Goal: Information Seeking & Learning: Learn about a topic

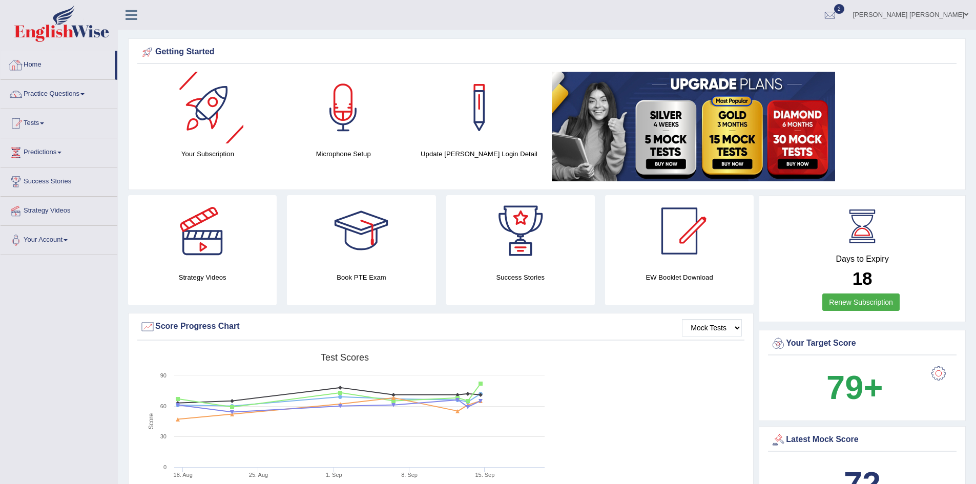
click at [35, 63] on link "Home" at bounding box center [58, 64] width 114 height 26
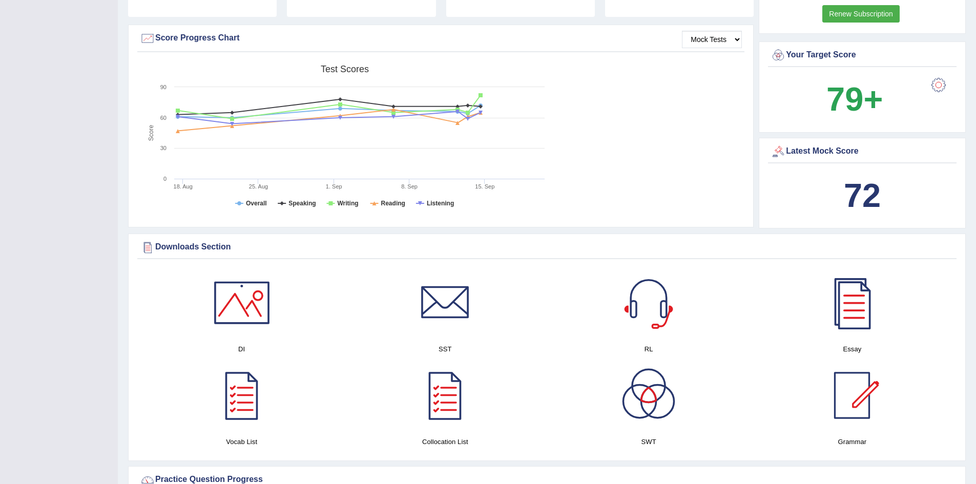
scroll to position [307, 0]
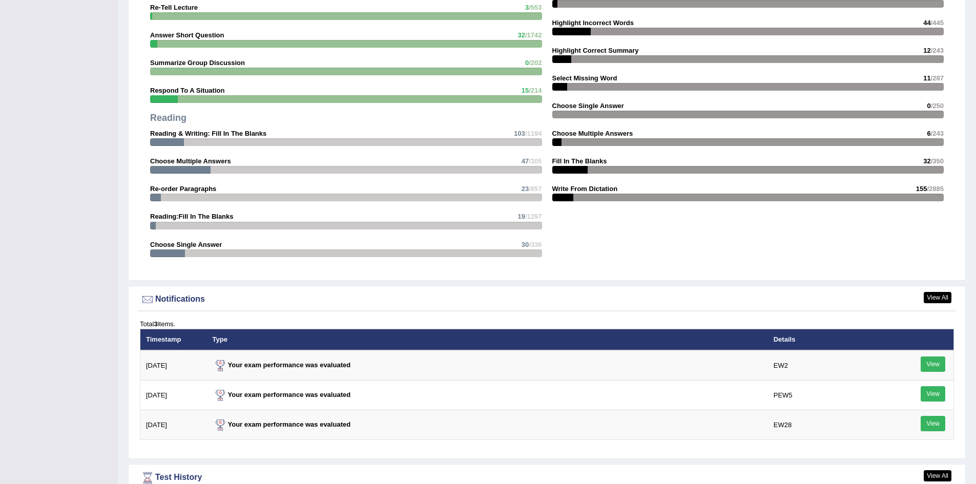
scroll to position [1224, 0]
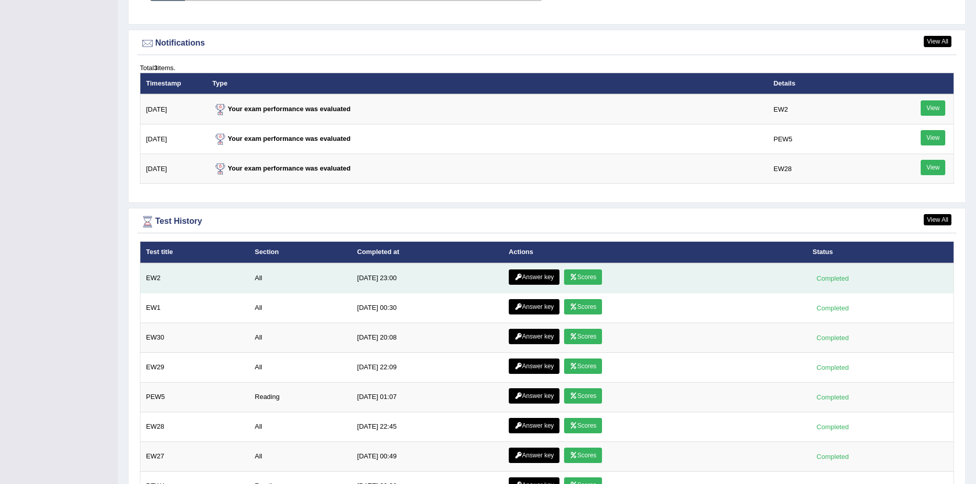
click at [535, 277] on link "Answer key" at bounding box center [533, 276] width 51 height 15
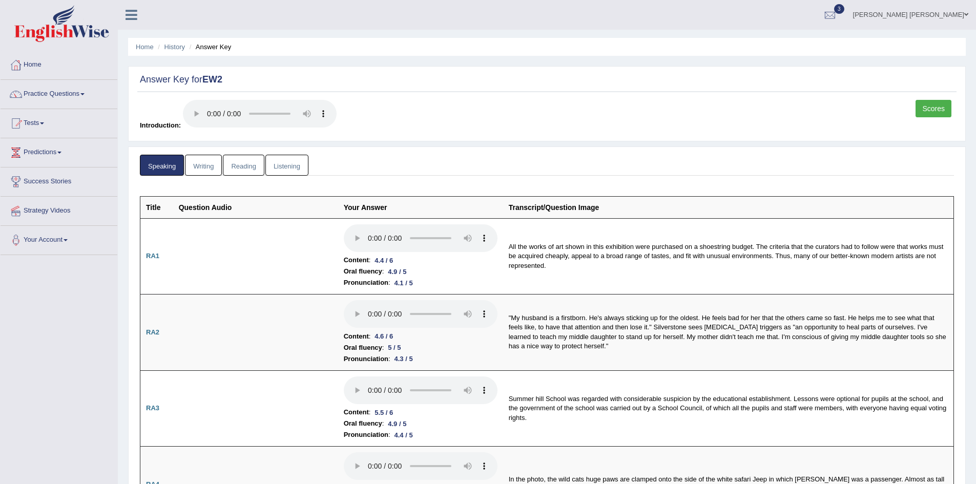
click at [206, 166] on link "Writing" at bounding box center [203, 165] width 37 height 21
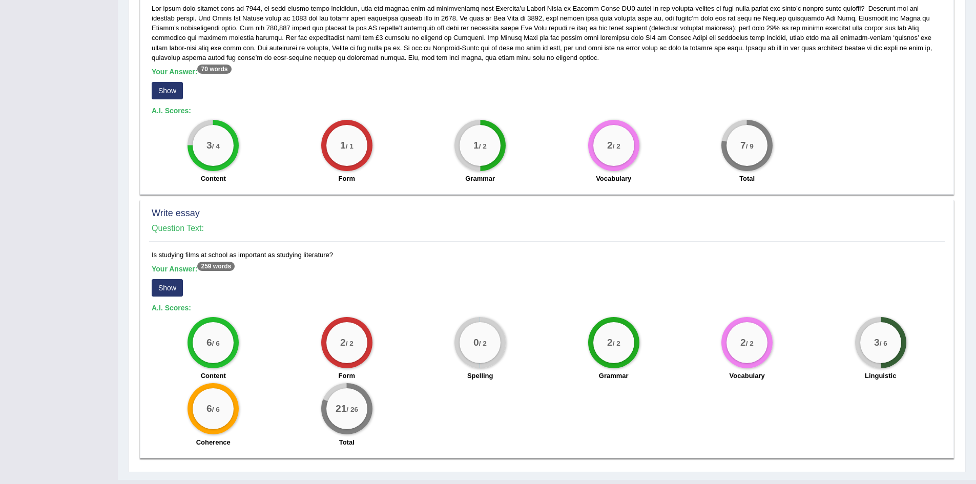
scroll to position [539, 0]
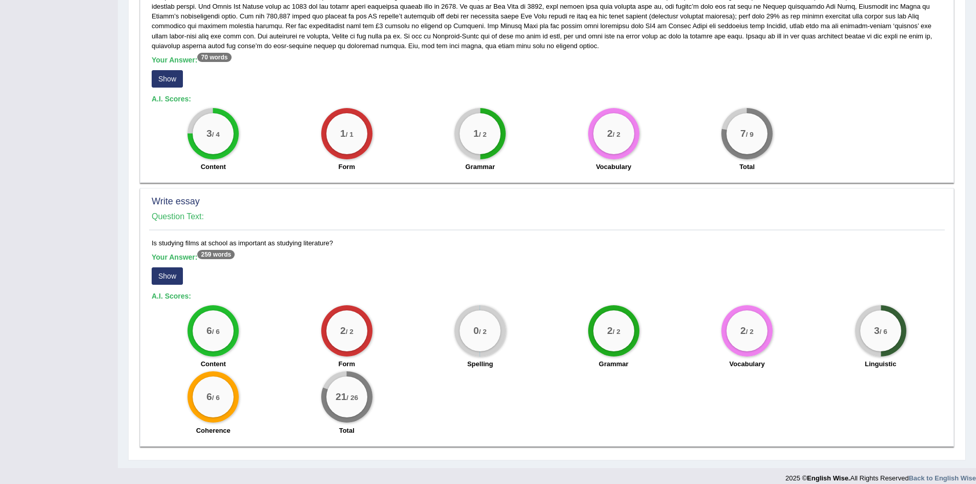
click at [171, 267] on button "Show" at bounding box center [167, 275] width 31 height 17
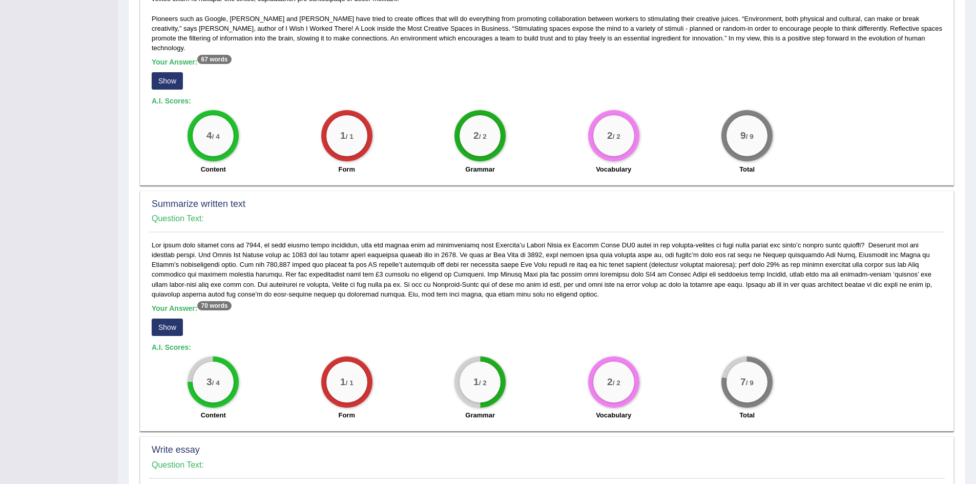
scroll to position [329, 0]
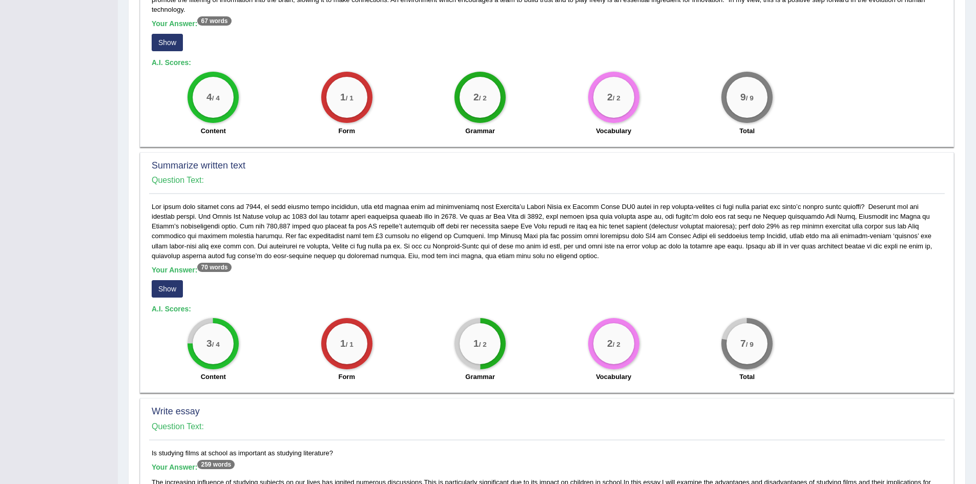
click at [172, 280] on button "Show" at bounding box center [167, 288] width 31 height 17
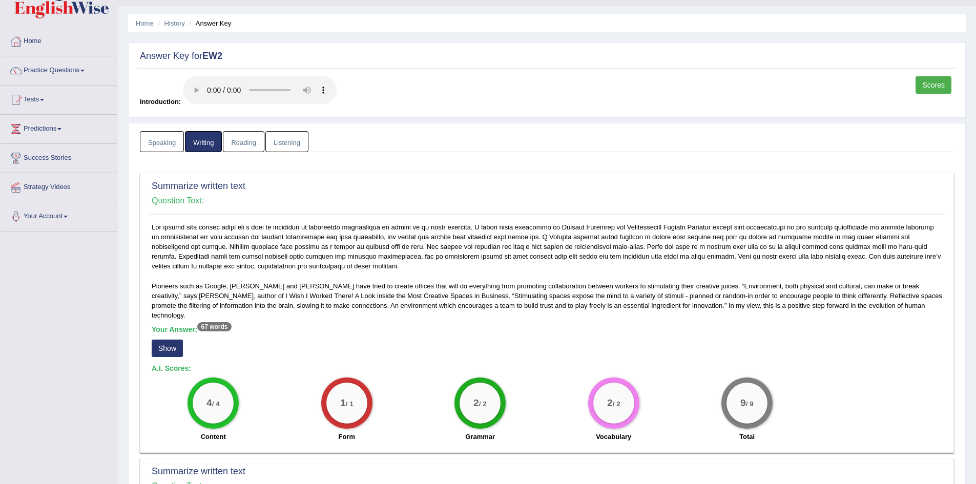
scroll to position [0, 0]
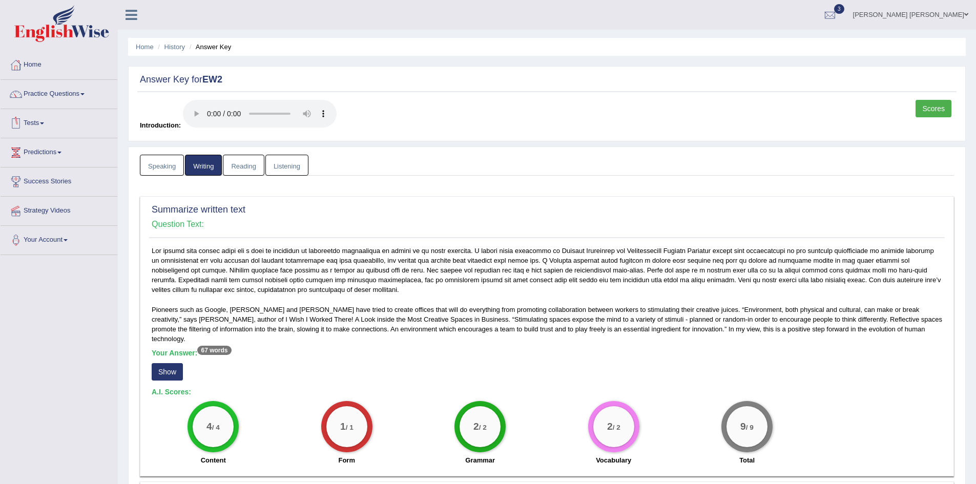
click at [242, 165] on link "Reading" at bounding box center [243, 165] width 41 height 21
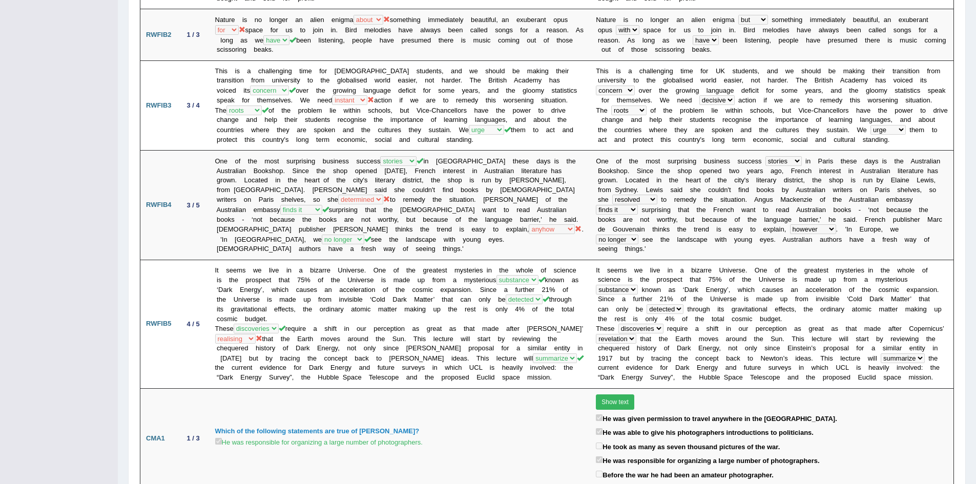
scroll to position [116, 0]
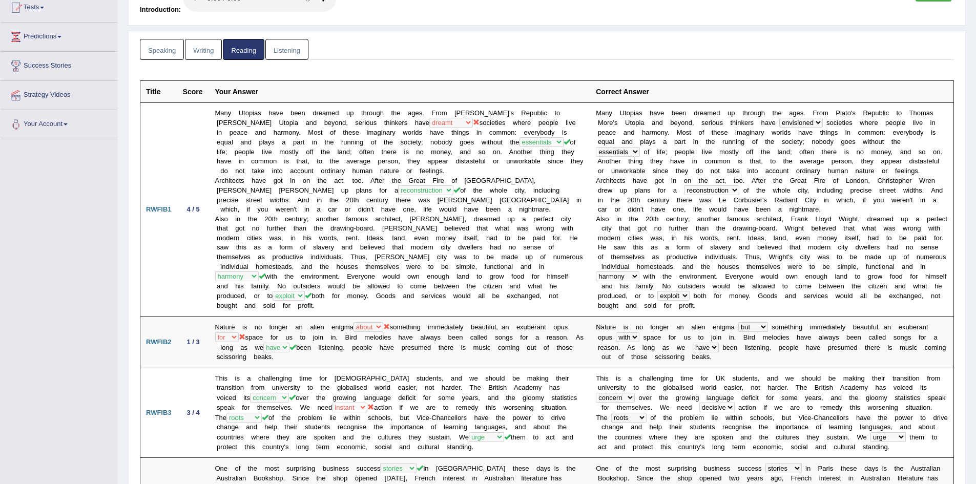
click at [275, 46] on link "Listening" at bounding box center [286, 49] width 43 height 21
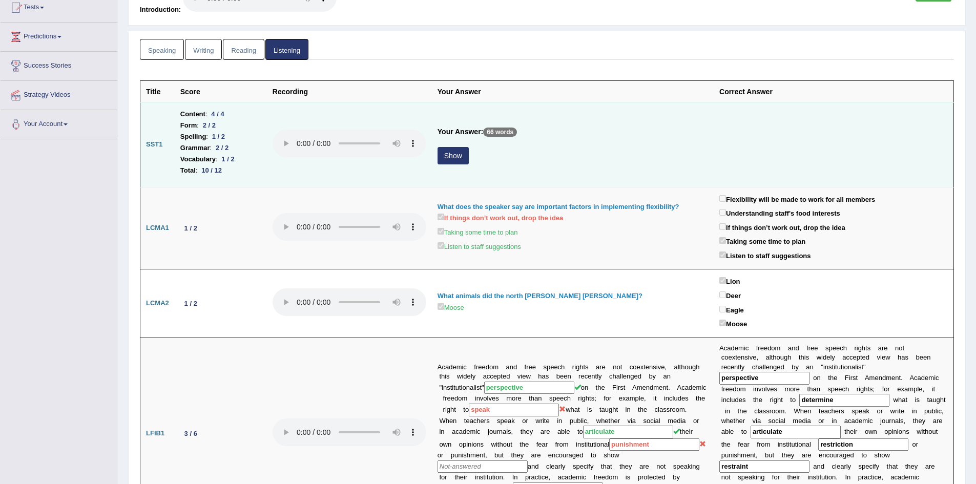
click at [451, 156] on button "Show" at bounding box center [452, 155] width 31 height 17
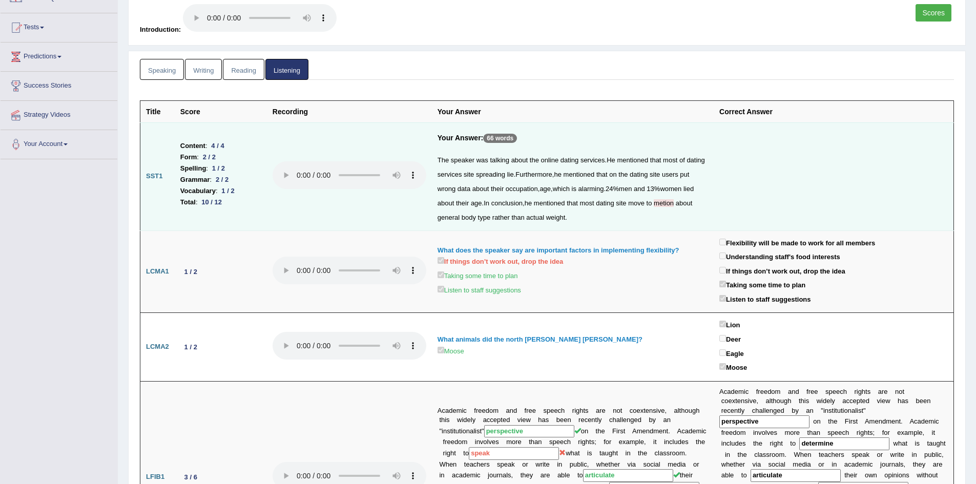
scroll to position [0, 0]
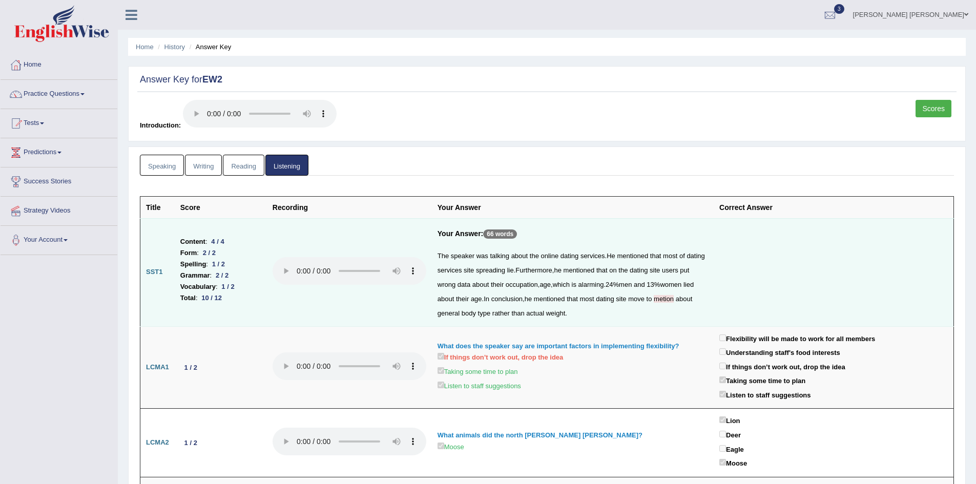
click at [159, 166] on link "Speaking" at bounding box center [162, 165] width 44 height 21
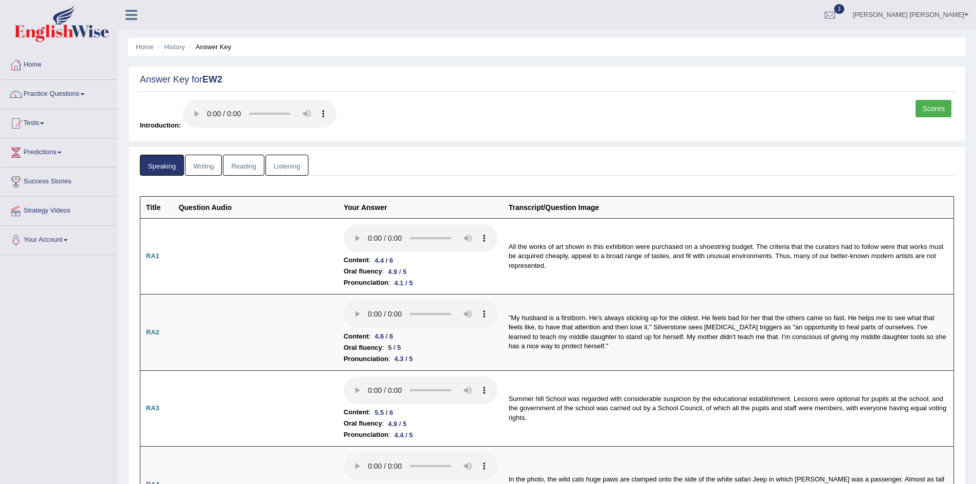
click at [287, 165] on link "Listening" at bounding box center [286, 165] width 43 height 21
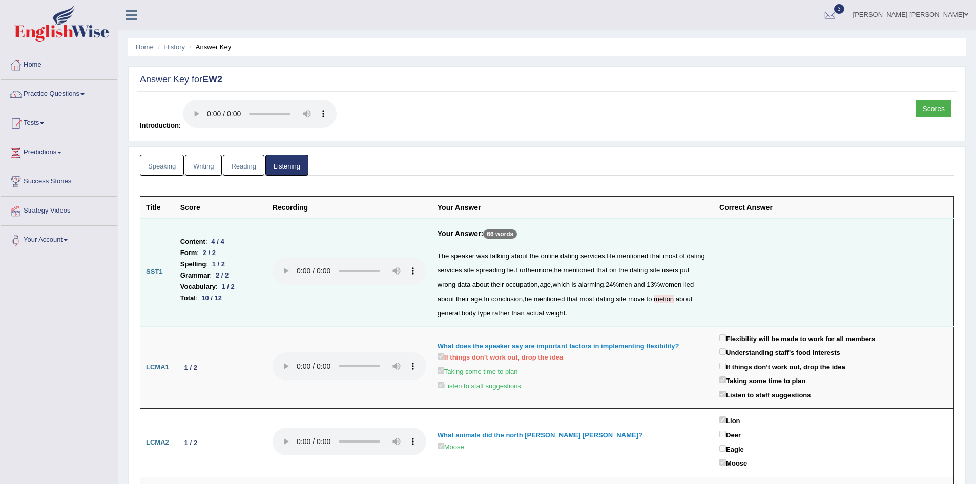
click at [242, 168] on link "Reading" at bounding box center [243, 165] width 41 height 21
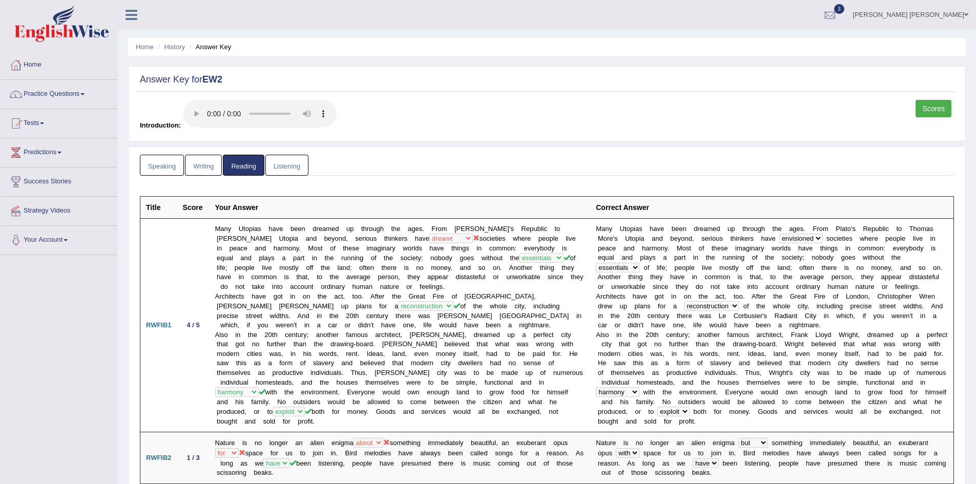
click at [208, 167] on link "Writing" at bounding box center [203, 165] width 37 height 21
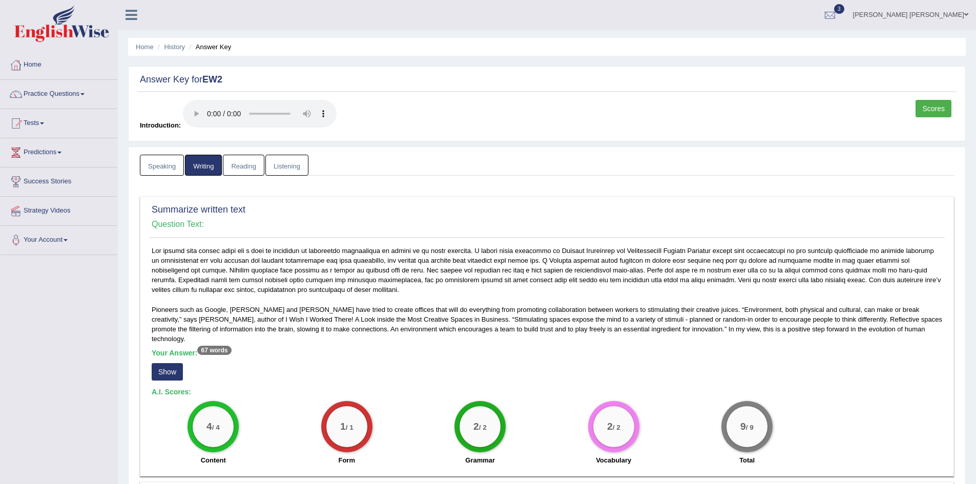
click at [929, 109] on link "Scores" at bounding box center [933, 108] width 36 height 17
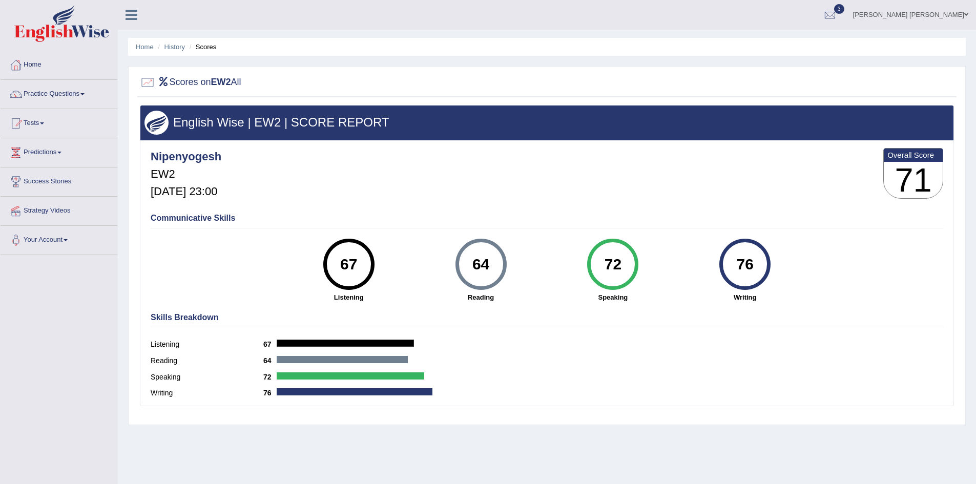
click at [132, 182] on div "Scores on EW2 All English Wise | EW2 | SCORE REPORT Nipenyogesh EW2 Sep 20, 202…" at bounding box center [546, 245] width 837 height 359
click at [146, 47] on link "Home" at bounding box center [145, 47] width 18 height 8
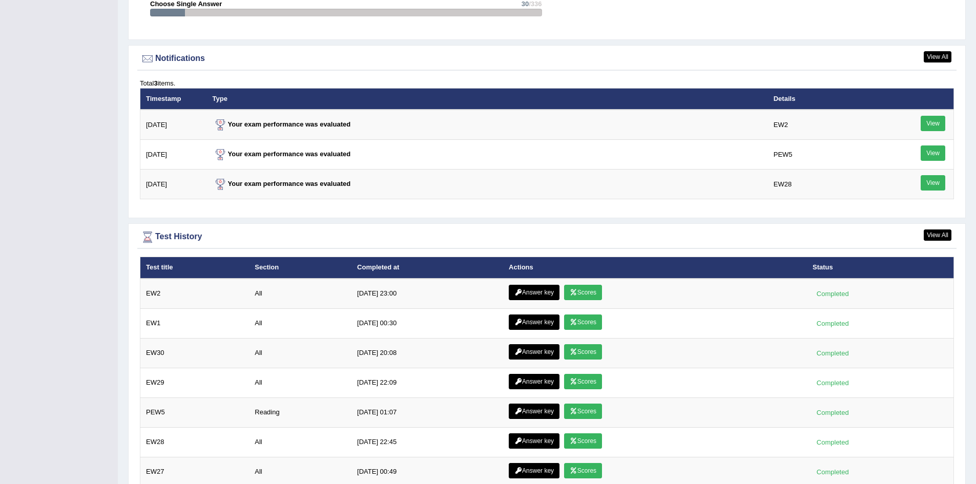
scroll to position [1280, 0]
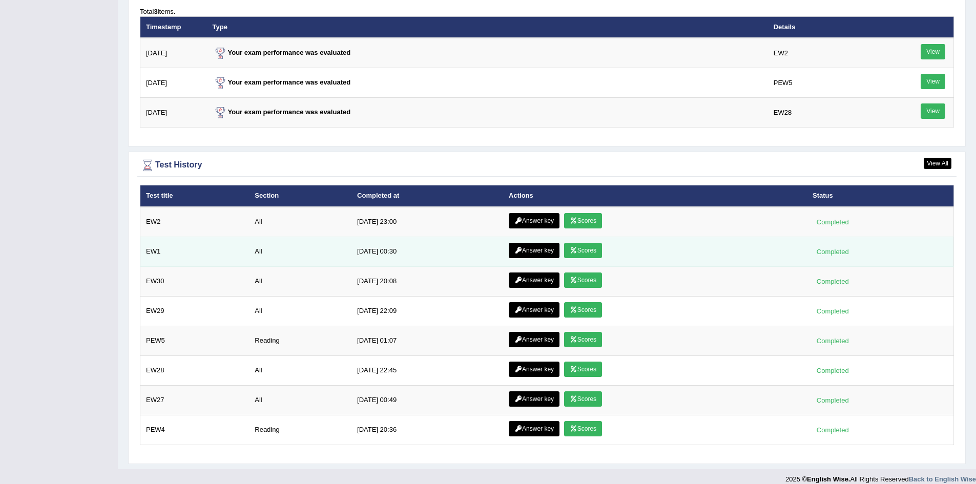
click at [591, 245] on link "Scores" at bounding box center [583, 250] width 38 height 15
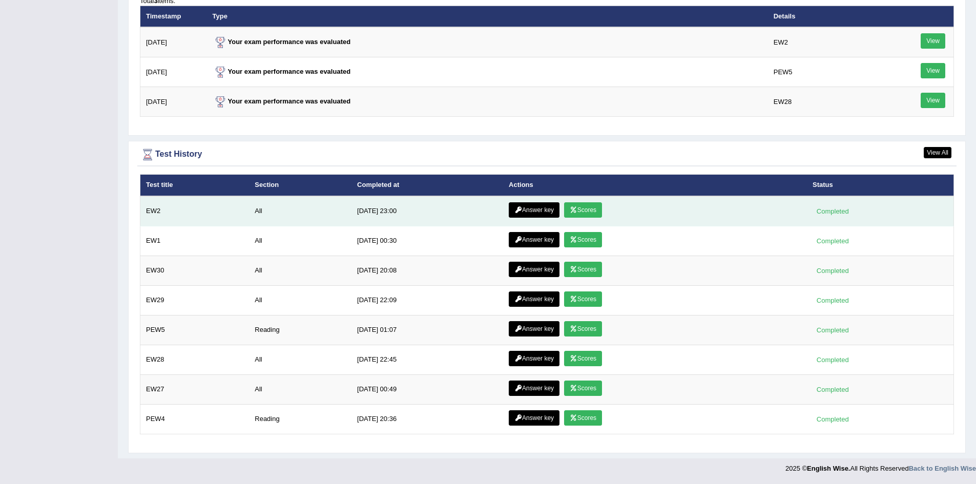
click at [577, 210] on link "Scores" at bounding box center [583, 209] width 38 height 15
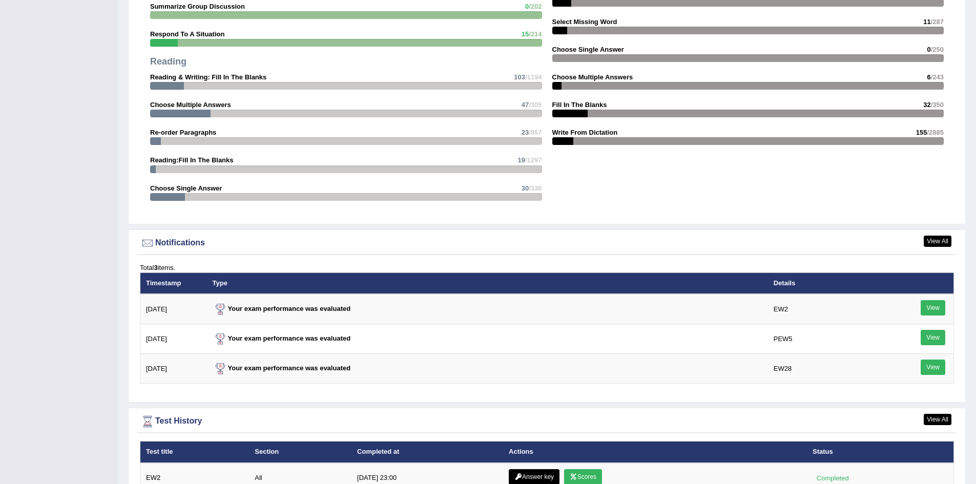
scroll to position [1291, 0]
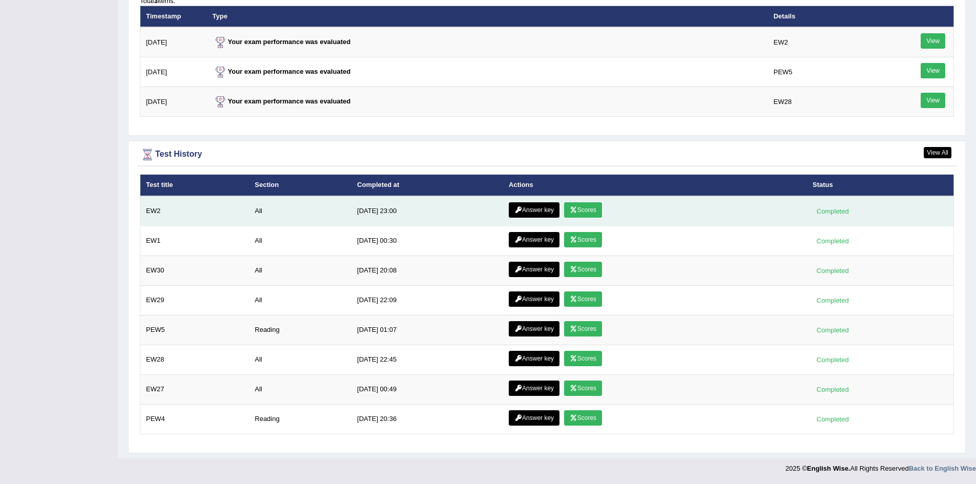
click at [531, 209] on link "Answer key" at bounding box center [533, 209] width 51 height 15
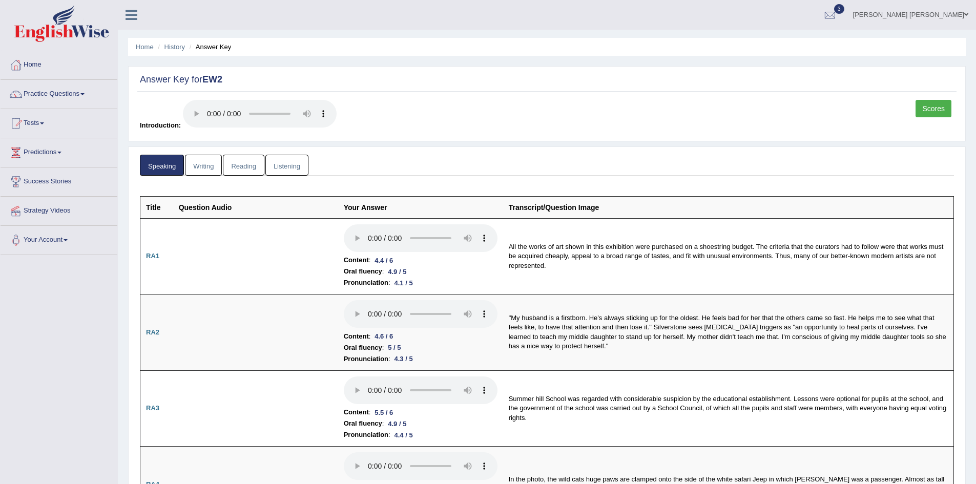
click at [214, 163] on link "Writing" at bounding box center [203, 165] width 37 height 21
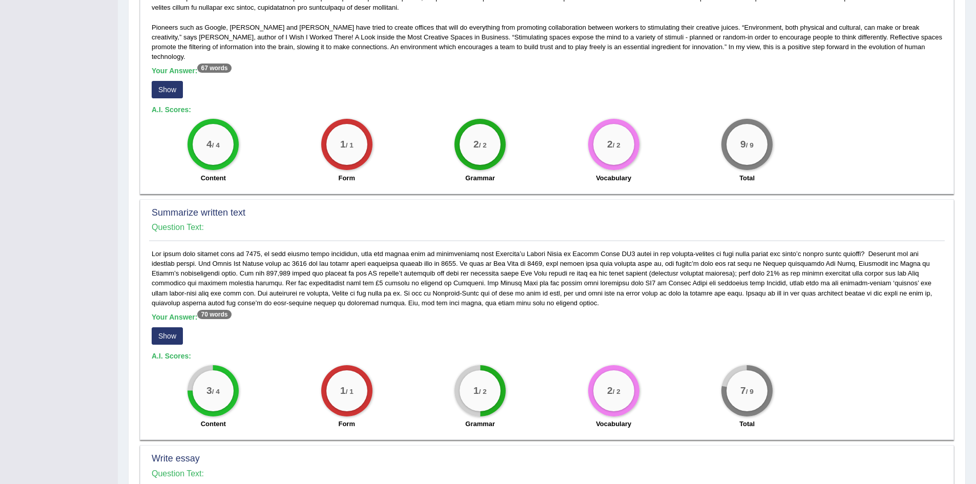
scroll to position [307, 0]
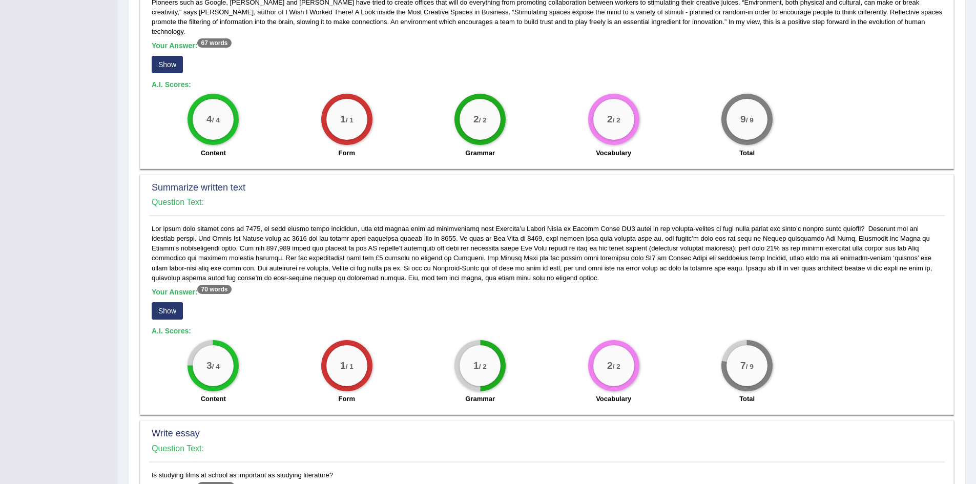
click at [133, 196] on div "Speaking Writing Reading Listening Title Question Audio Your Answer Transcript/…" at bounding box center [546, 265] width 837 height 853
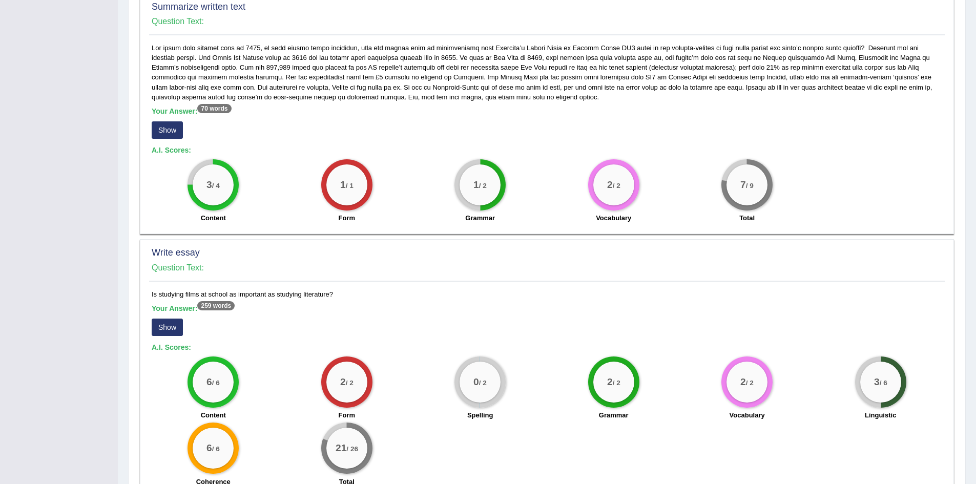
scroll to position [539, 0]
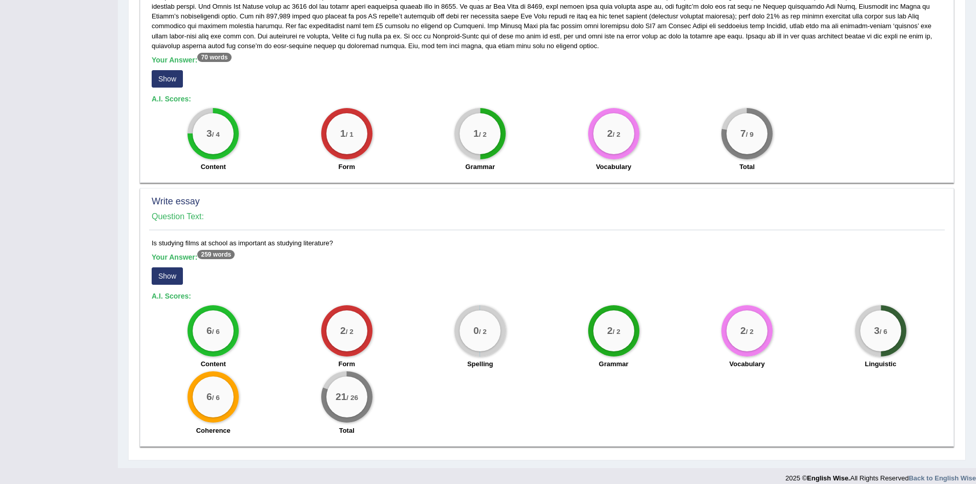
click at [161, 268] on button "Show" at bounding box center [167, 275] width 31 height 17
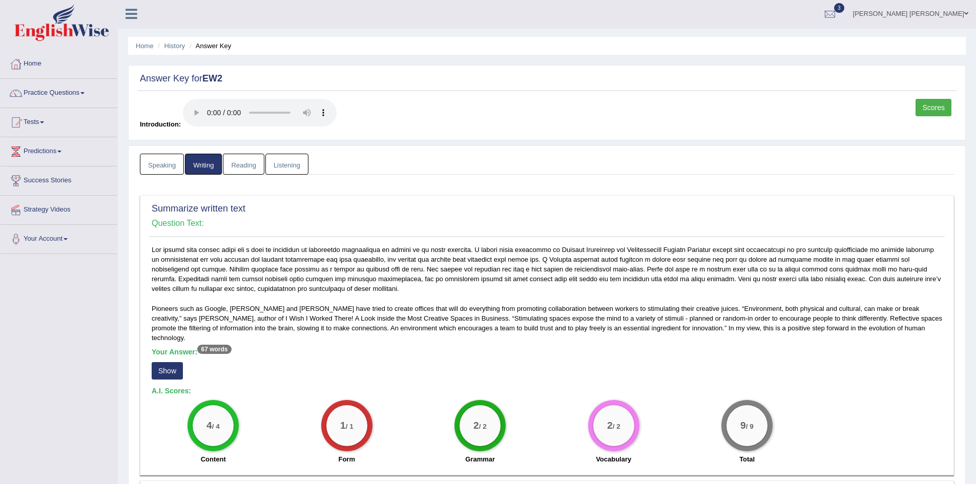
scroll to position [0, 0]
click at [158, 168] on link "Speaking" at bounding box center [162, 165] width 44 height 21
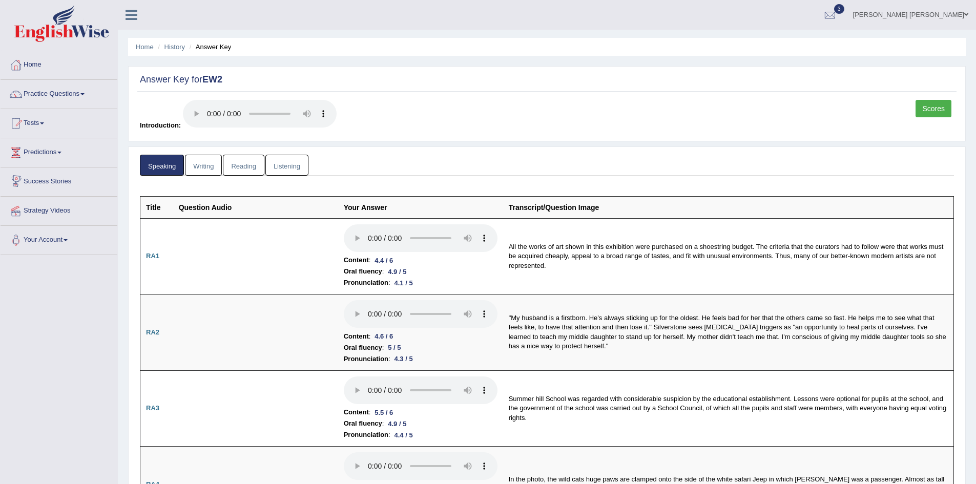
click at [141, 44] on link "Home" at bounding box center [145, 47] width 18 height 8
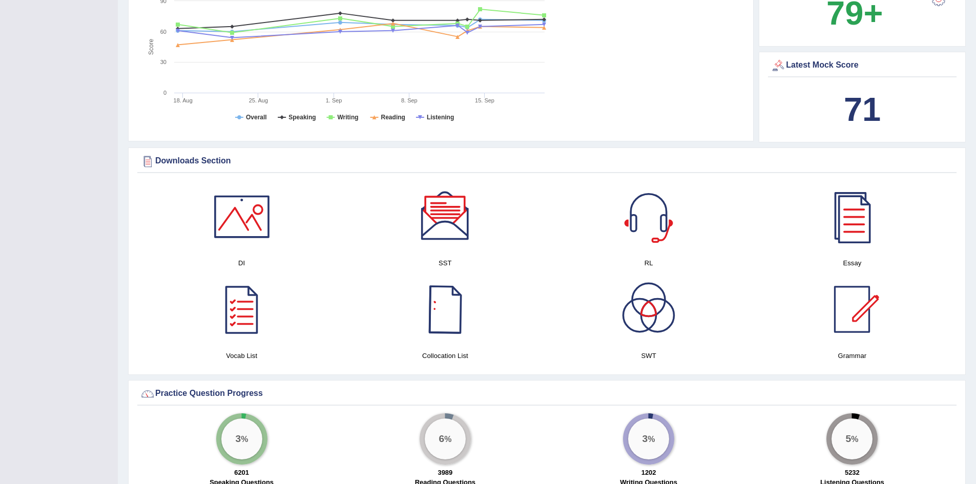
scroll to position [256, 0]
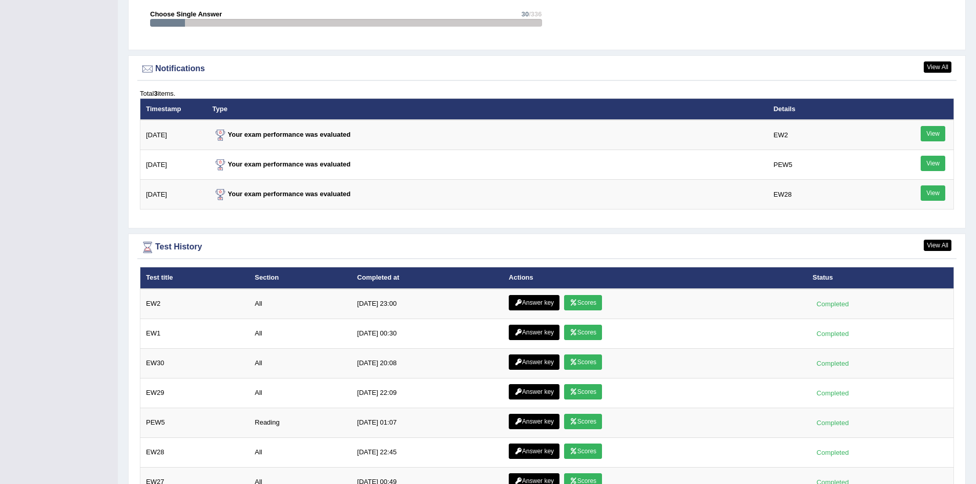
scroll to position [1291, 0]
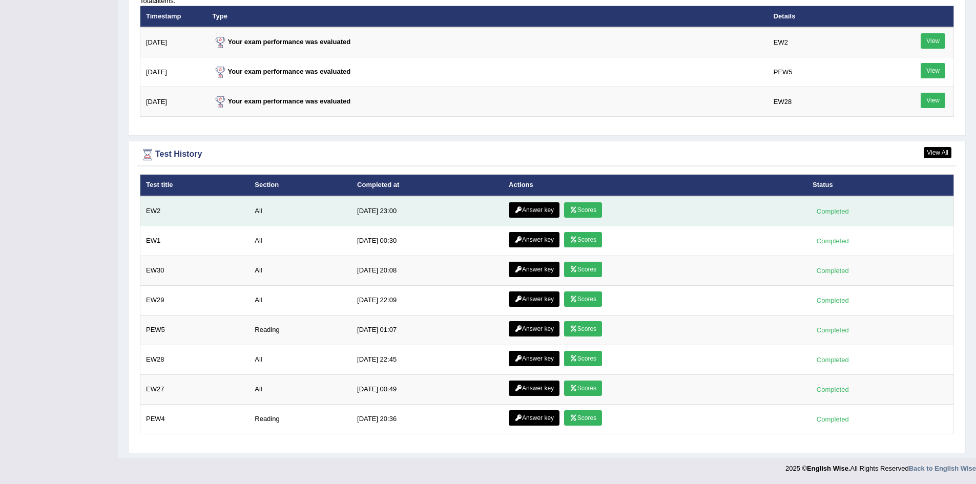
click at [528, 210] on link "Answer key" at bounding box center [533, 209] width 51 height 15
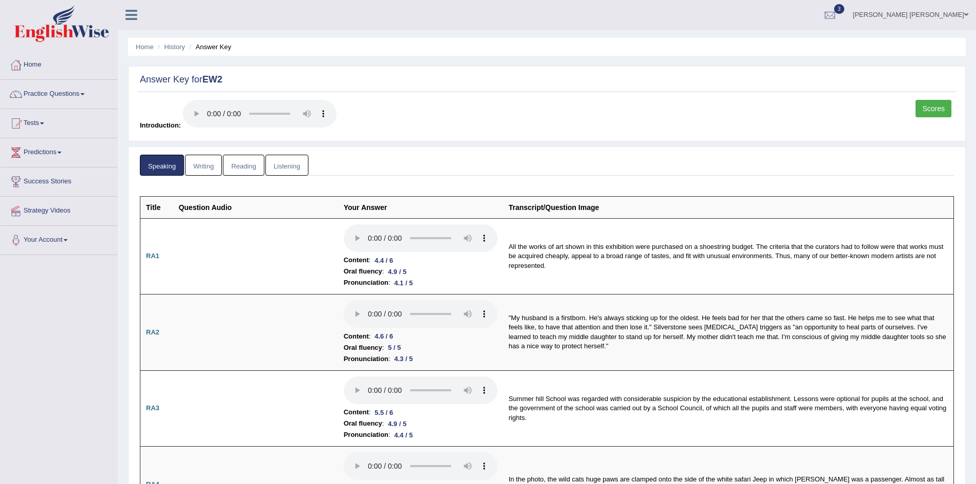
click at [262, 169] on link "Reading" at bounding box center [243, 165] width 41 height 21
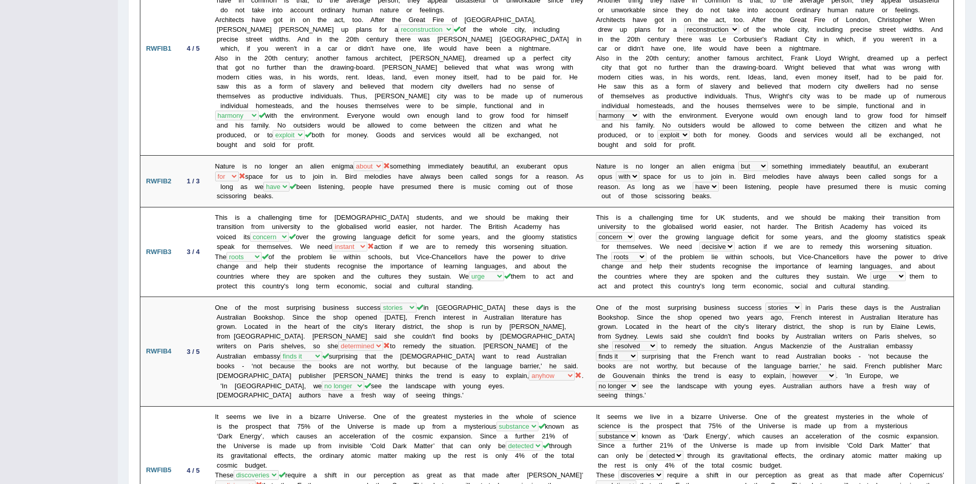
scroll to position [65, 0]
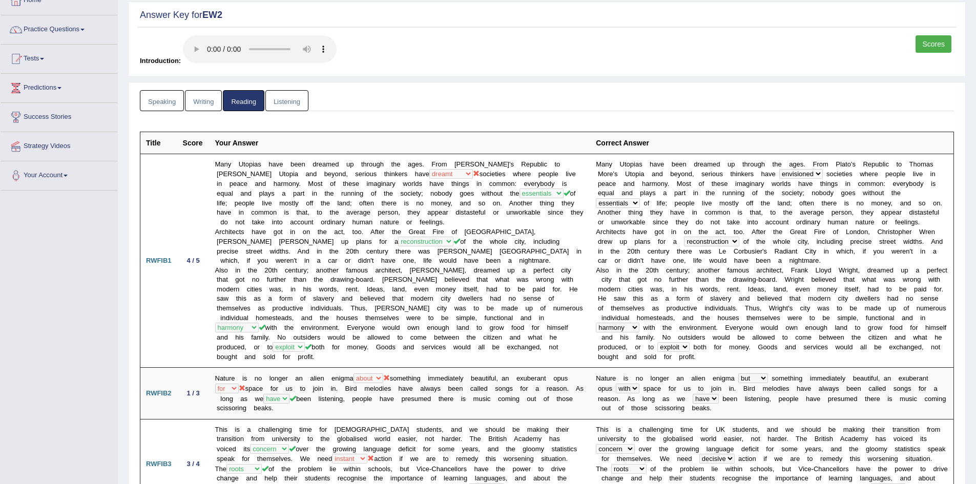
click at [283, 104] on link "Listening" at bounding box center [286, 100] width 43 height 21
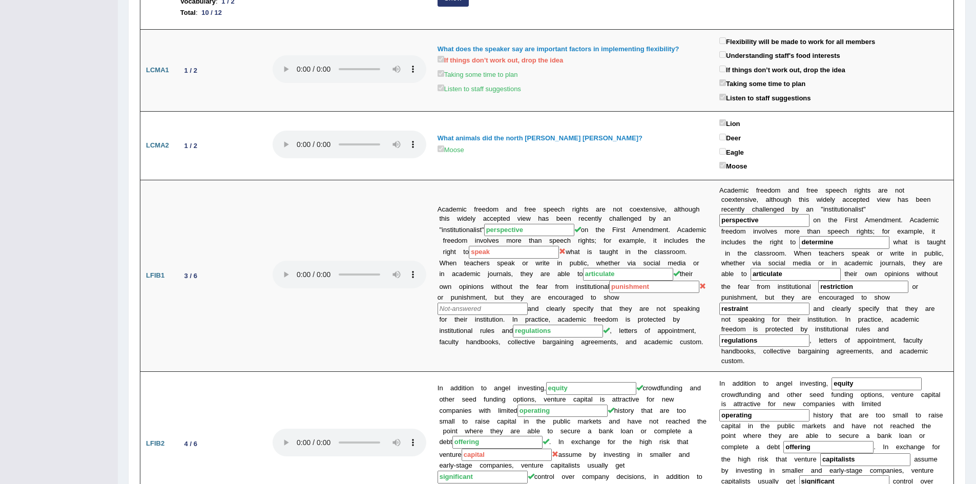
scroll to position [0, 0]
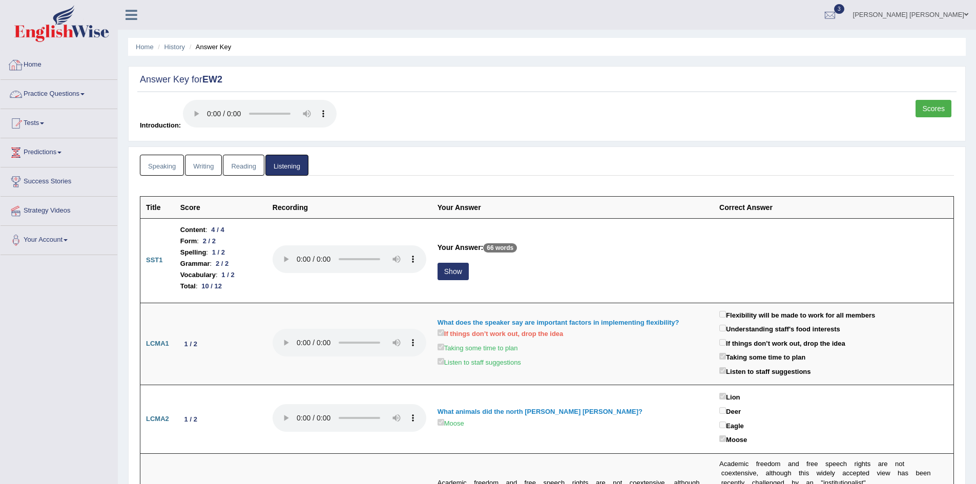
click at [58, 26] on img at bounding box center [61, 23] width 95 height 37
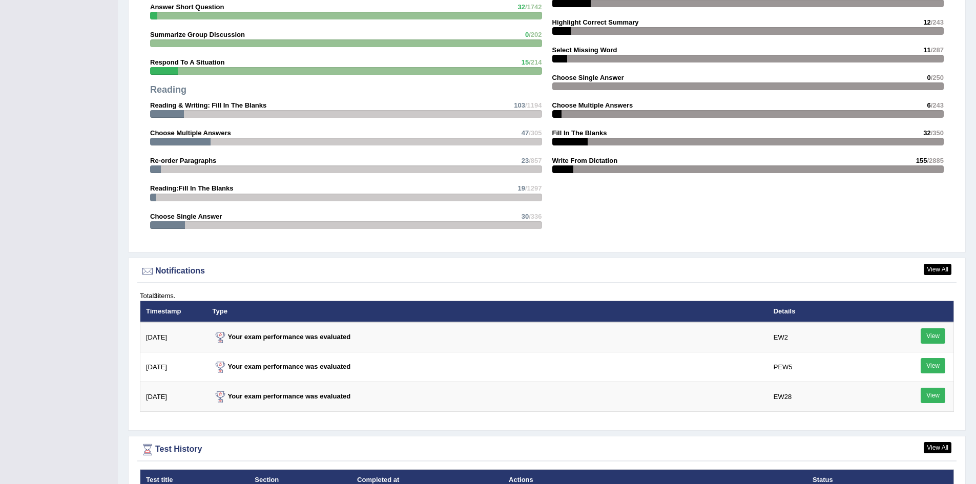
scroll to position [1280, 0]
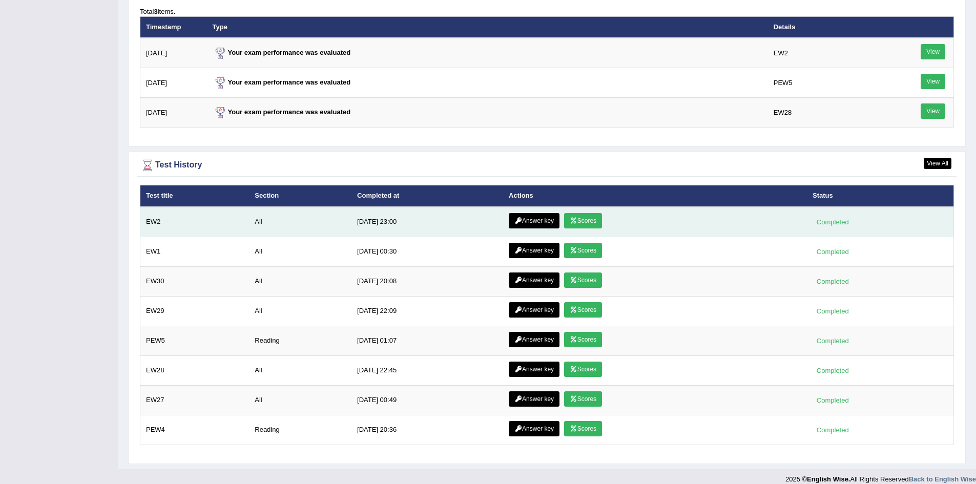
click at [584, 217] on link "Scores" at bounding box center [583, 220] width 38 height 15
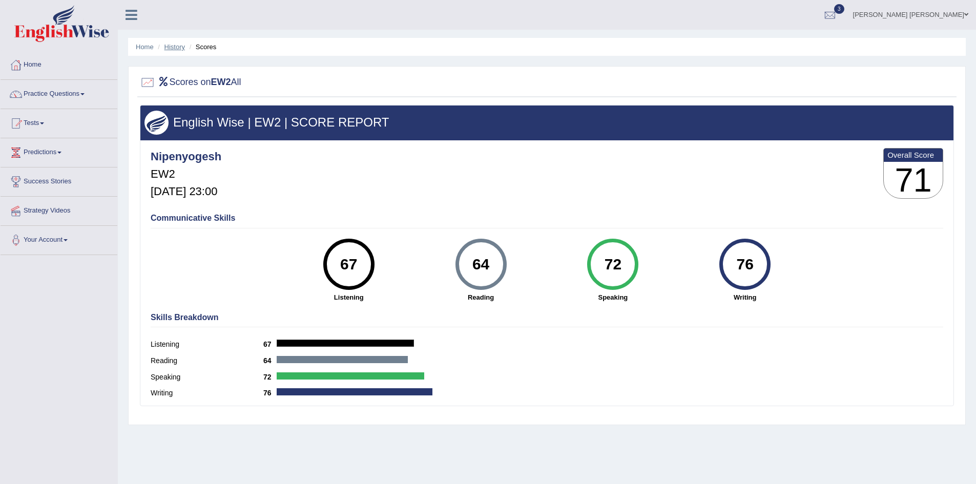
click at [173, 45] on link "History" at bounding box center [174, 47] width 20 height 8
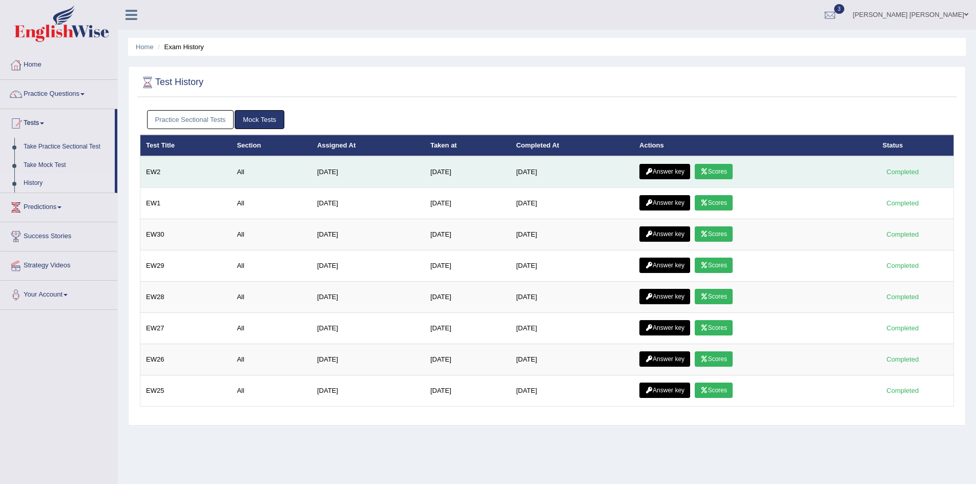
click at [669, 169] on link "Answer key" at bounding box center [664, 171] width 51 height 15
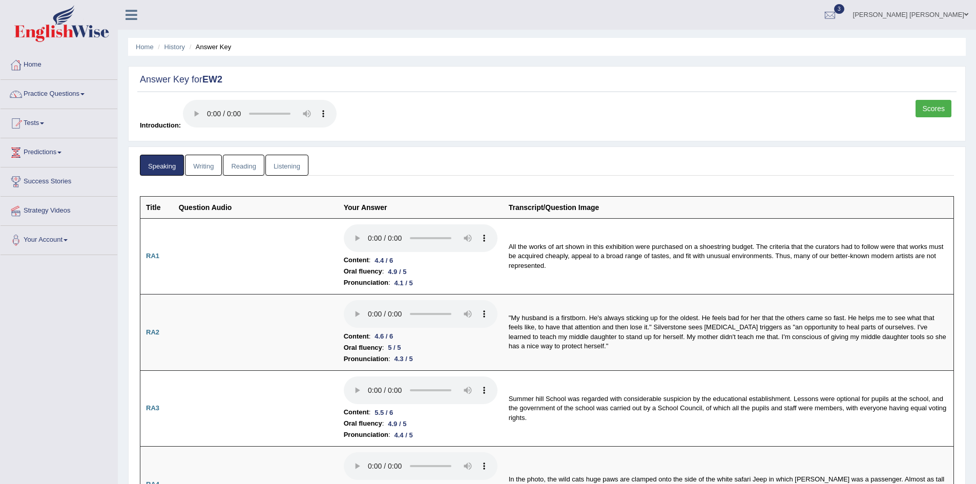
click at [202, 167] on link "Writing" at bounding box center [203, 165] width 37 height 21
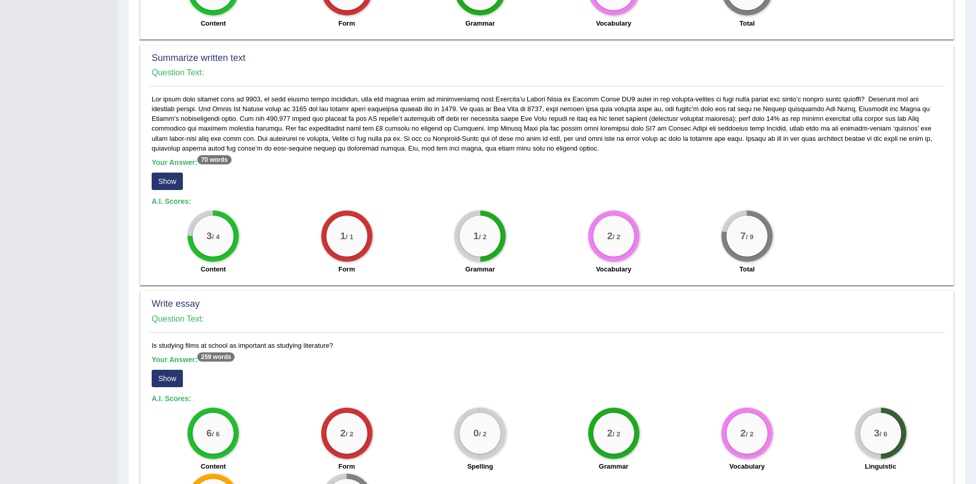
scroll to position [539, 0]
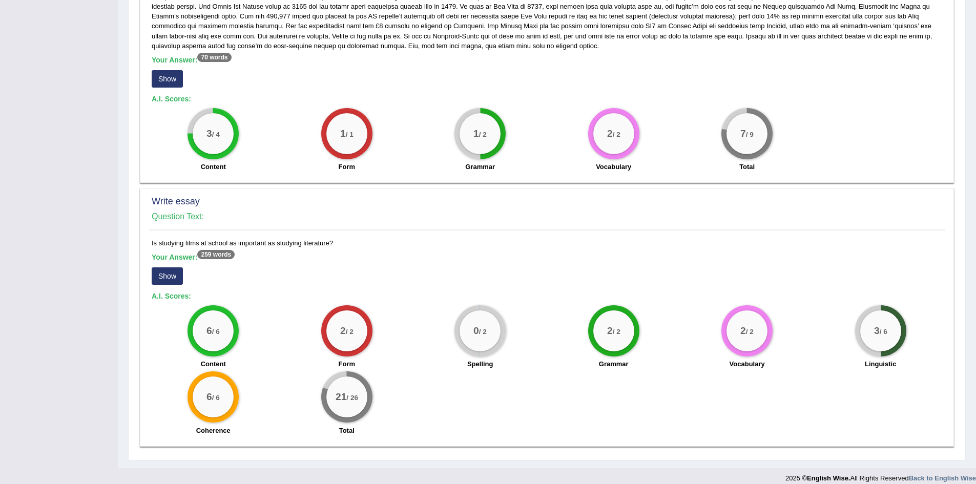
click at [159, 268] on button "Show" at bounding box center [167, 275] width 31 height 17
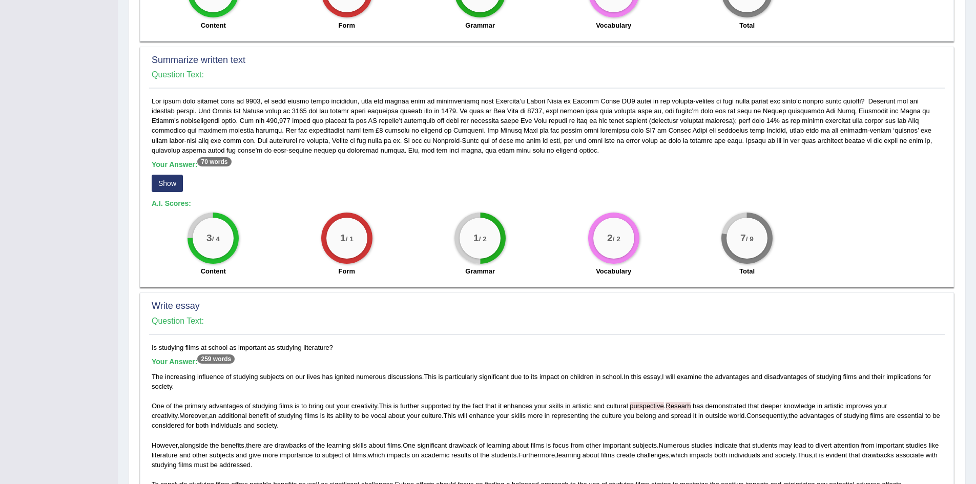
scroll to position [432, 0]
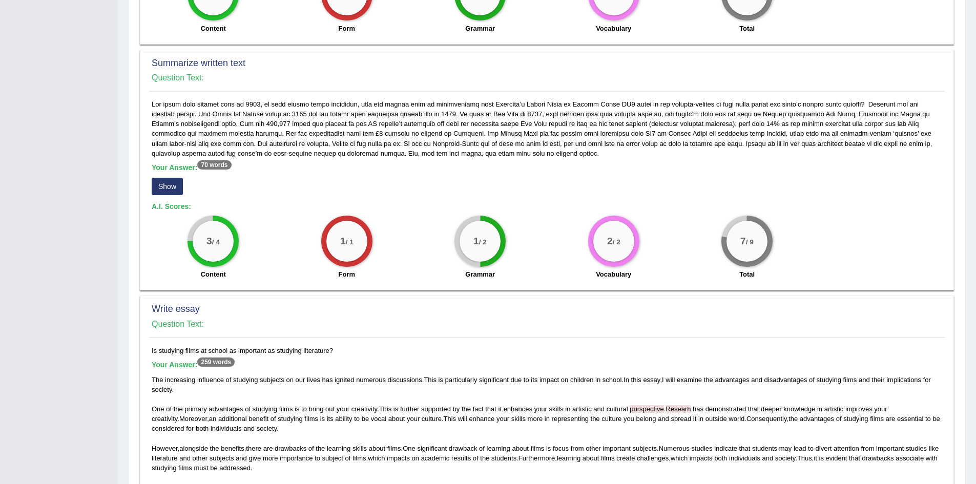
click at [159, 178] on button "Show" at bounding box center [167, 186] width 31 height 17
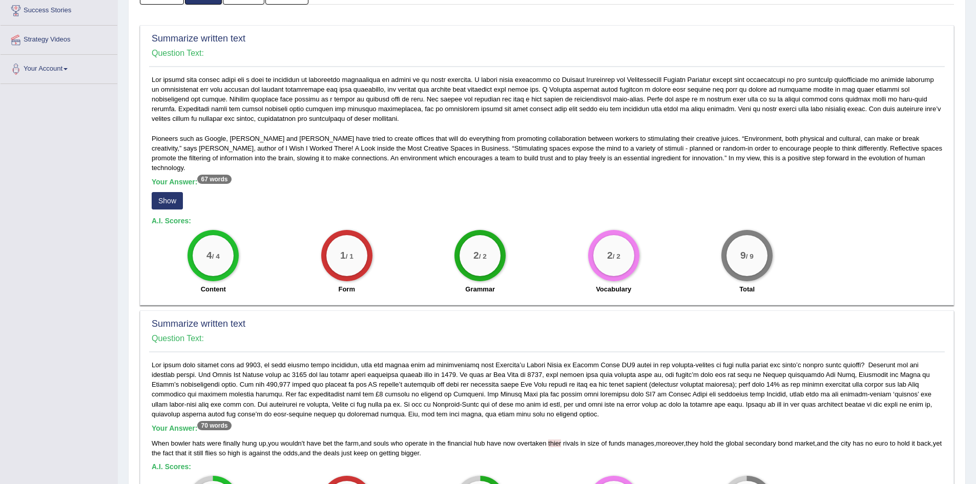
scroll to position [0, 0]
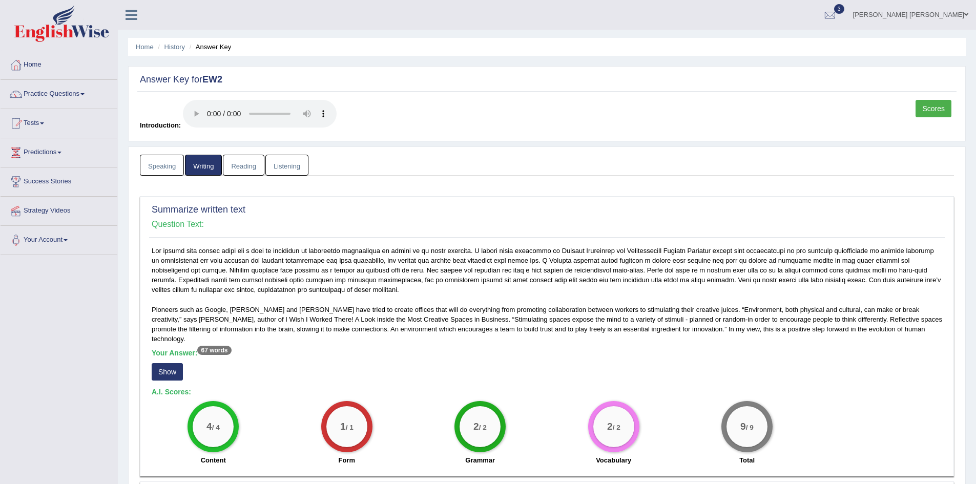
click at [277, 164] on link "Listening" at bounding box center [286, 165] width 43 height 21
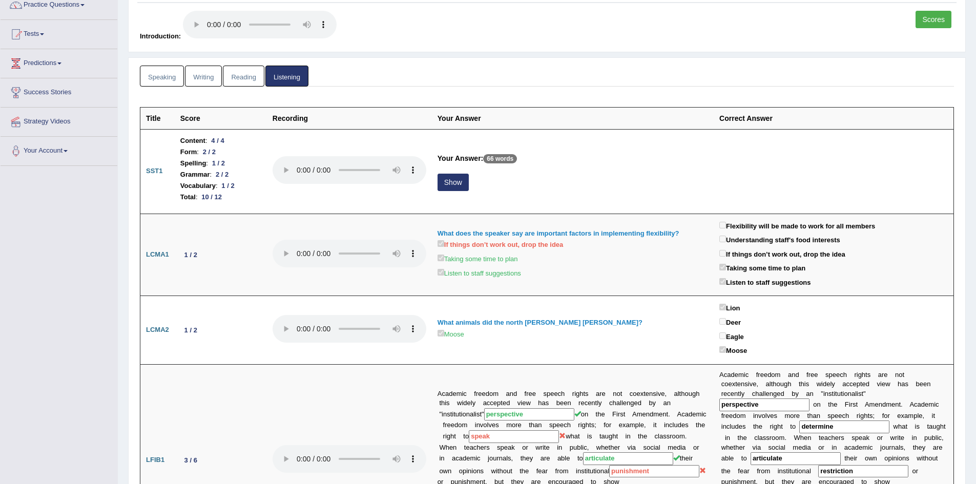
scroll to position [102, 0]
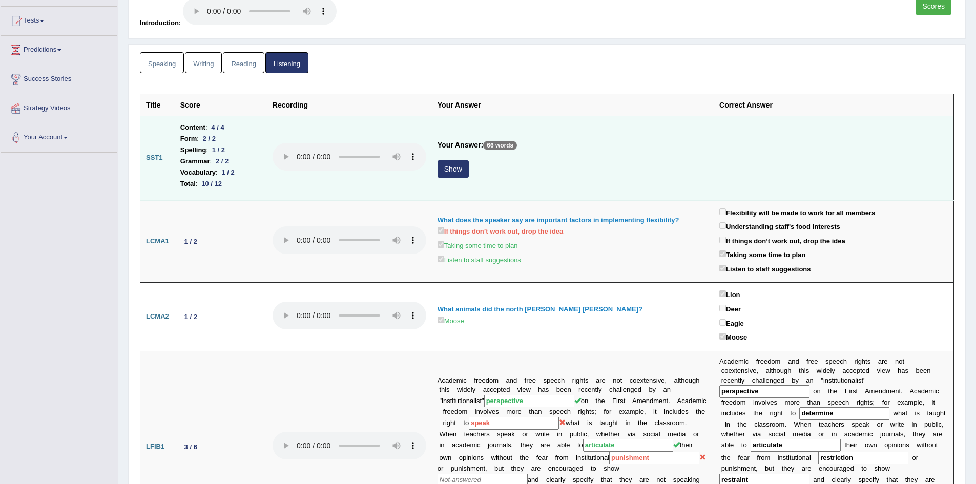
click at [452, 173] on button "Show" at bounding box center [452, 168] width 31 height 17
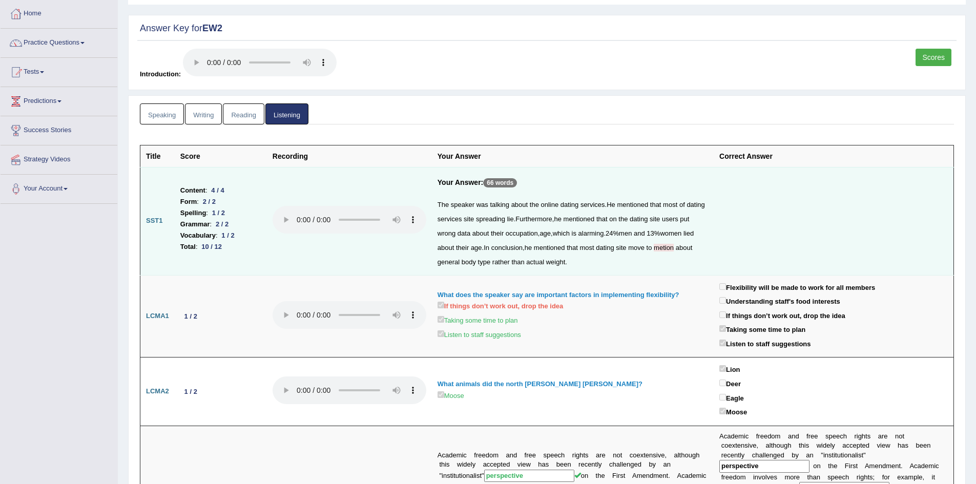
scroll to position [0, 0]
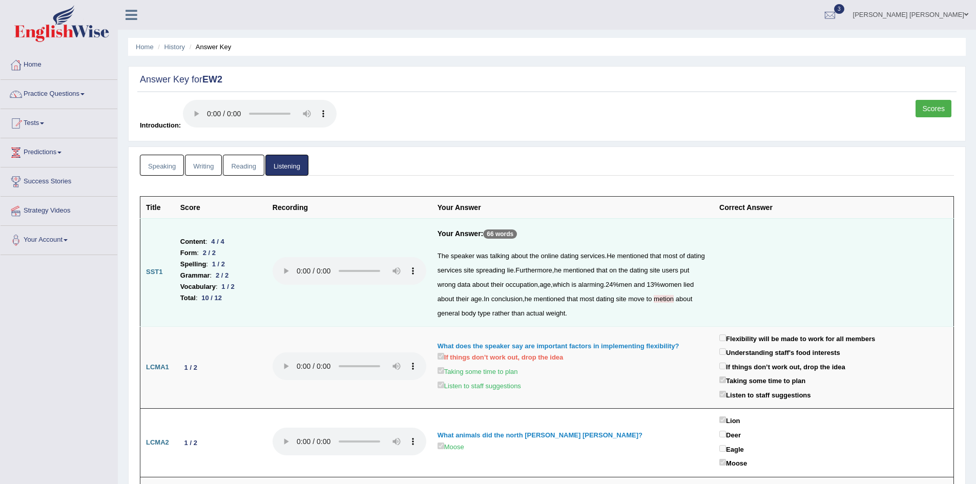
click at [946, 109] on link "Scores" at bounding box center [933, 108] width 36 height 17
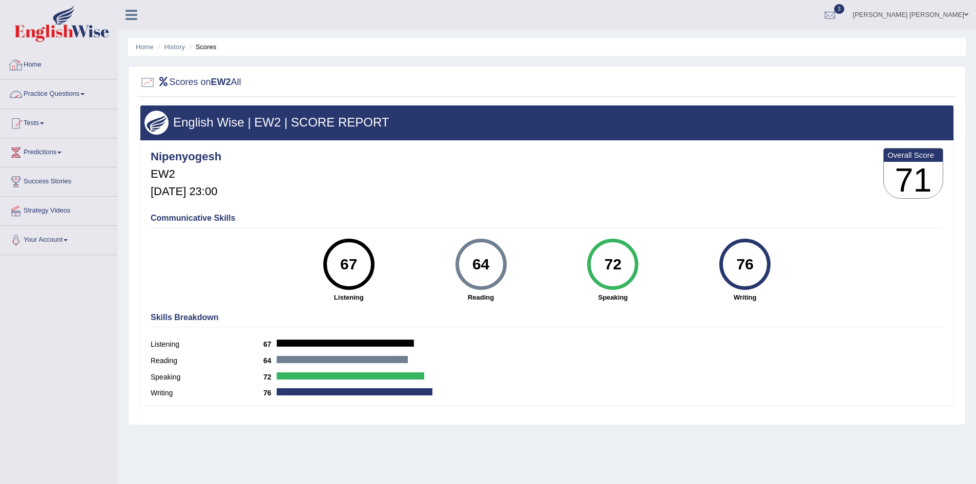
click at [64, 23] on img at bounding box center [61, 23] width 95 height 37
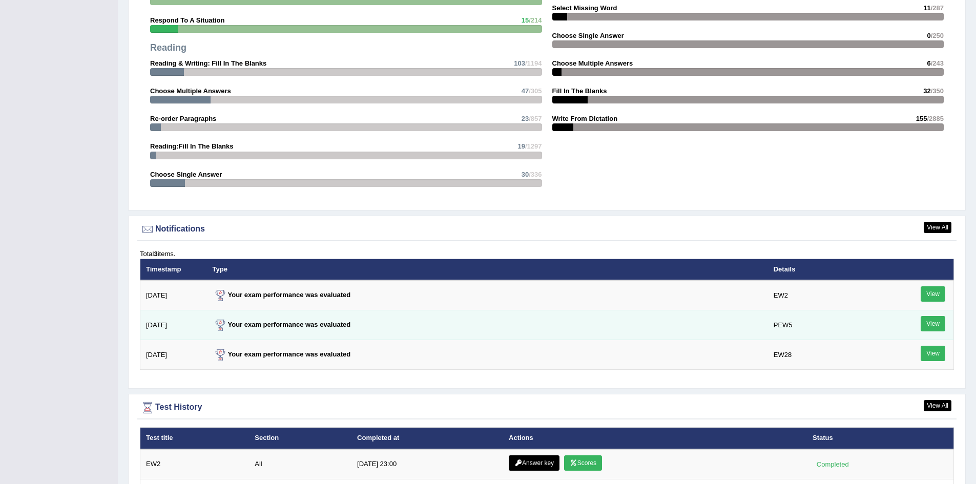
scroll to position [1075, 0]
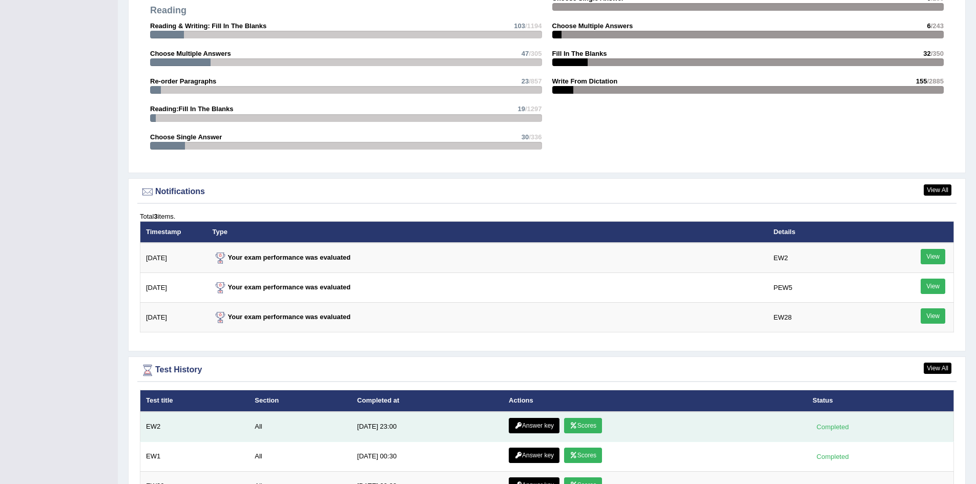
click at [529, 426] on link "Answer key" at bounding box center [533, 425] width 51 height 15
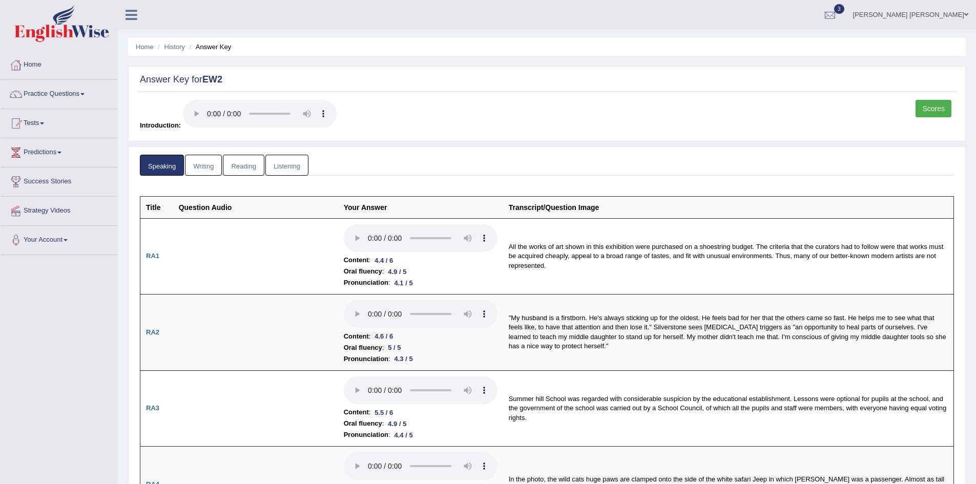
click at [251, 168] on link "Reading" at bounding box center [243, 165] width 41 height 21
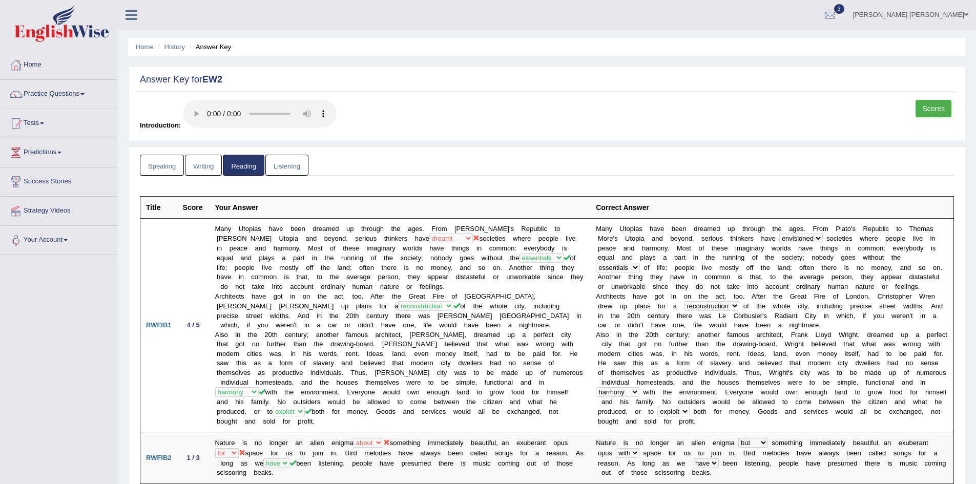
click at [164, 165] on link "Speaking" at bounding box center [162, 165] width 44 height 21
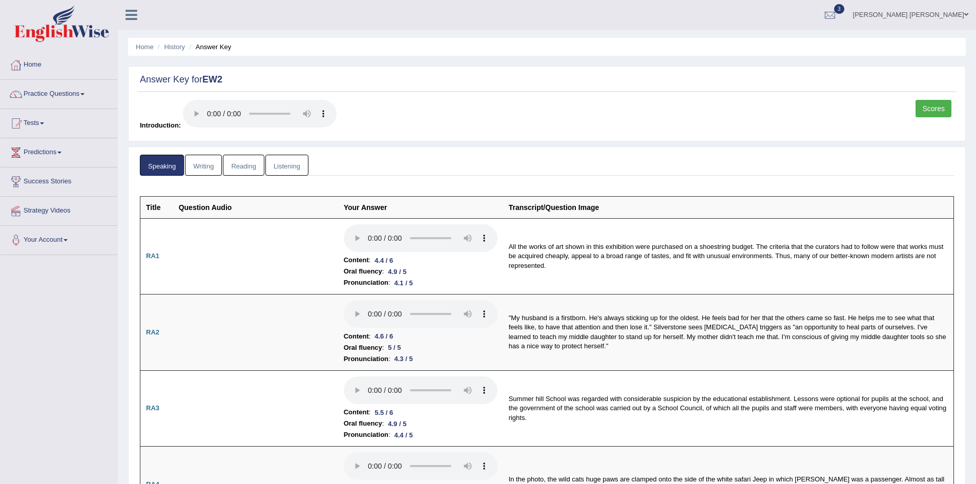
click at [245, 167] on link "Reading" at bounding box center [243, 165] width 41 height 21
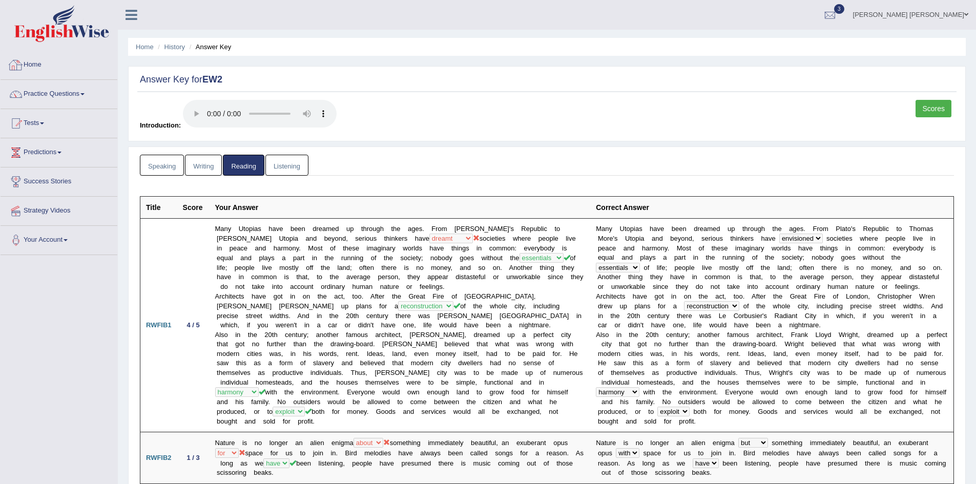
click at [54, 33] on img at bounding box center [61, 23] width 95 height 37
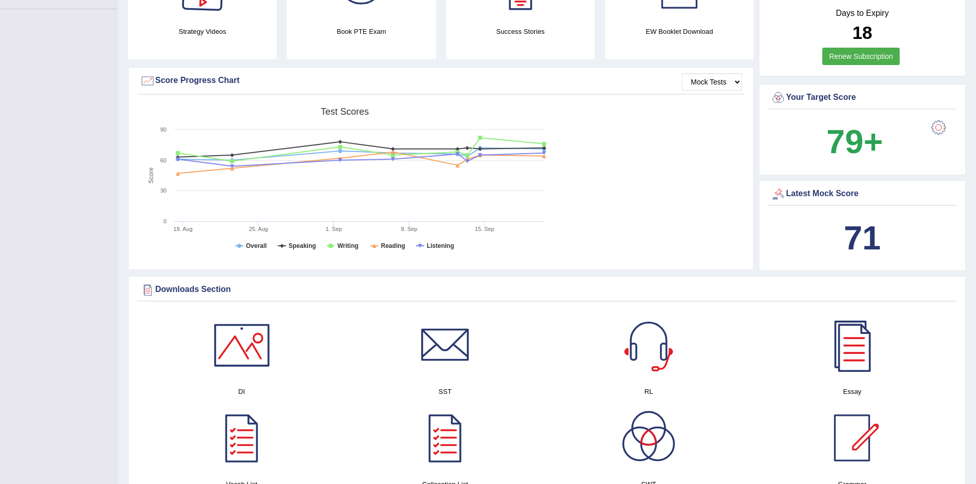
scroll to position [256, 0]
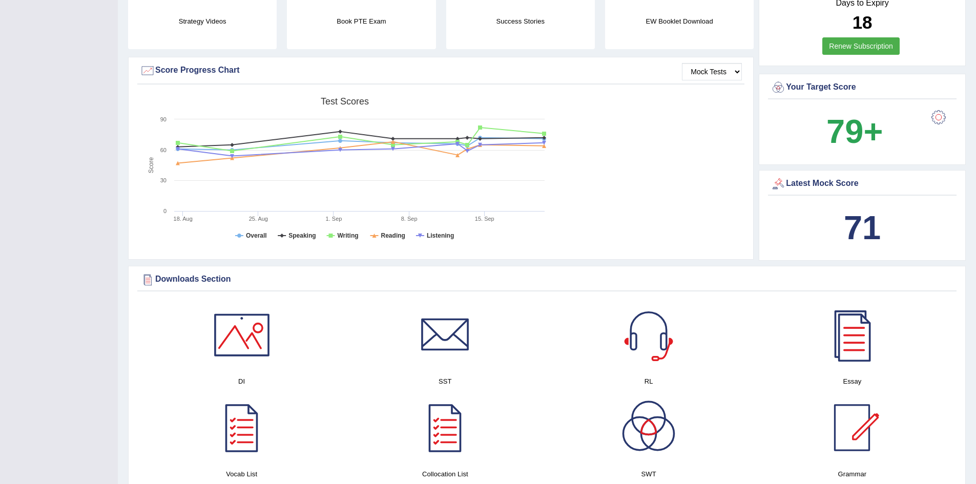
click at [755, 166] on div "Strategy Videos Book PTE Exam Success Stories EW Booklet Download Mock Tests Sc…" at bounding box center [442, 102] width 628 height 326
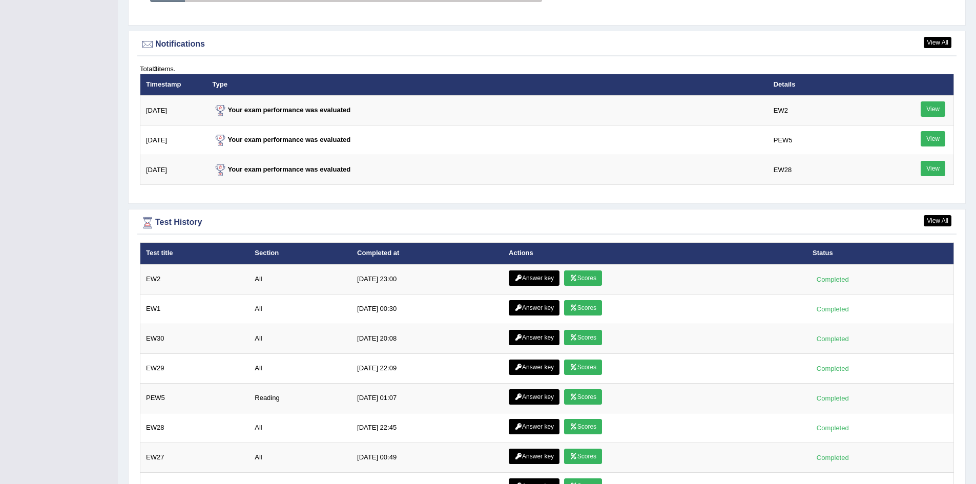
scroll to position [1291, 0]
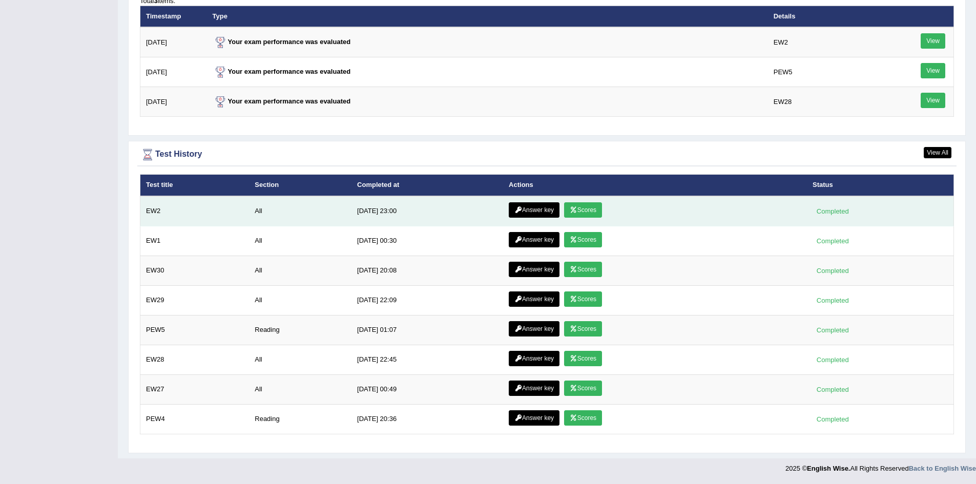
click at [520, 210] on link "Answer key" at bounding box center [533, 209] width 51 height 15
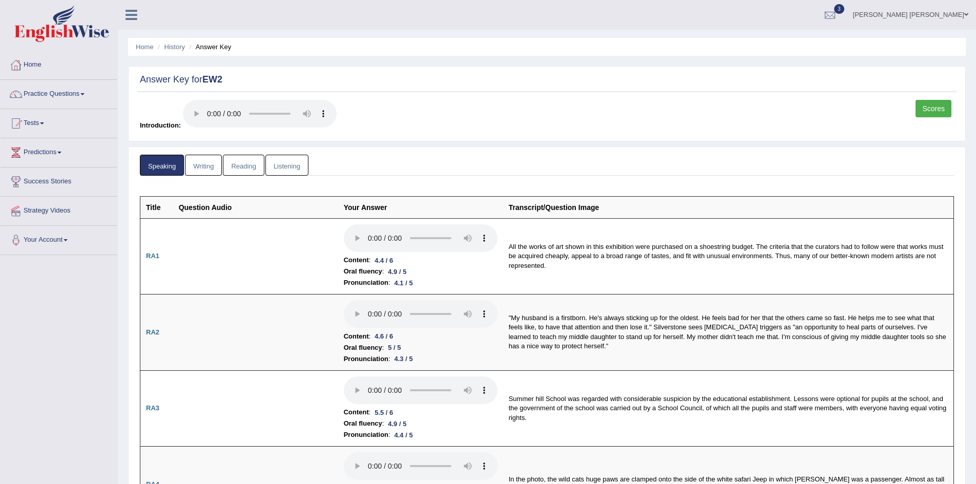
click at [207, 170] on link "Writing" at bounding box center [203, 165] width 37 height 21
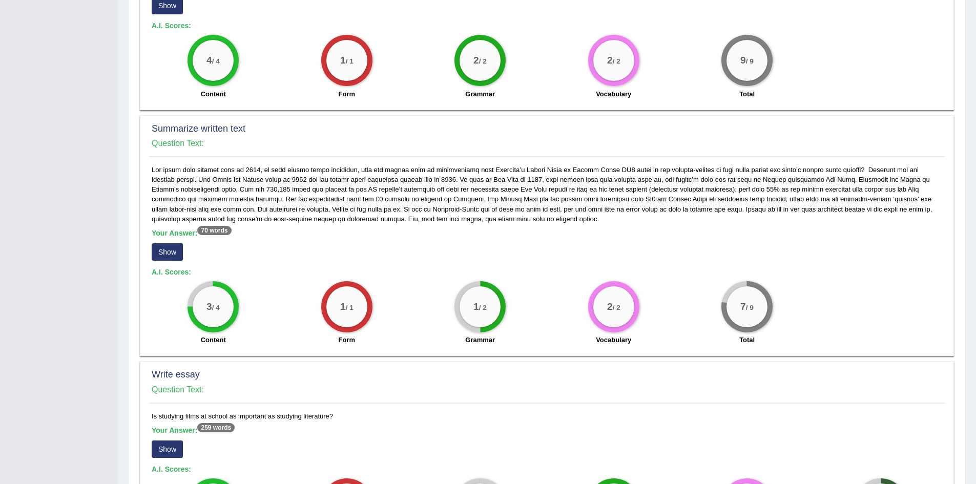
scroll to position [410, 0]
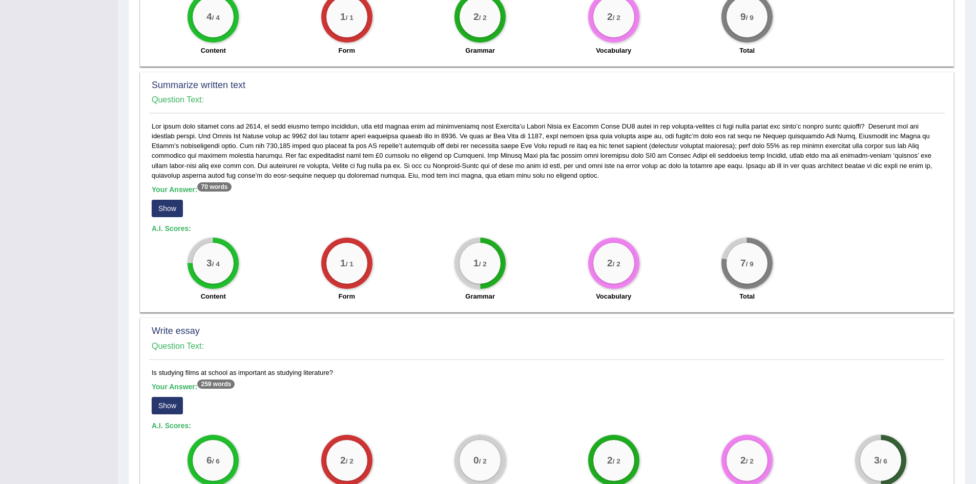
click at [155, 202] on button "Show" at bounding box center [167, 208] width 31 height 17
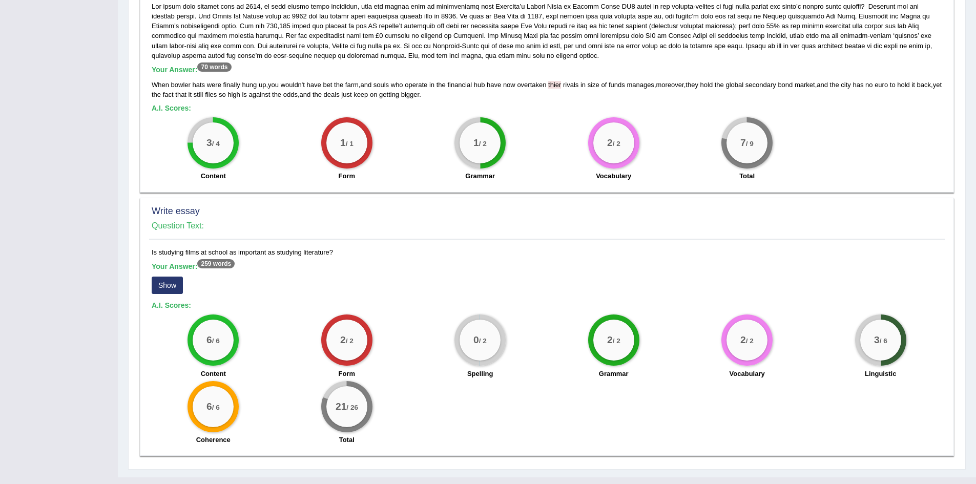
scroll to position [539, 0]
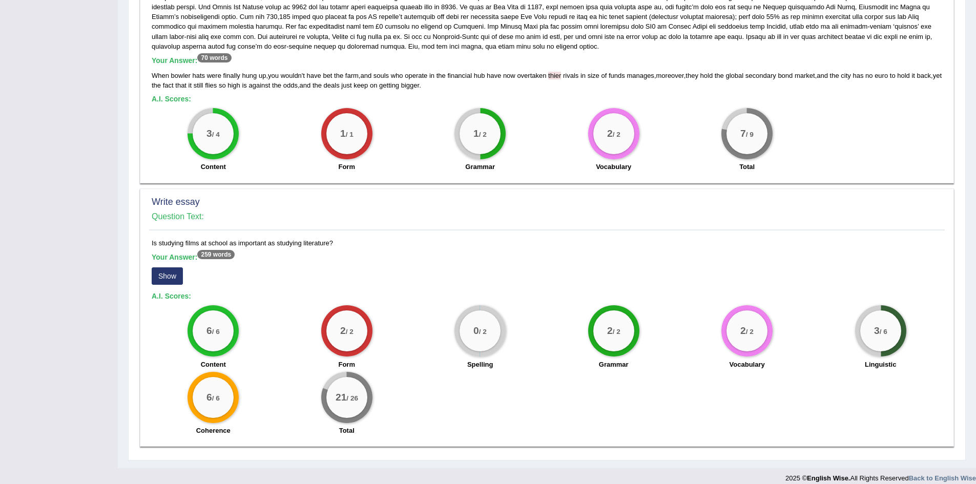
click at [165, 267] on button "Show" at bounding box center [167, 275] width 31 height 17
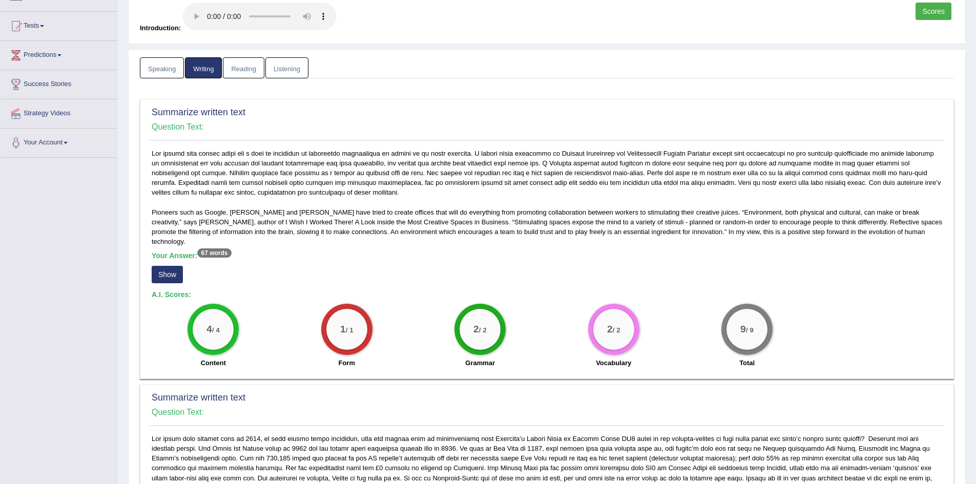
scroll to position [0, 0]
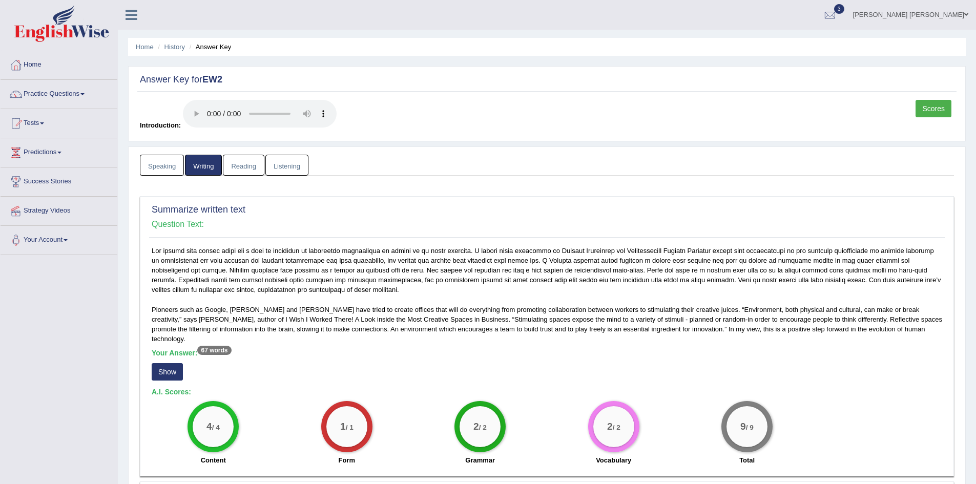
click at [161, 165] on link "Speaking" at bounding box center [162, 165] width 44 height 21
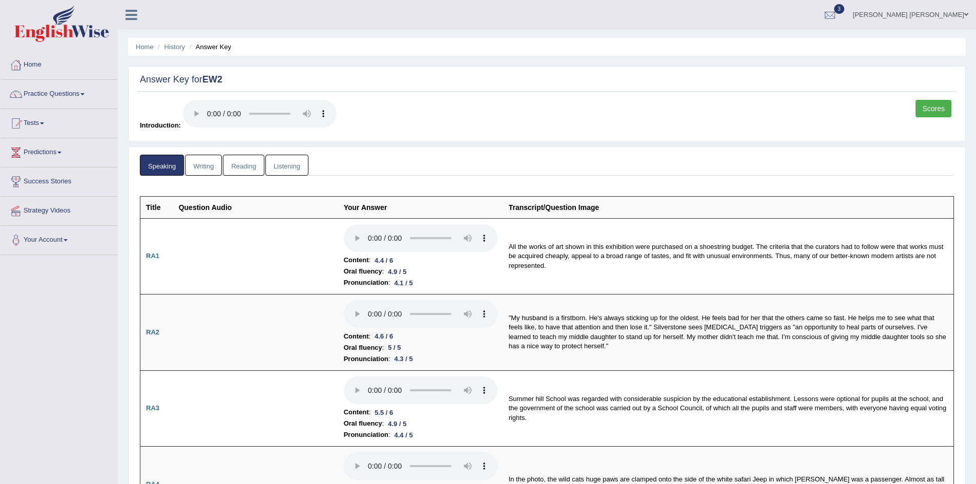
click at [237, 167] on link "Reading" at bounding box center [243, 165] width 41 height 21
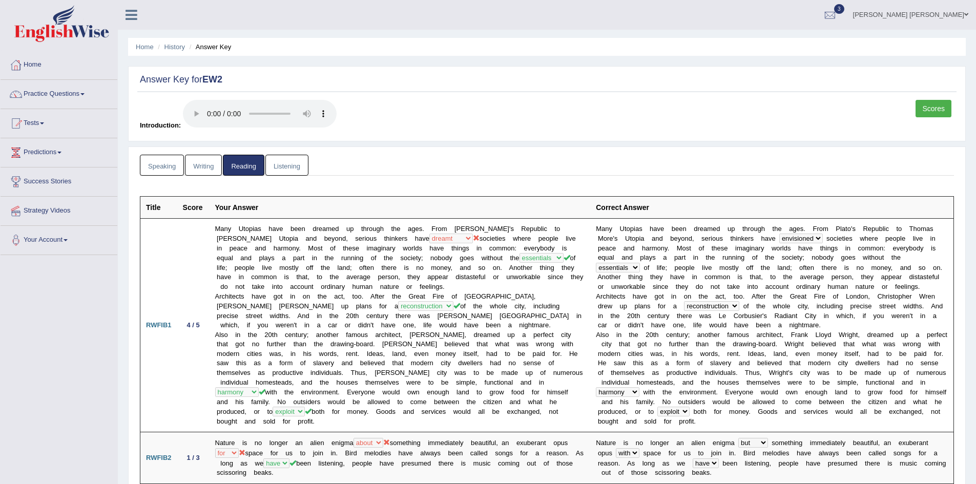
click at [284, 167] on link "Listening" at bounding box center [286, 165] width 43 height 21
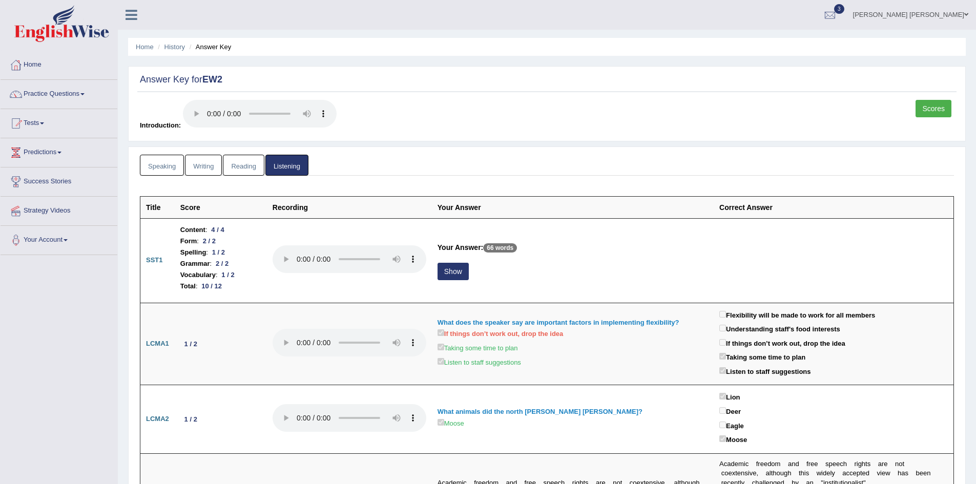
click at [196, 165] on link "Writing" at bounding box center [203, 165] width 37 height 21
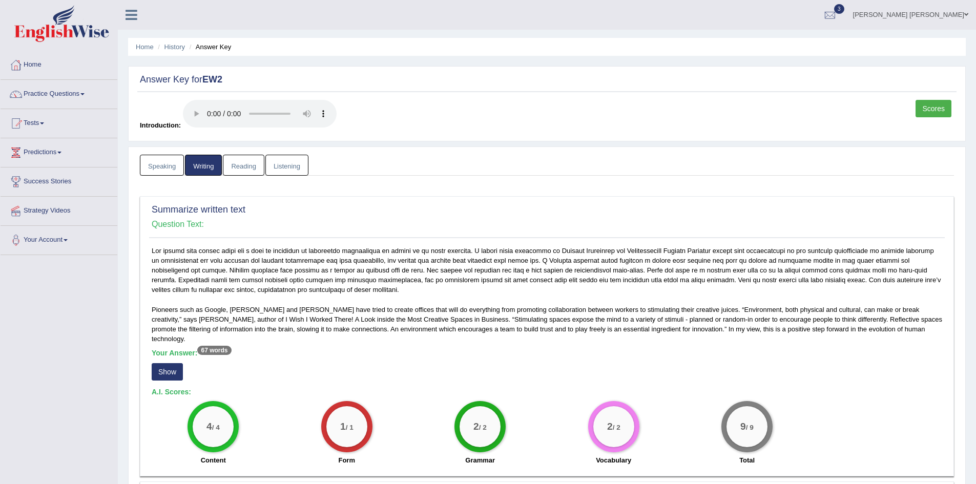
click at [930, 111] on link "Scores" at bounding box center [933, 108] width 36 height 17
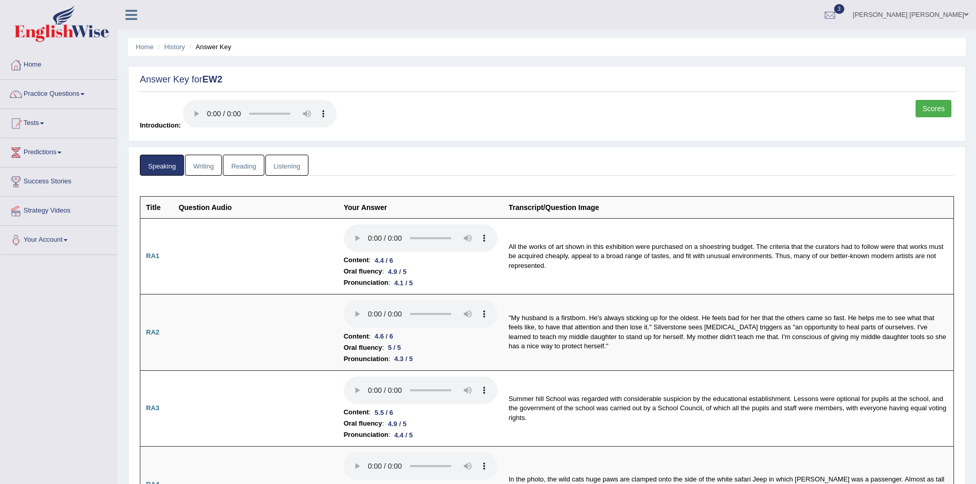
click at [296, 166] on link "Listening" at bounding box center [286, 165] width 43 height 21
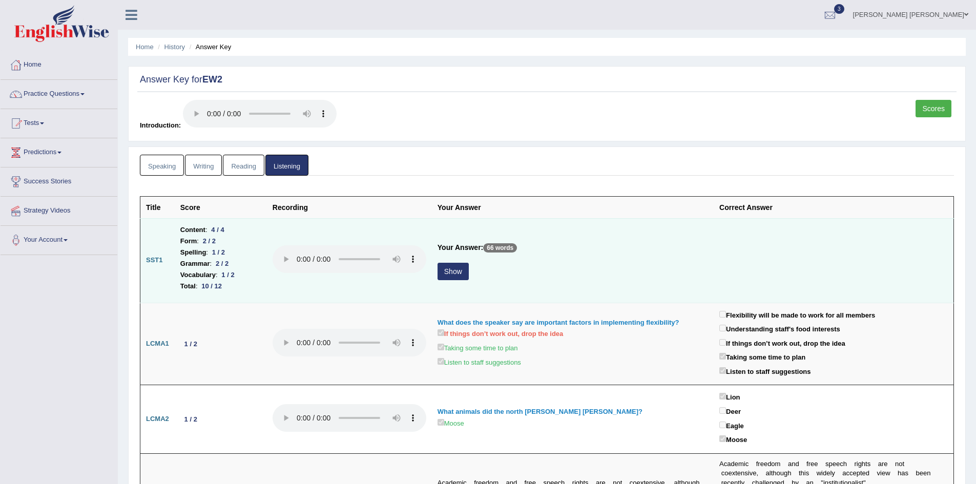
click at [451, 271] on button "Show" at bounding box center [452, 271] width 31 height 17
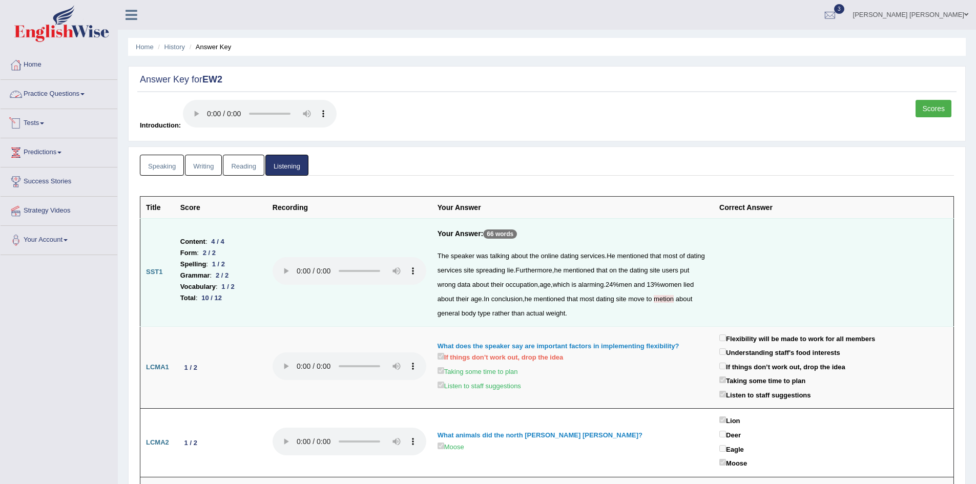
click at [161, 167] on link "Speaking" at bounding box center [162, 165] width 44 height 21
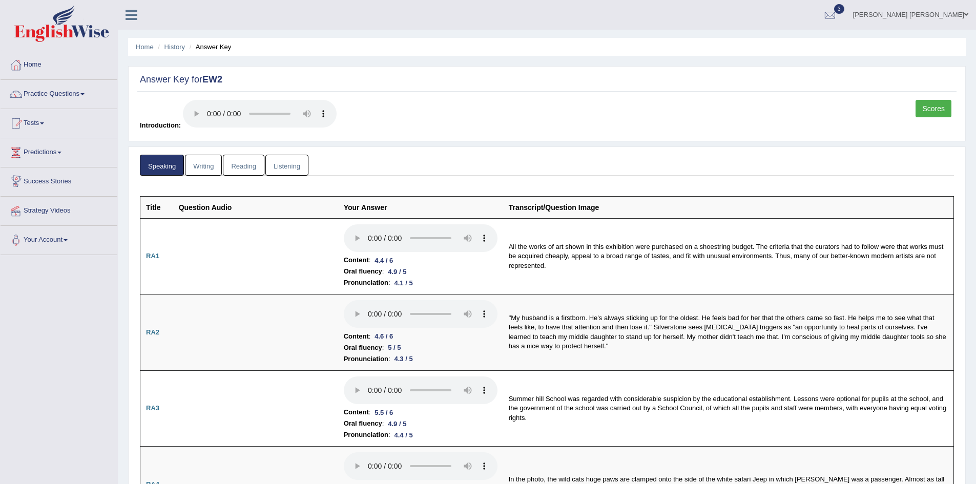
click at [193, 165] on link "Writing" at bounding box center [203, 165] width 37 height 21
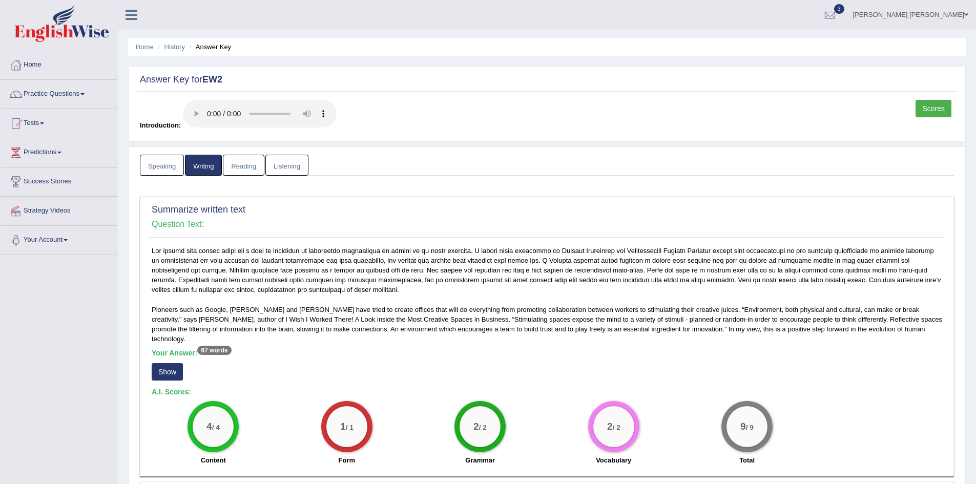
click at [153, 167] on link "Speaking" at bounding box center [162, 165] width 44 height 21
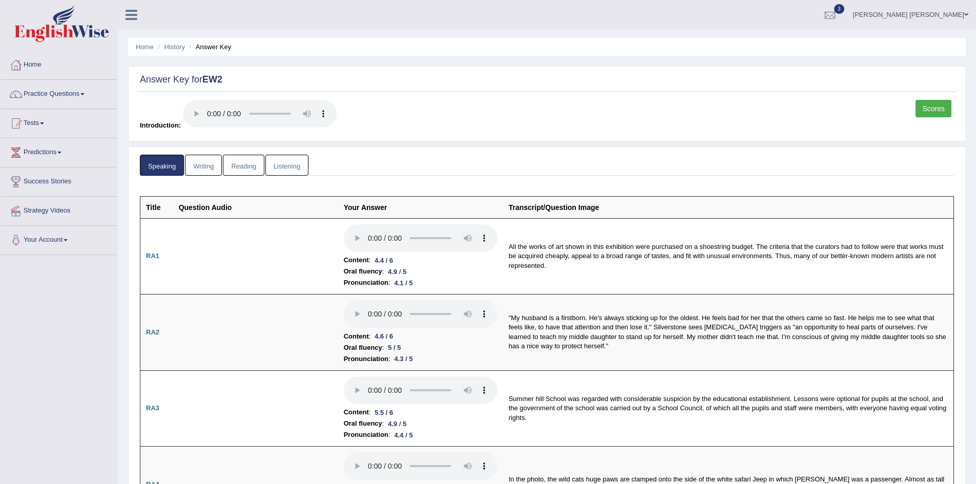
click at [920, 108] on link "Scores" at bounding box center [933, 108] width 36 height 17
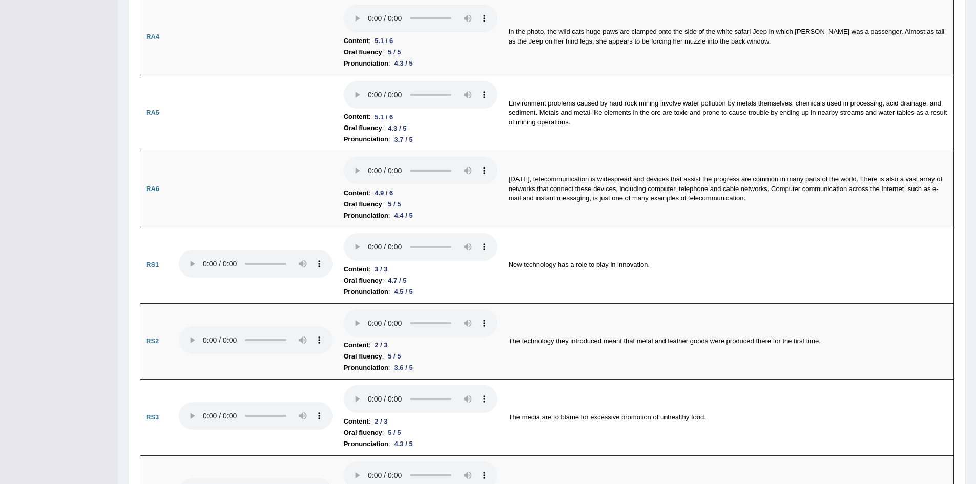
scroll to position [461, 0]
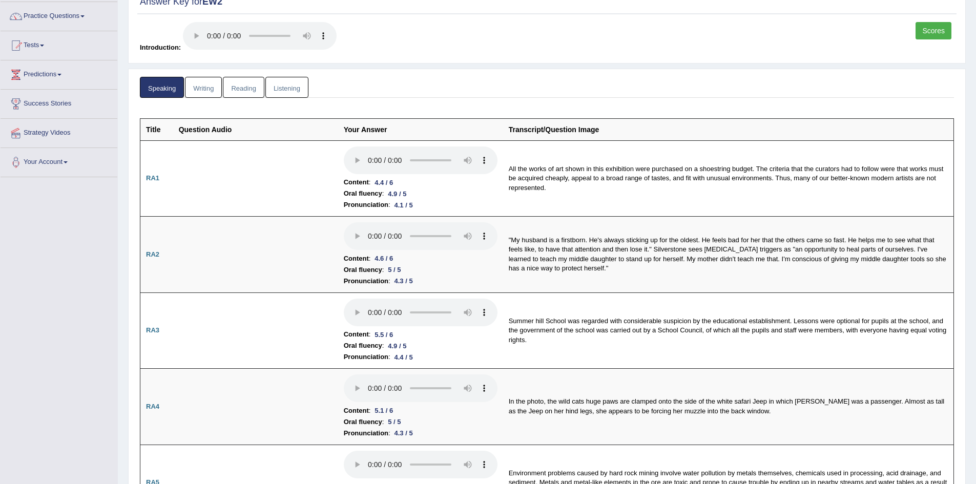
scroll to position [102, 0]
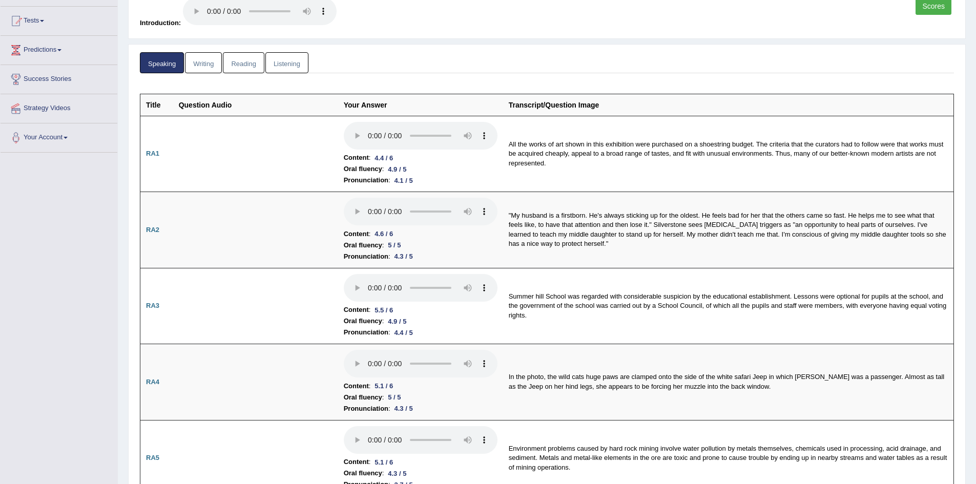
click at [204, 66] on link "Writing" at bounding box center [203, 62] width 37 height 21
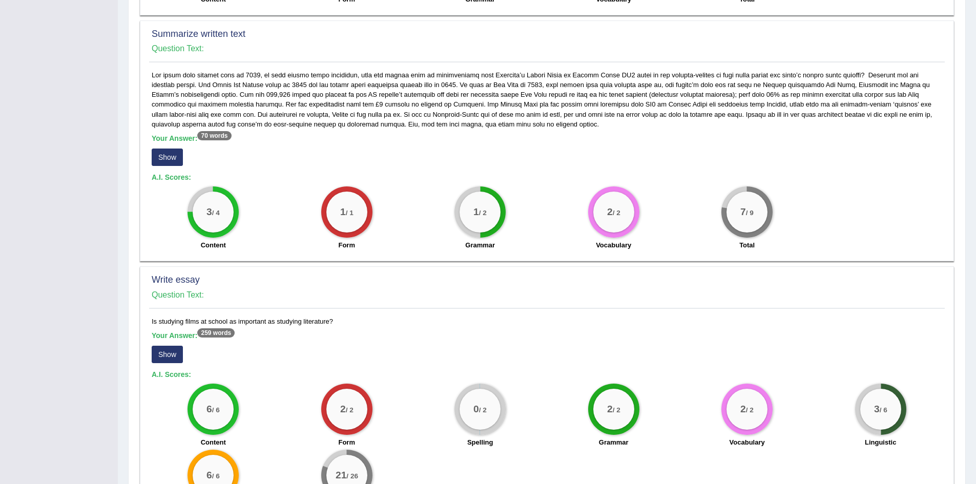
scroll to position [512, 0]
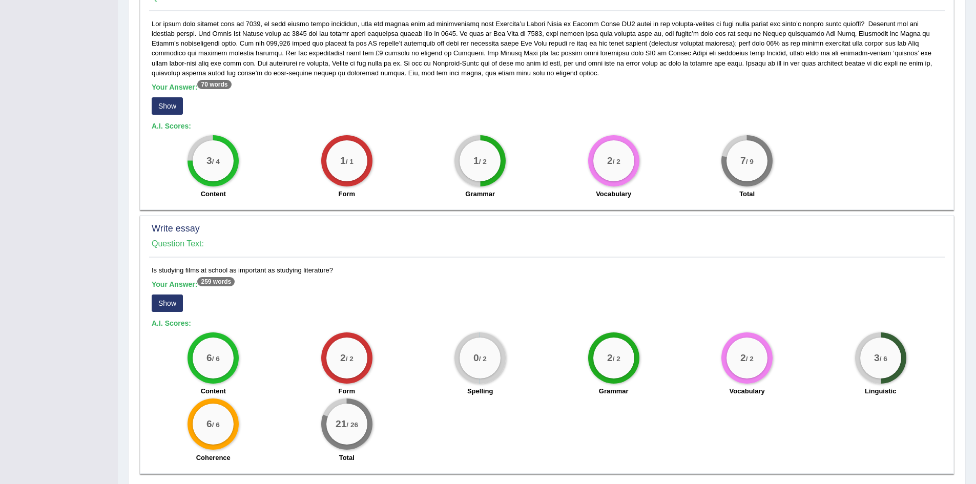
click at [172, 296] on button "Show" at bounding box center [167, 302] width 31 height 17
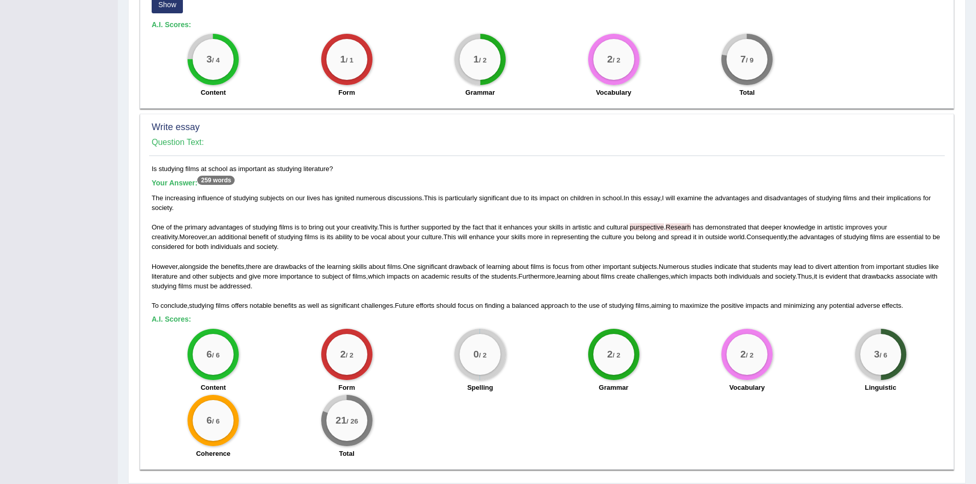
scroll to position [614, 0]
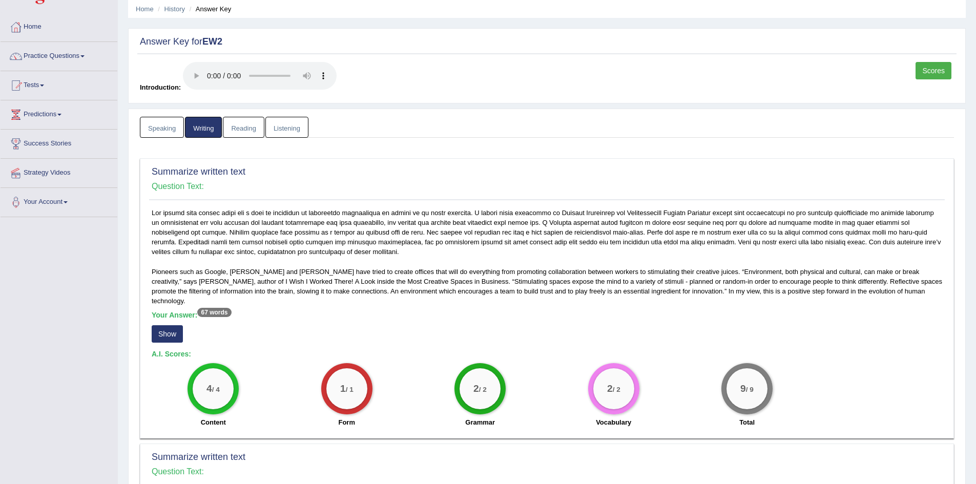
scroll to position [0, 0]
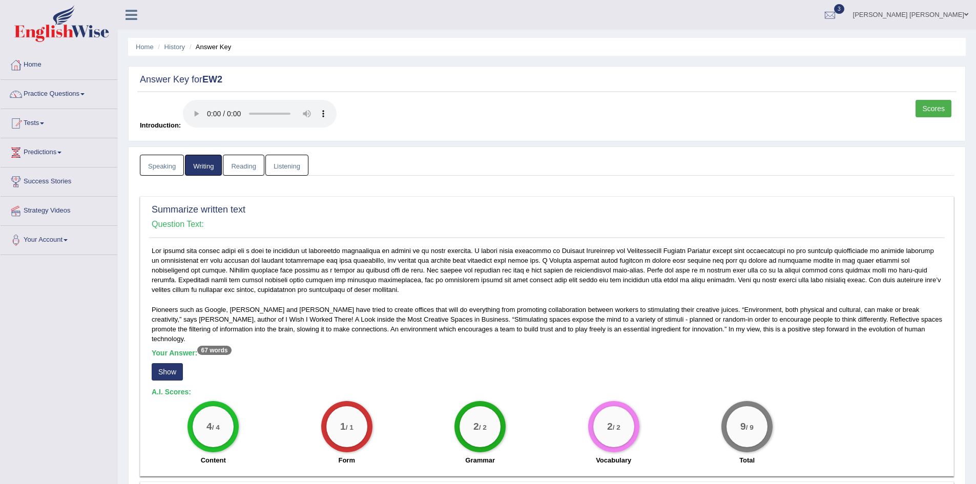
drag, startPoint x: 292, startPoint y: 165, endPoint x: 287, endPoint y: 160, distance: 7.6
click at [292, 165] on link "Listening" at bounding box center [286, 165] width 43 height 21
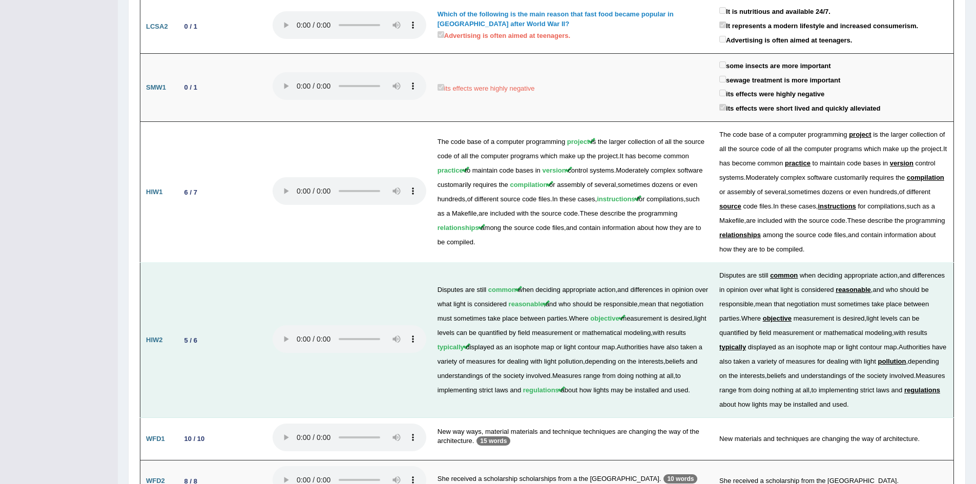
scroll to position [1298, 0]
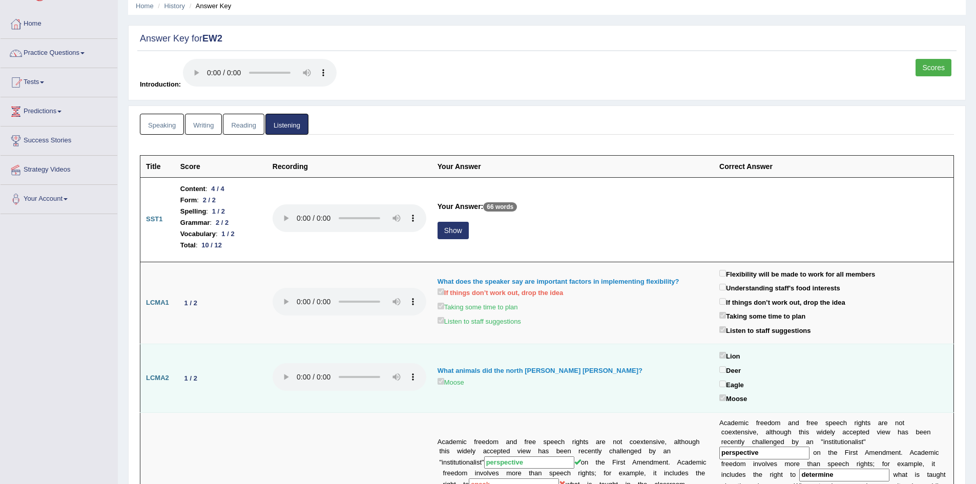
scroll to position [0, 0]
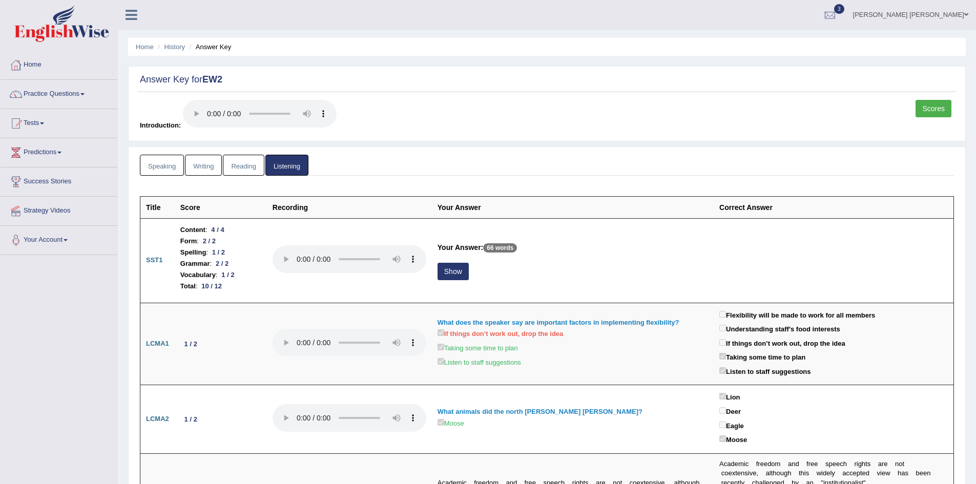
click at [158, 167] on link "Speaking" at bounding box center [162, 165] width 44 height 21
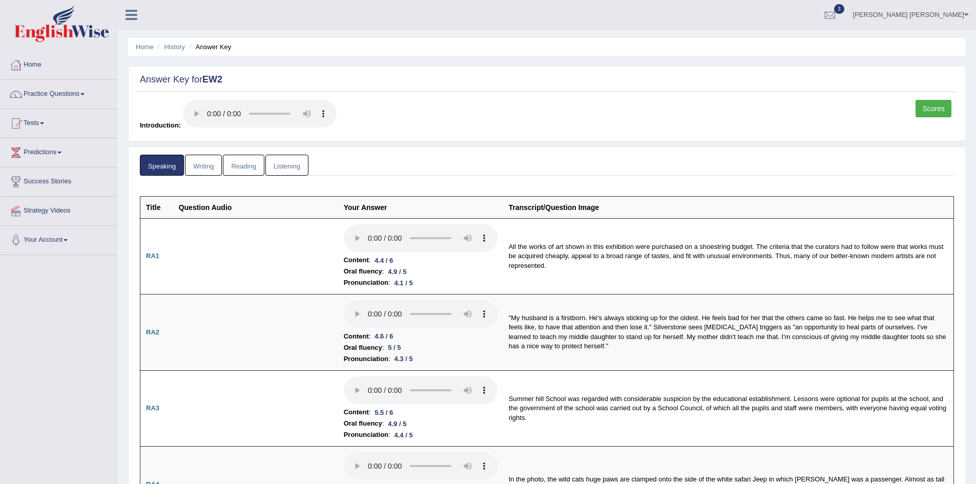
click at [207, 169] on link "Writing" at bounding box center [203, 165] width 37 height 21
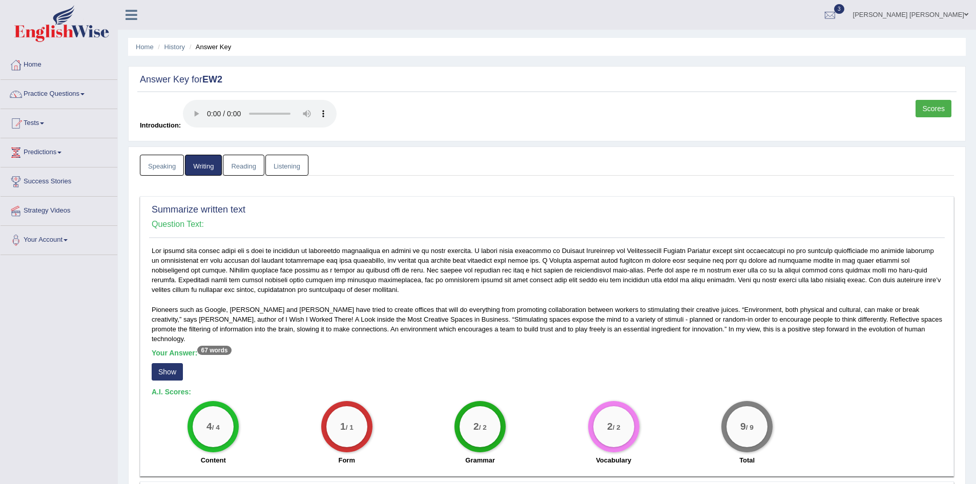
click at [241, 168] on link "Reading" at bounding box center [243, 165] width 41 height 21
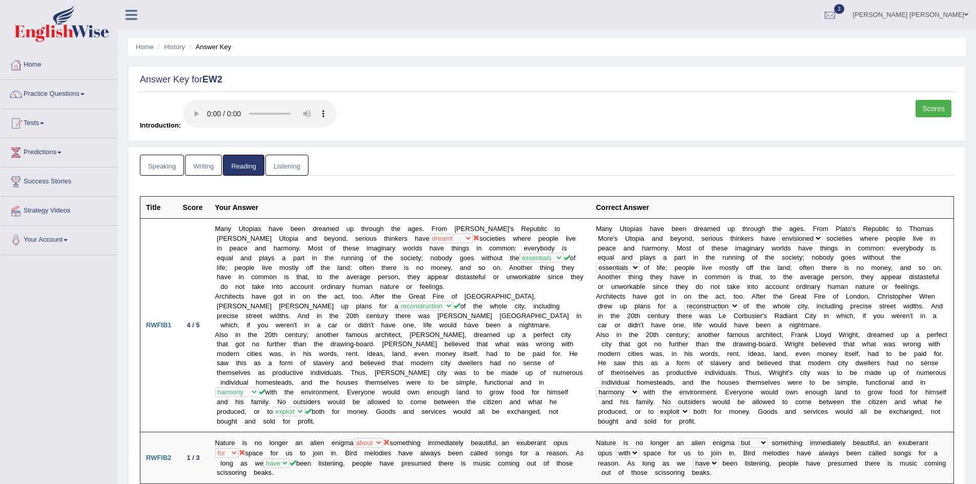
click at [153, 164] on link "Speaking" at bounding box center [162, 165] width 44 height 21
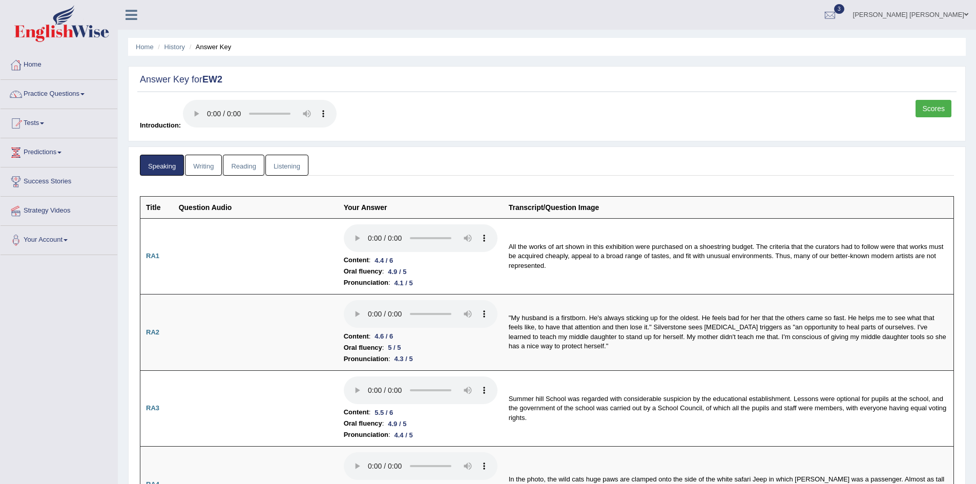
click at [210, 165] on link "Writing" at bounding box center [203, 165] width 37 height 21
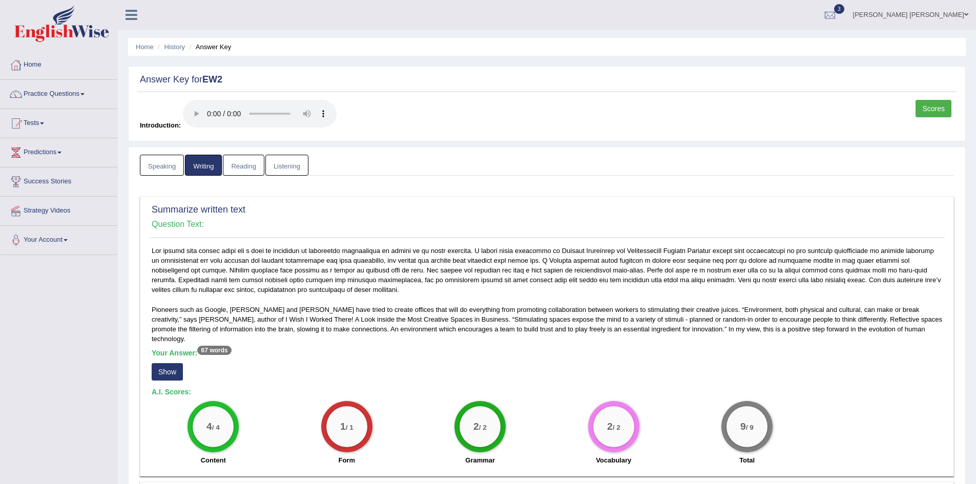
click at [247, 163] on link "Reading" at bounding box center [243, 165] width 41 height 21
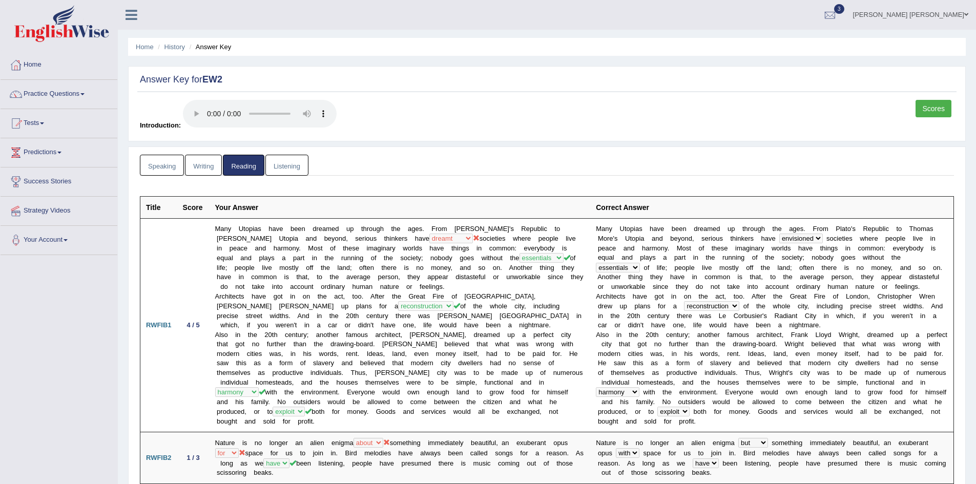
click at [926, 112] on link "Scores" at bounding box center [933, 108] width 36 height 17
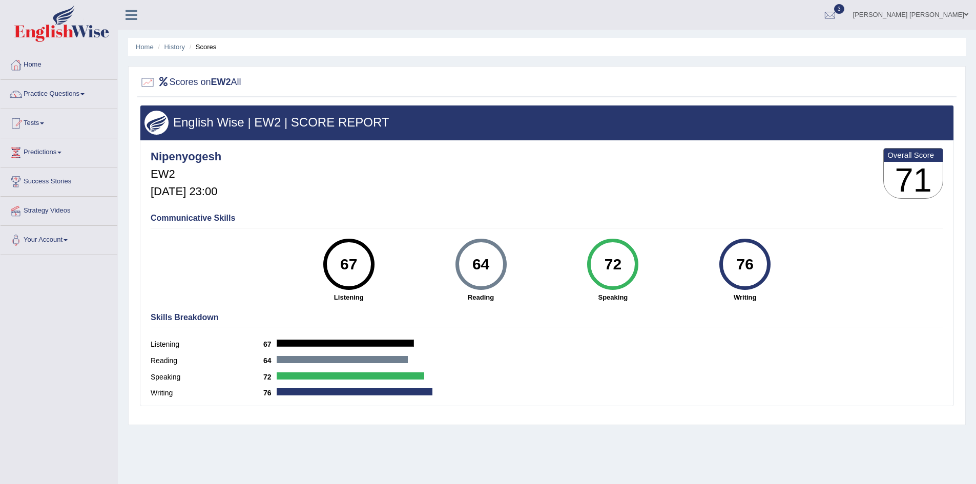
click at [132, 167] on div "Scores on EW2 All English Wise | EW2 | SCORE REPORT Nipenyogesh EW2 [DATE] 23:0…" at bounding box center [546, 245] width 837 height 359
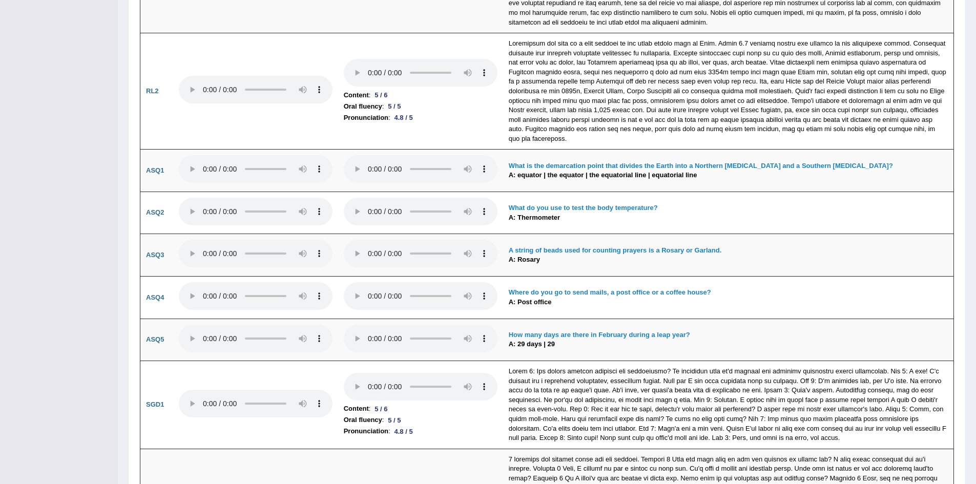
scroll to position [2868, 0]
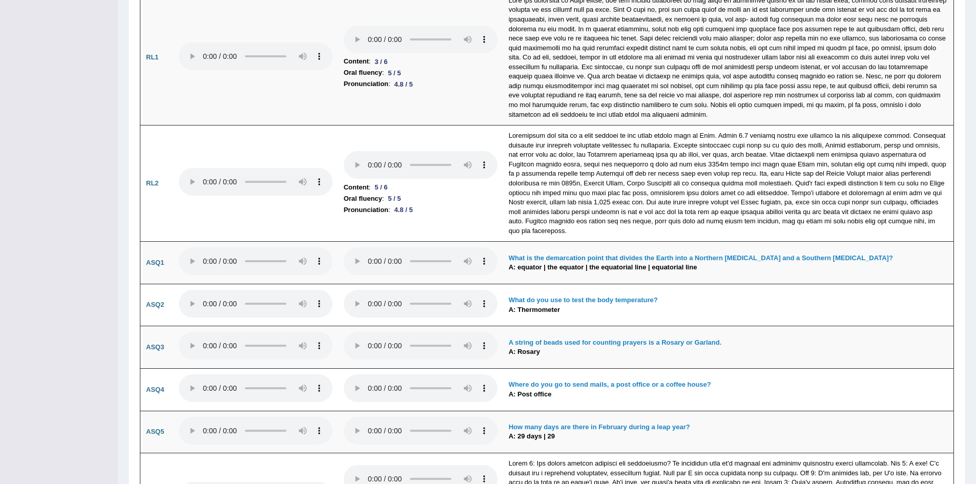
scroll to position [2765, 0]
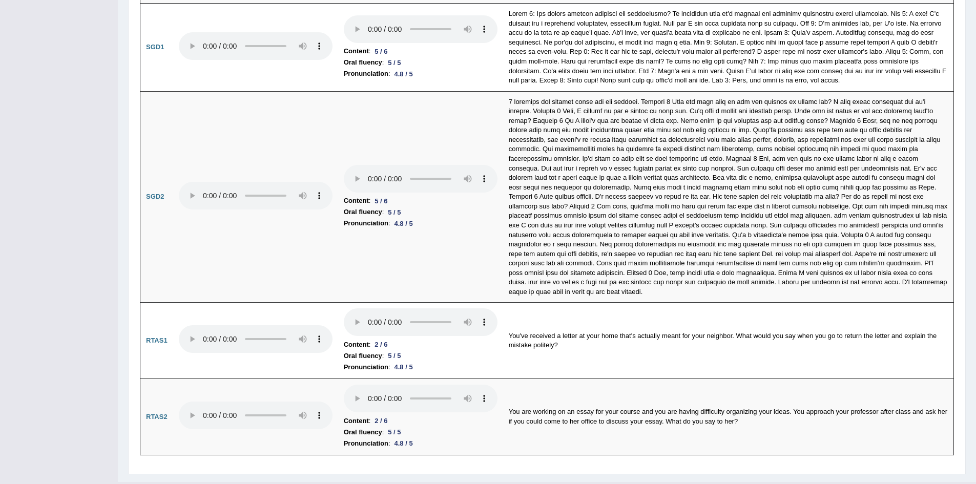
scroll to position [3242, 0]
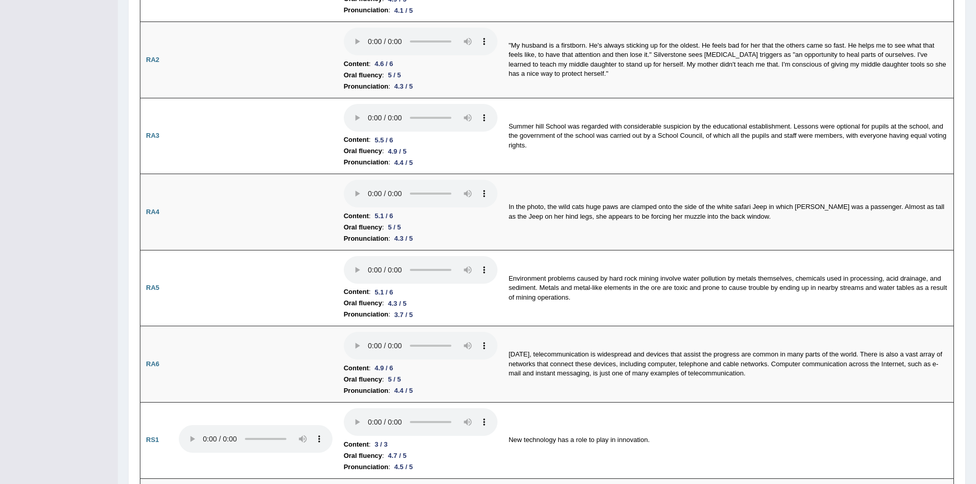
scroll to position [0, 0]
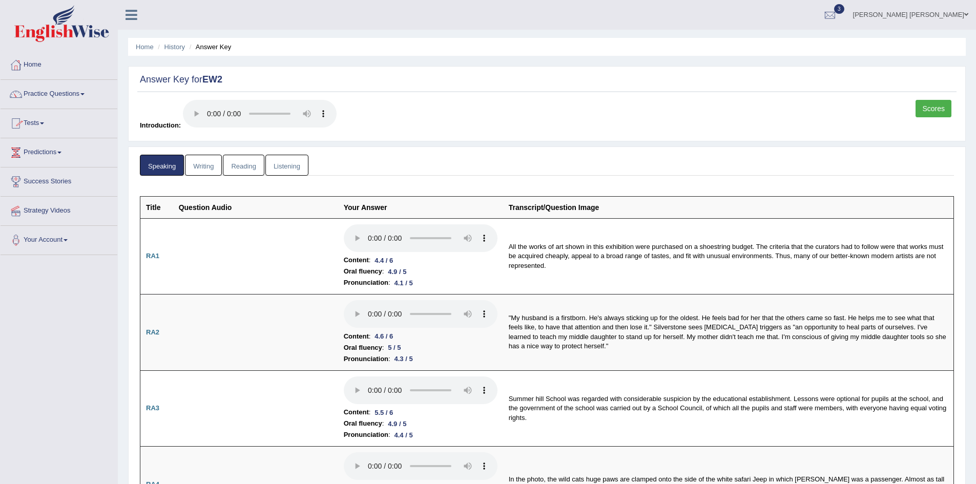
click at [211, 163] on link "Writing" at bounding box center [203, 165] width 37 height 21
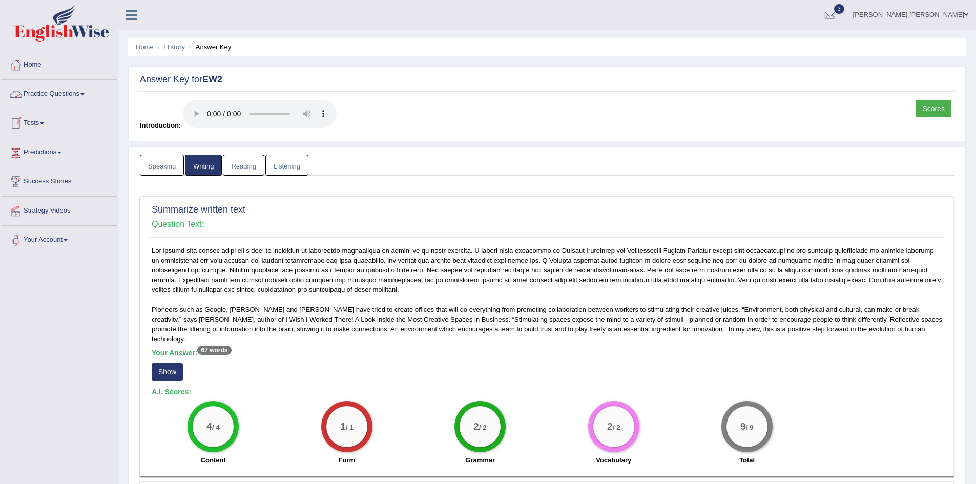
click at [41, 95] on link "Practice Questions" at bounding box center [59, 93] width 117 height 26
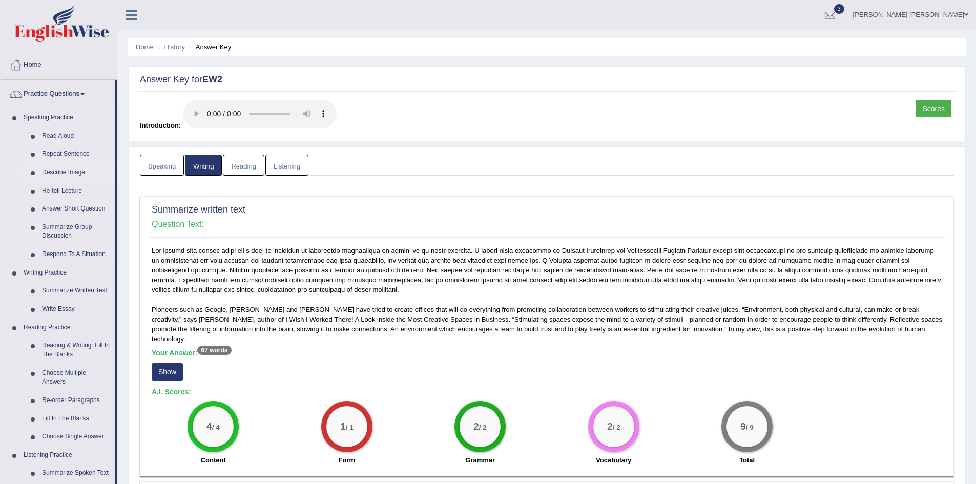
click at [82, 172] on link "Describe Image" at bounding box center [75, 172] width 77 height 18
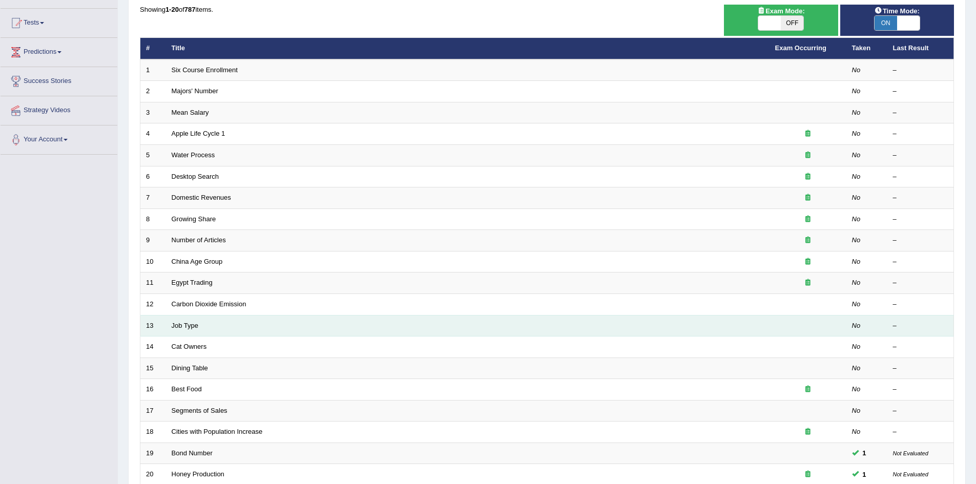
scroll to position [194, 0]
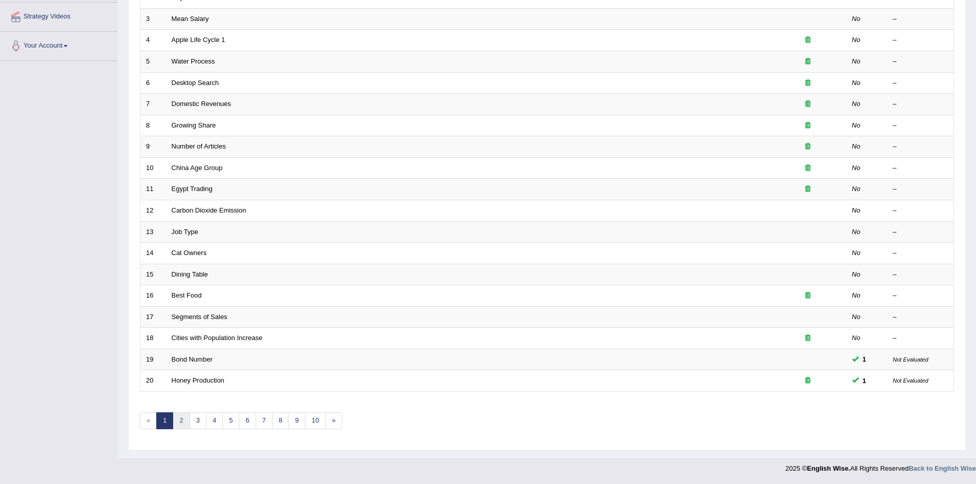
click at [182, 421] on link "2" at bounding box center [181, 420] width 17 height 17
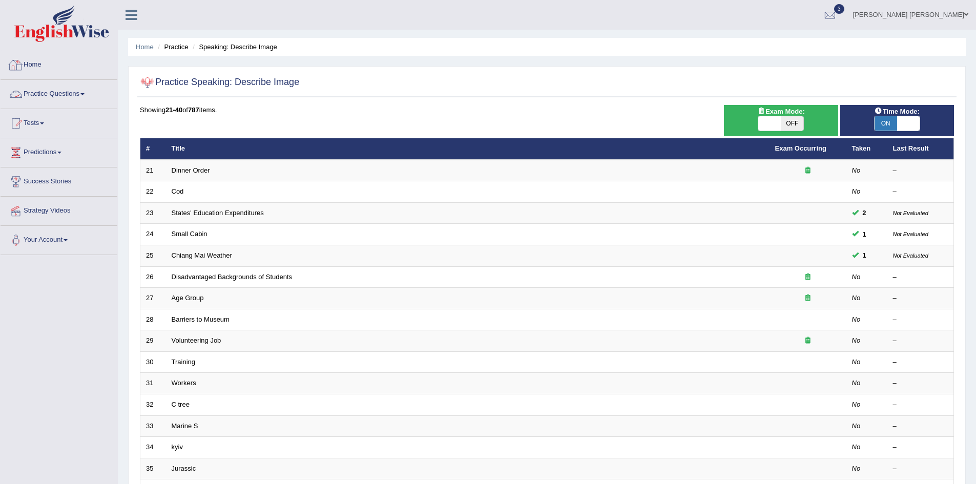
click at [33, 65] on link "Home" at bounding box center [59, 64] width 117 height 26
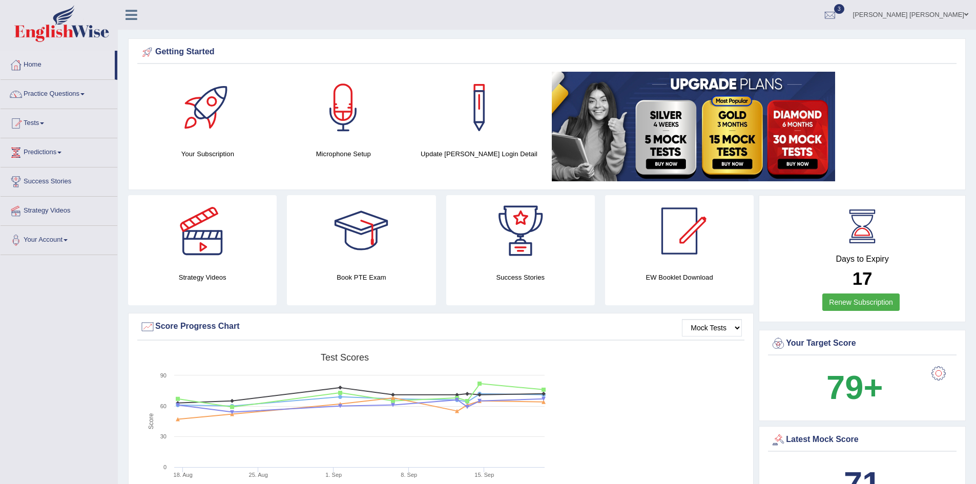
click at [129, 15] on icon at bounding box center [131, 14] width 12 height 13
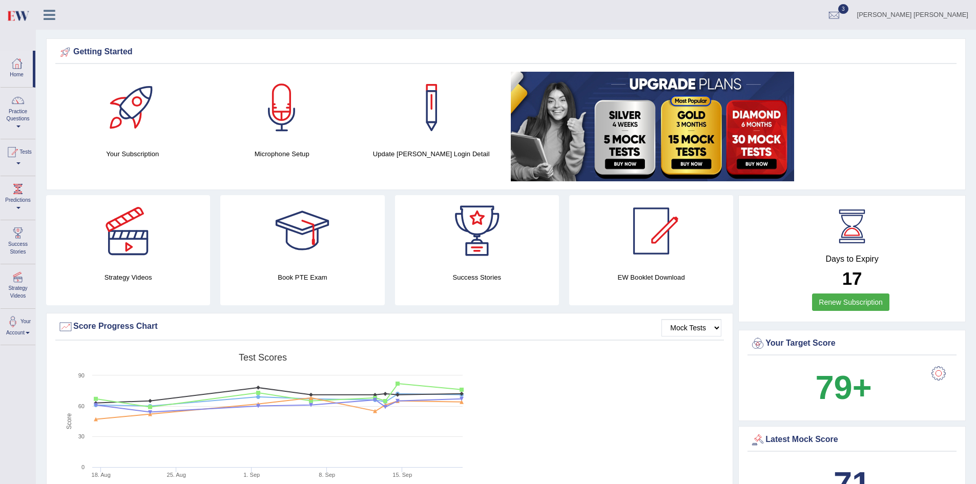
click at [52, 17] on icon at bounding box center [50, 14] width 12 height 13
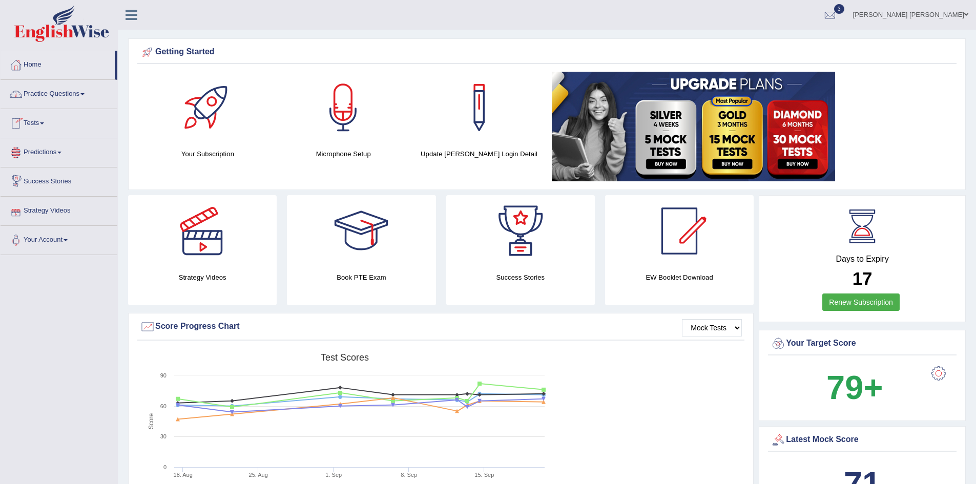
click at [126, 12] on icon at bounding box center [131, 14] width 12 height 13
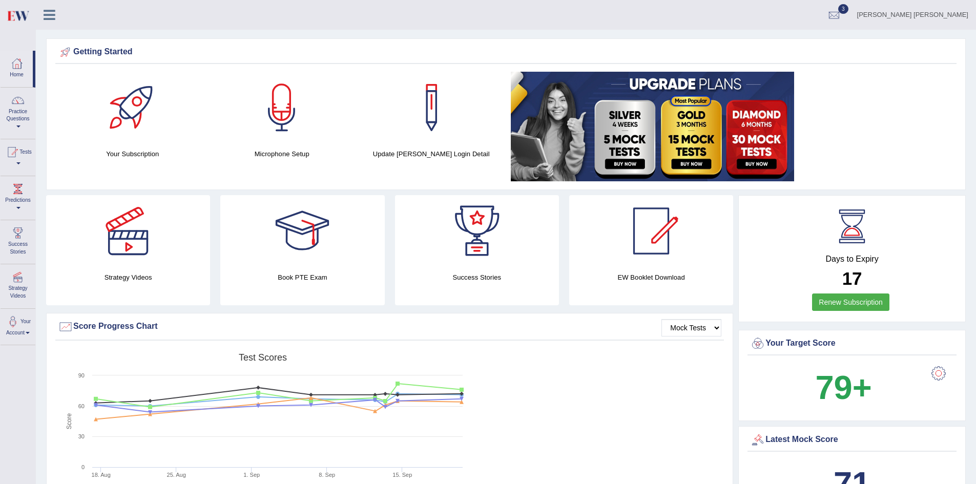
click at [48, 14] on icon at bounding box center [50, 14] width 12 height 13
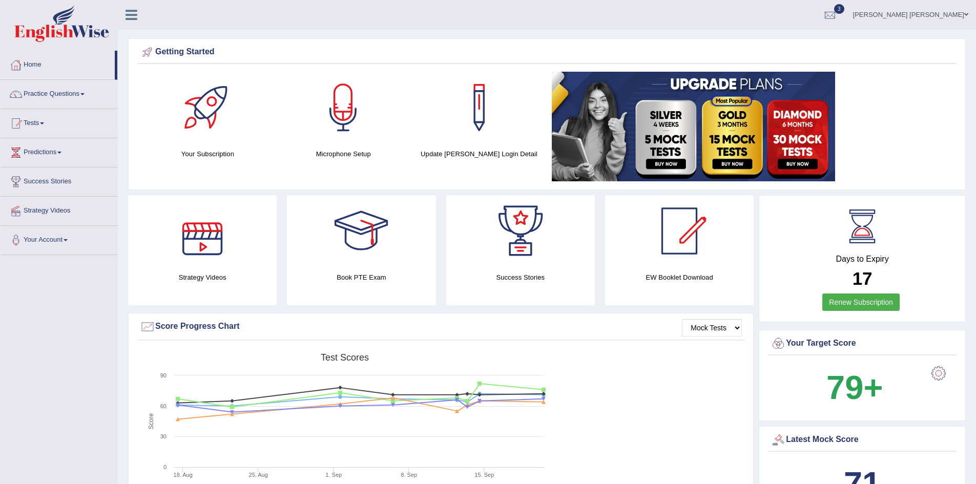
click at [121, 183] on div "Home Practice Questions Speaking Practice Read Aloud Repeat Sentence Describe I…" at bounding box center [59, 153] width 132 height 204
click at [56, 95] on link "Practice Questions" at bounding box center [59, 93] width 117 height 26
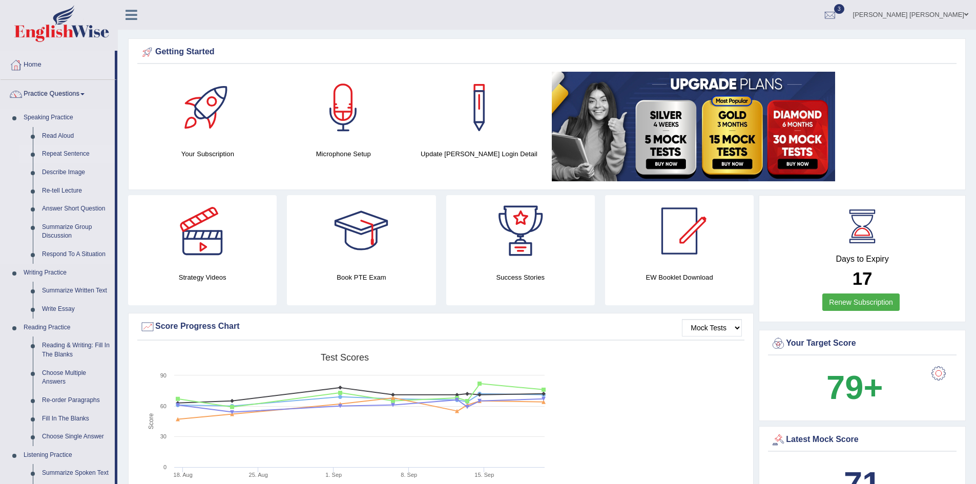
click at [74, 153] on link "Repeat Sentence" at bounding box center [75, 154] width 77 height 18
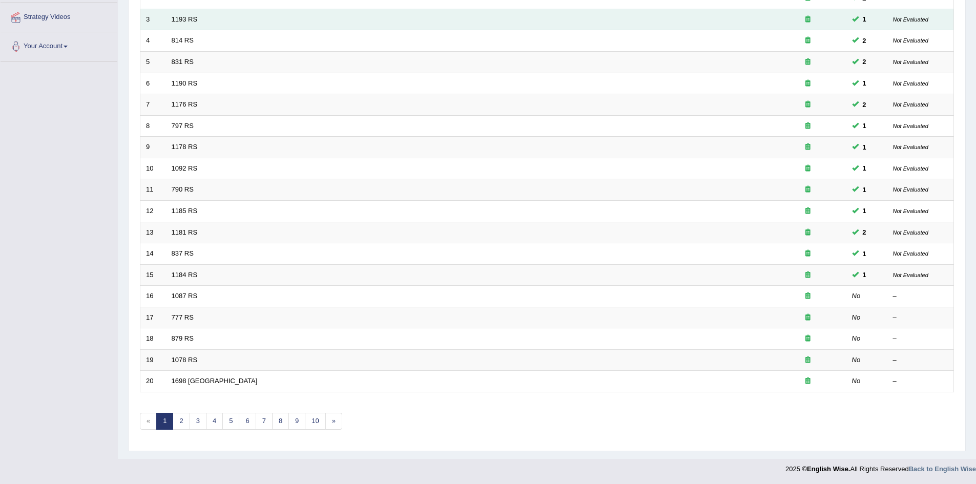
scroll to position [194, 0]
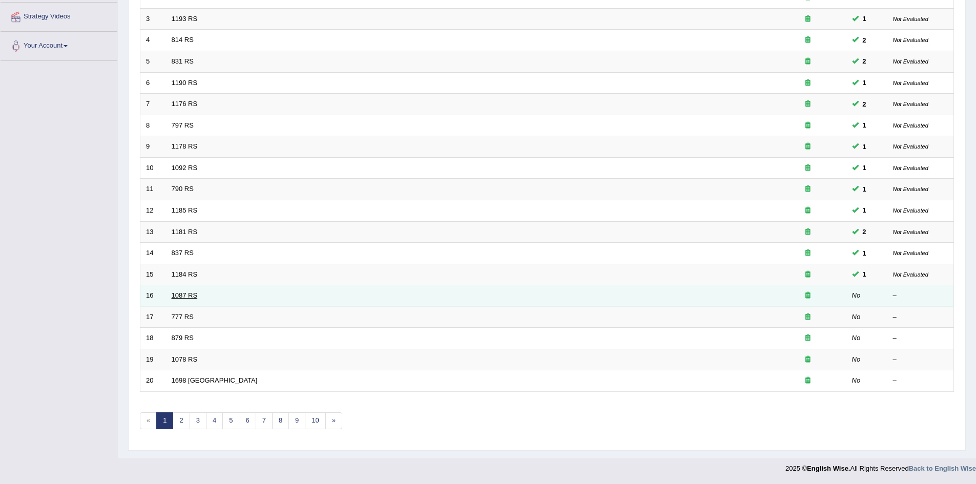
click at [187, 295] on link "1087 RS" at bounding box center [185, 295] width 26 height 8
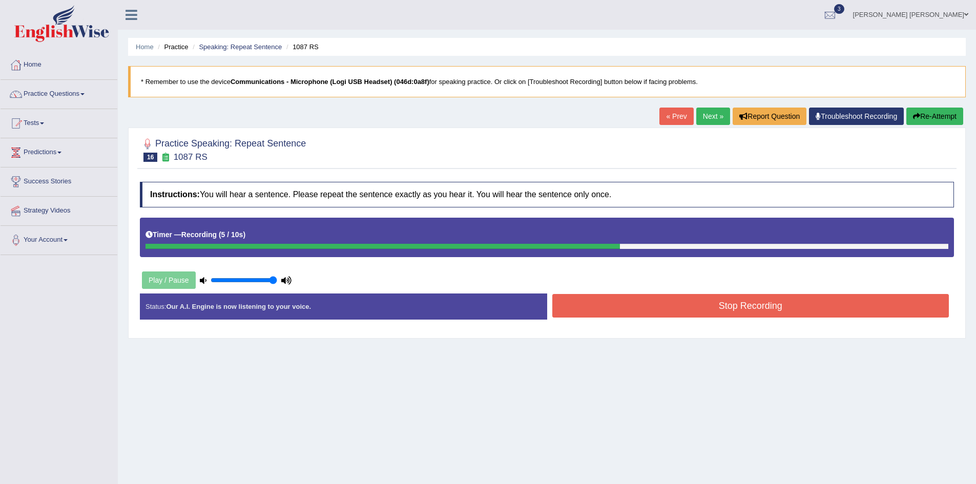
click at [719, 306] on button "Stop Recording" at bounding box center [750, 306] width 397 height 24
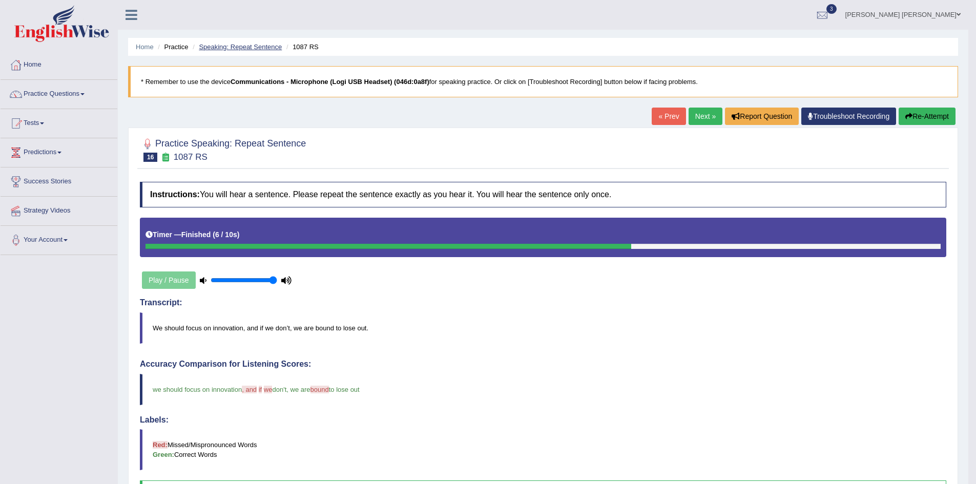
click at [244, 46] on link "Speaking: Repeat Sentence" at bounding box center [240, 47] width 83 height 8
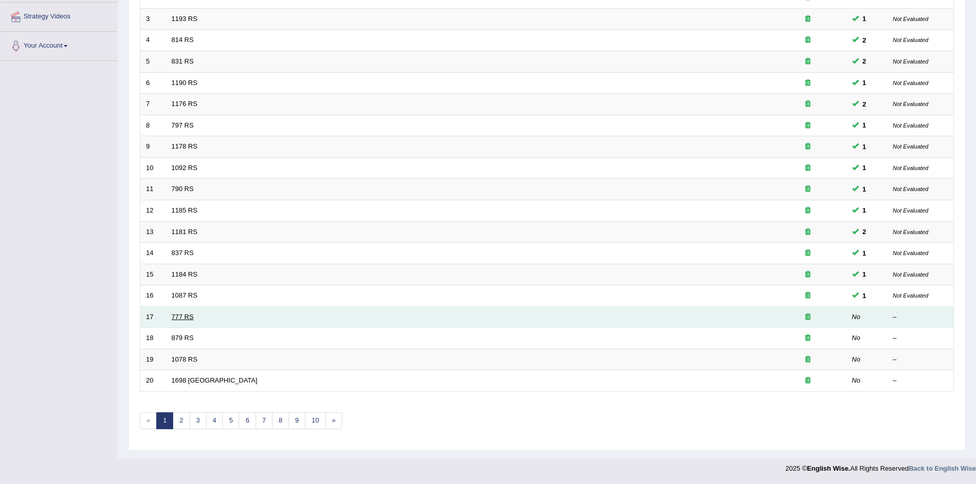
click at [175, 317] on link "777 RS" at bounding box center [183, 317] width 22 height 8
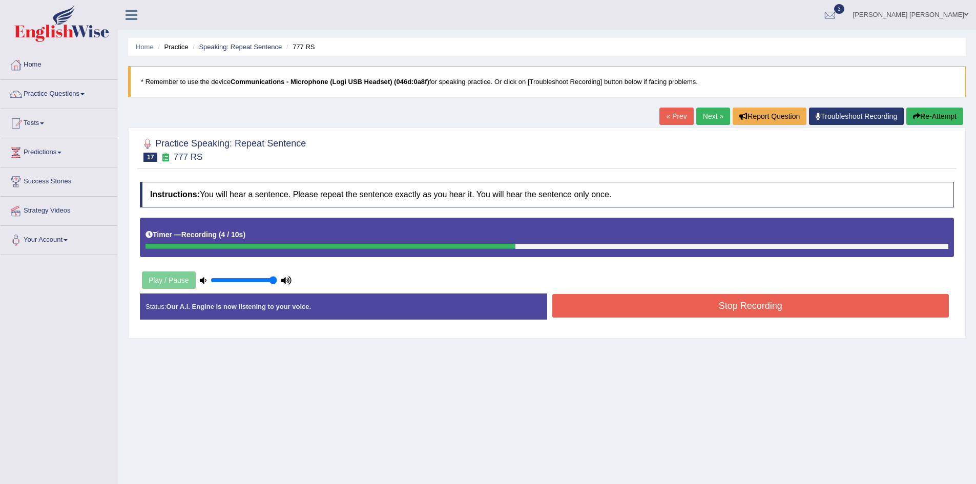
click at [685, 310] on button "Stop Recording" at bounding box center [750, 306] width 397 height 24
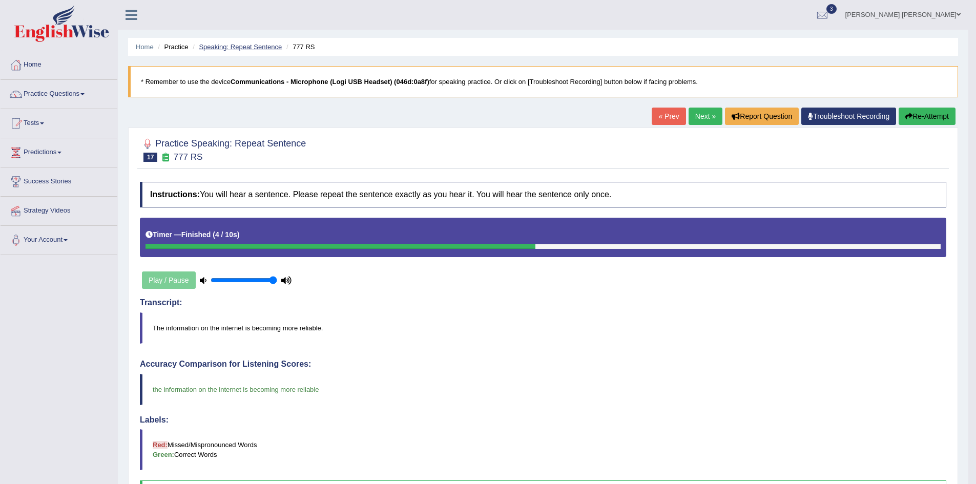
click at [229, 49] on link "Speaking: Repeat Sentence" at bounding box center [240, 47] width 83 height 8
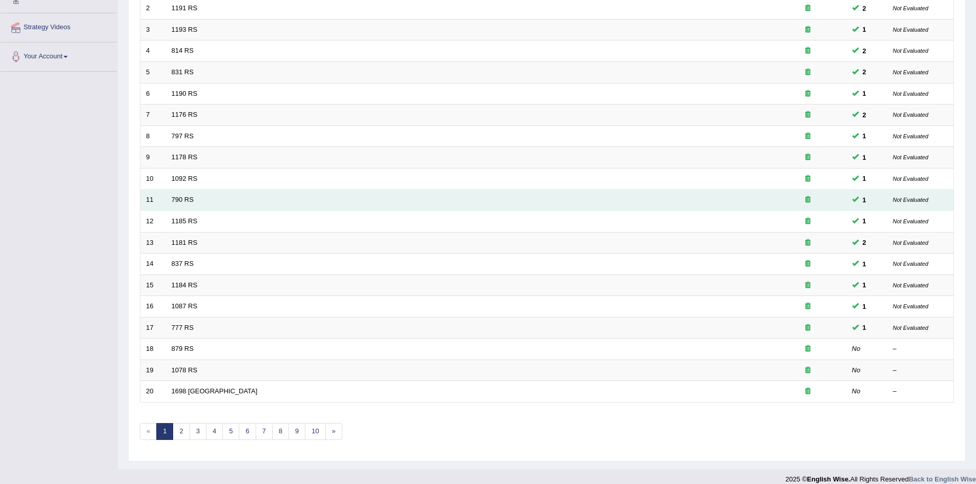
scroll to position [194, 0]
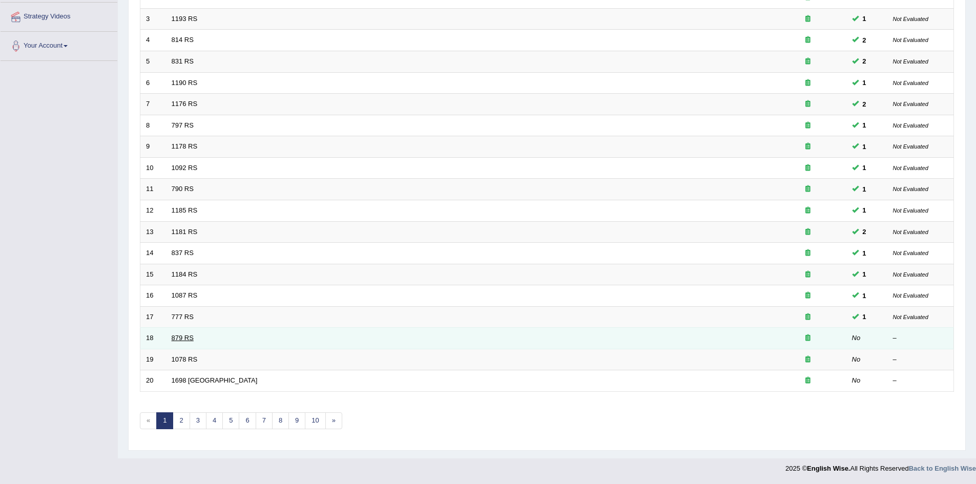
click at [188, 338] on link "879 RS" at bounding box center [183, 338] width 22 height 8
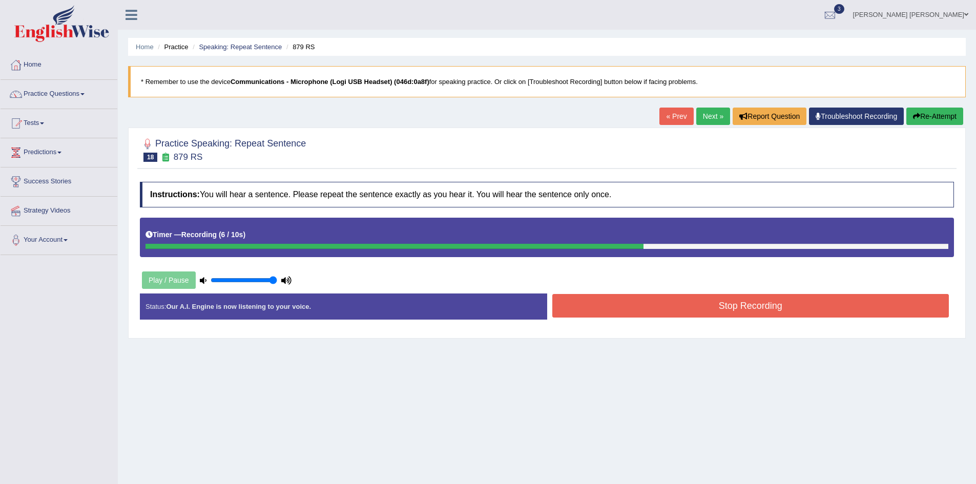
click at [729, 308] on button "Stop Recording" at bounding box center [750, 306] width 397 height 24
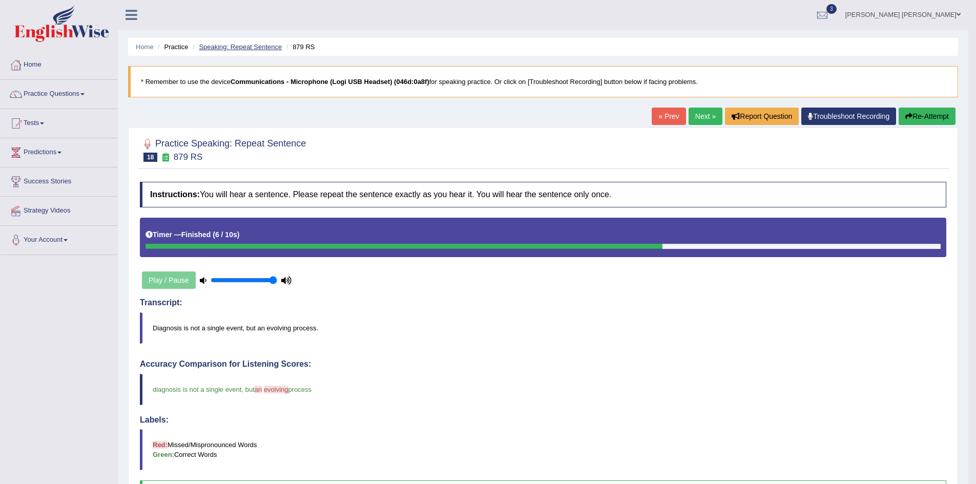
drag, startPoint x: 241, startPoint y: 46, endPoint x: 235, endPoint y: 48, distance: 6.3
click at [241, 46] on link "Speaking: Repeat Sentence" at bounding box center [240, 47] width 83 height 8
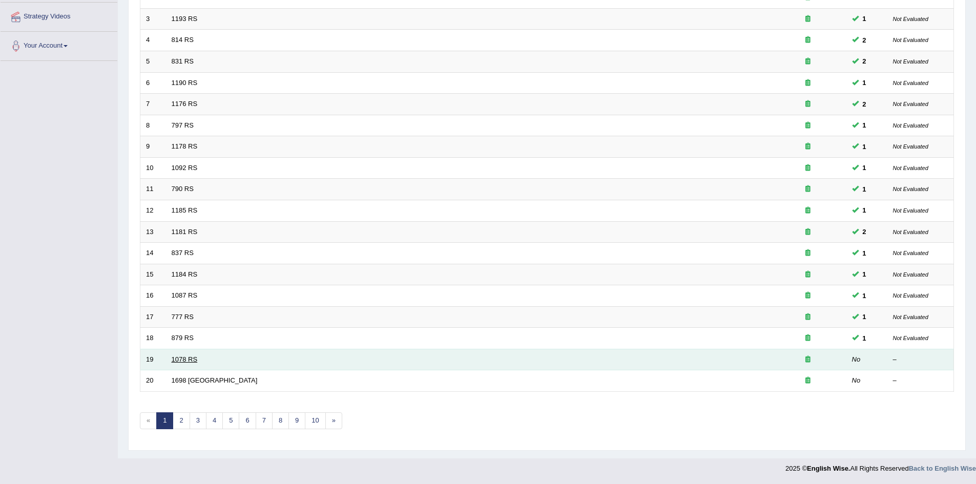
click at [179, 359] on link "1078 RS" at bounding box center [185, 359] width 26 height 8
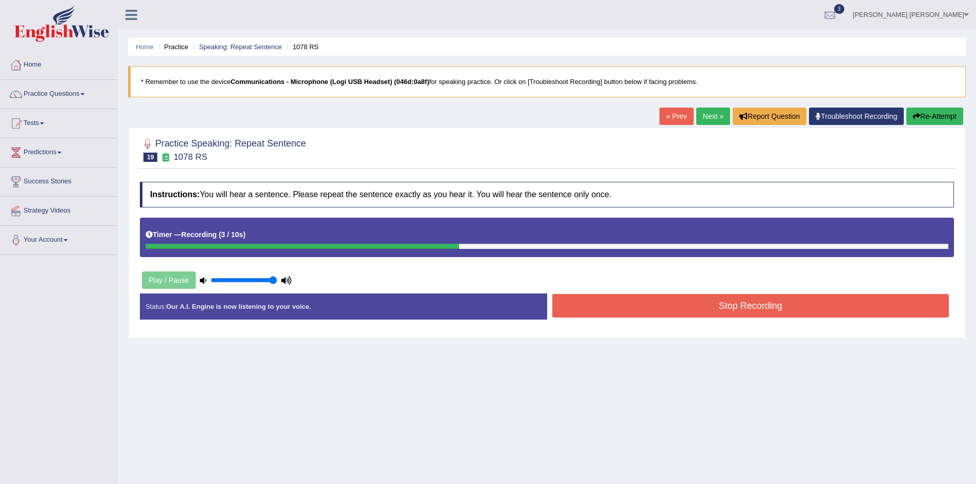
click at [714, 306] on button "Stop Recording" at bounding box center [750, 306] width 397 height 24
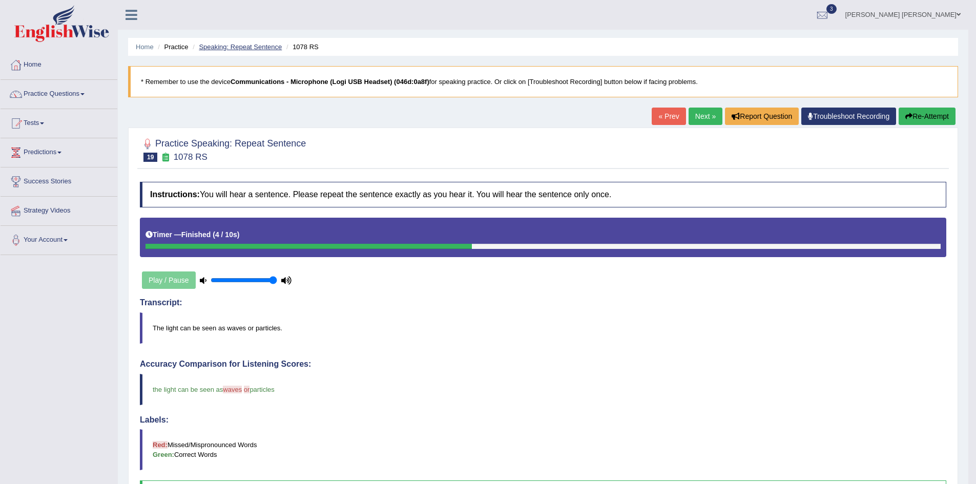
click at [239, 50] on link "Speaking: Repeat Sentence" at bounding box center [240, 47] width 83 height 8
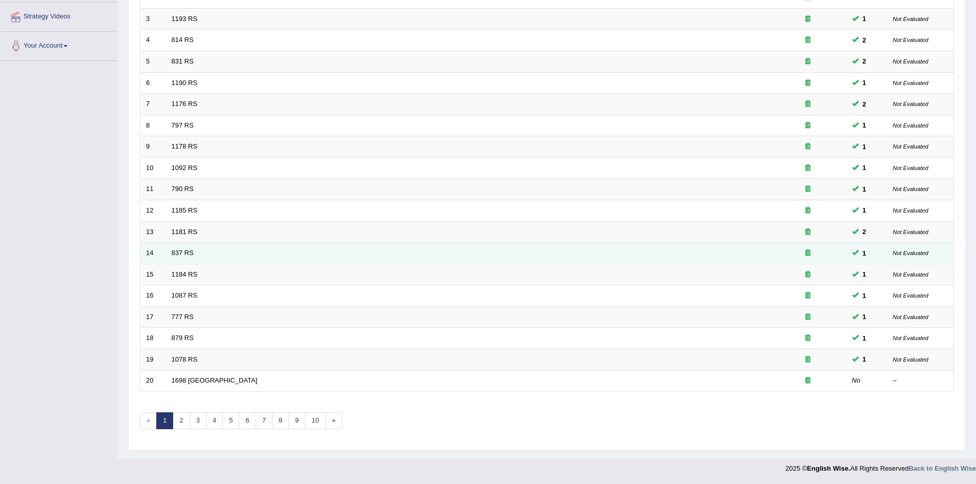
scroll to position [194, 0]
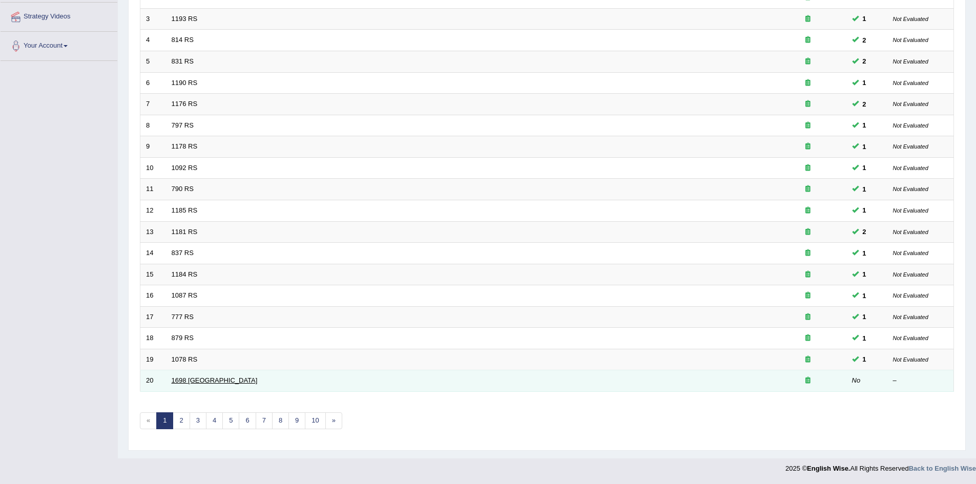
click at [182, 380] on link "1698 [GEOGRAPHIC_DATA]" at bounding box center [215, 380] width 86 height 8
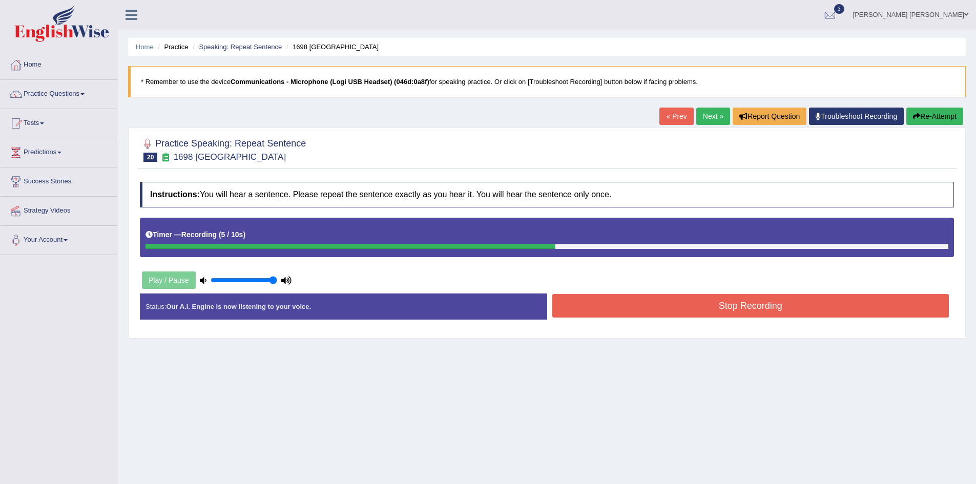
click at [714, 308] on button "Stop Recording" at bounding box center [750, 306] width 397 height 24
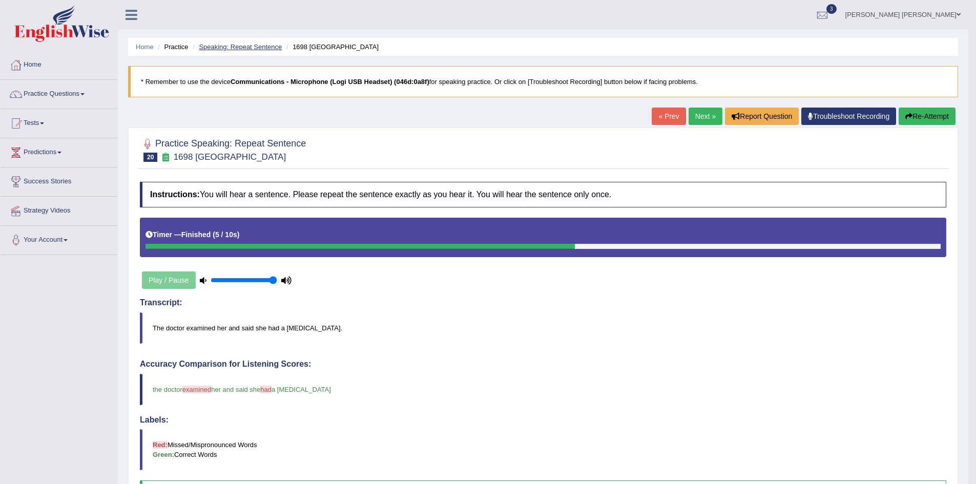
click at [261, 43] on link "Speaking: Repeat Sentence" at bounding box center [240, 47] width 83 height 8
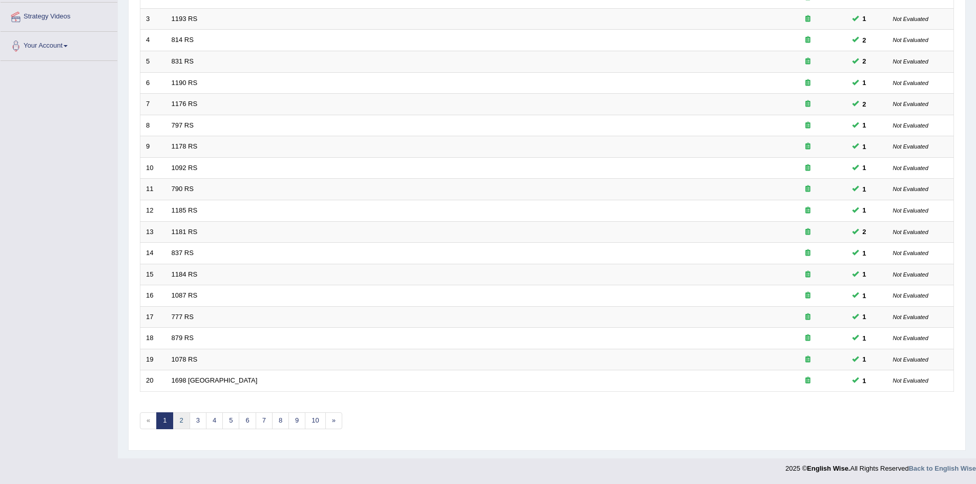
click at [182, 416] on link "2" at bounding box center [181, 420] width 17 height 17
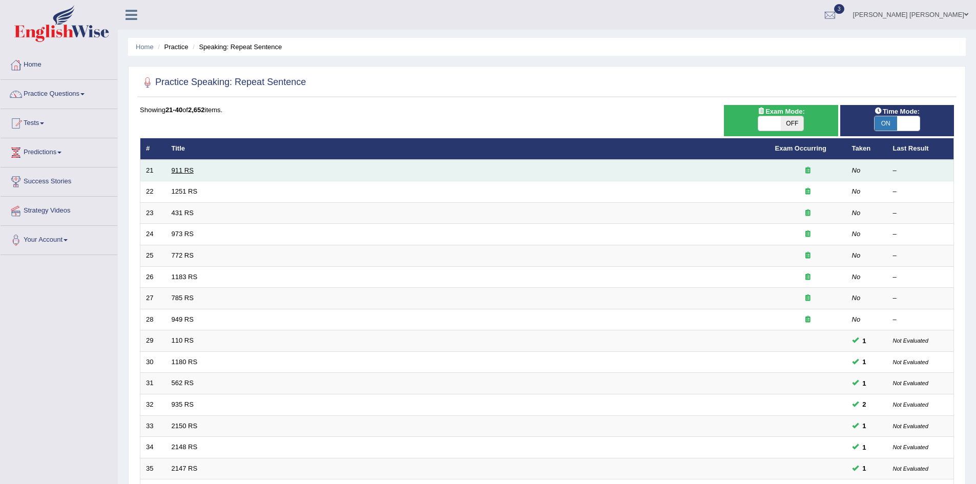
click at [184, 170] on link "911 RS" at bounding box center [183, 170] width 22 height 8
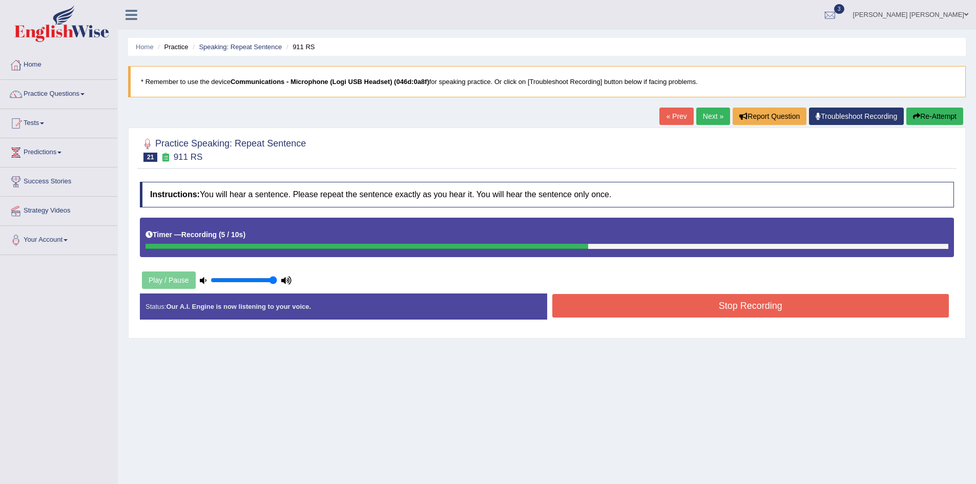
click at [785, 310] on button "Stop Recording" at bounding box center [750, 306] width 397 height 24
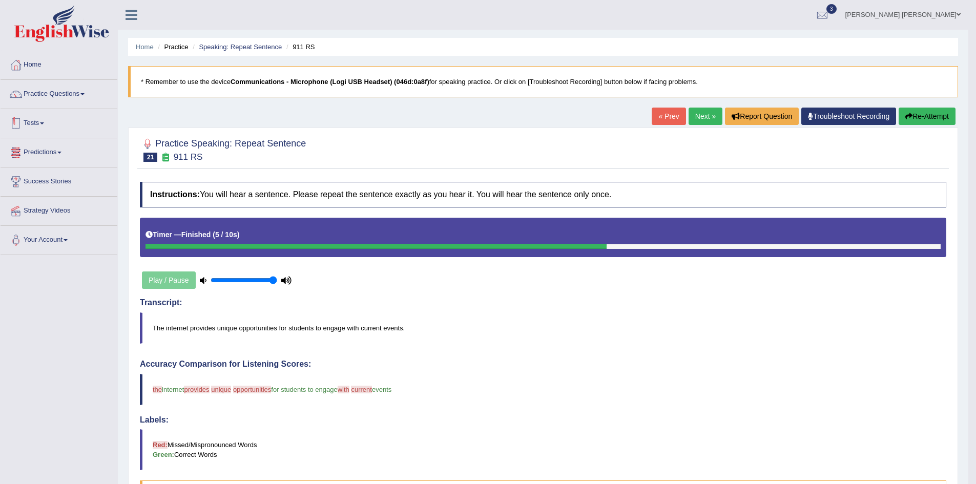
click at [43, 120] on link "Tests" at bounding box center [59, 122] width 117 height 26
click at [50, 164] on link "Take Mock Test" at bounding box center [67, 165] width 96 height 18
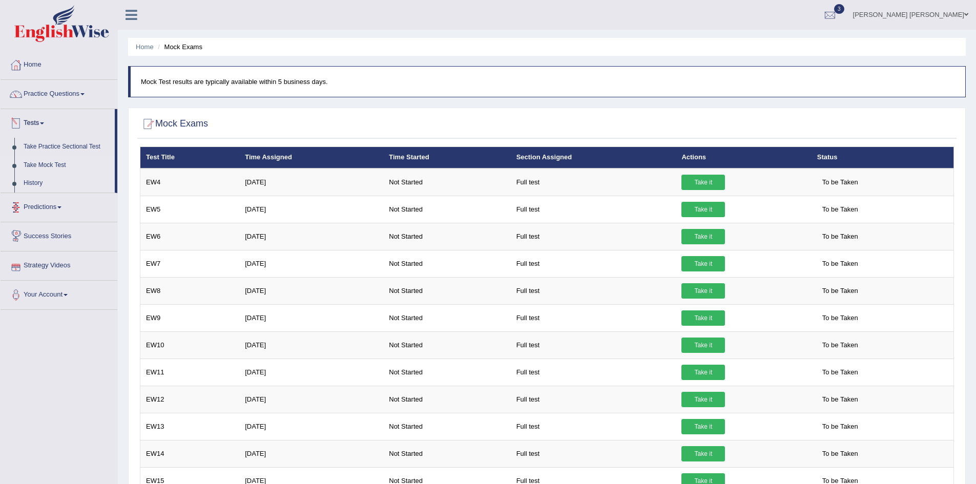
click at [44, 179] on link "History" at bounding box center [67, 183] width 96 height 18
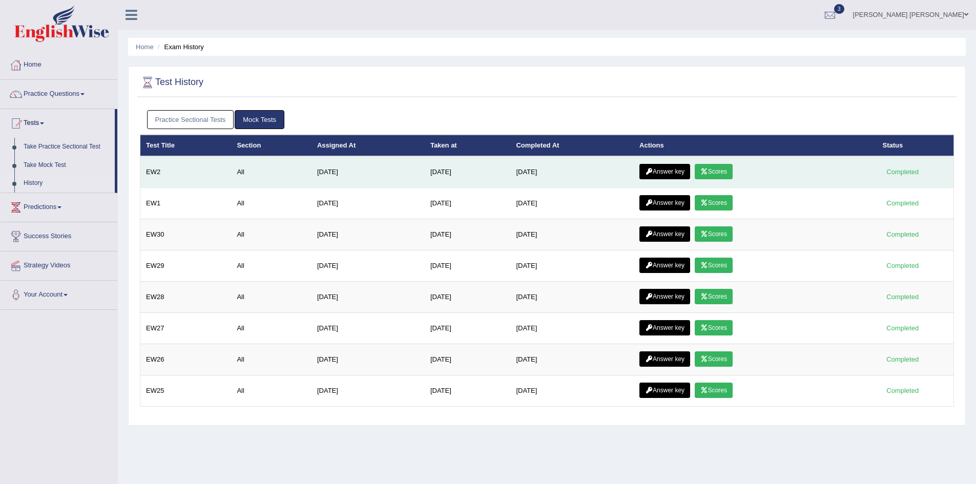
click at [652, 174] on icon at bounding box center [649, 171] width 8 height 6
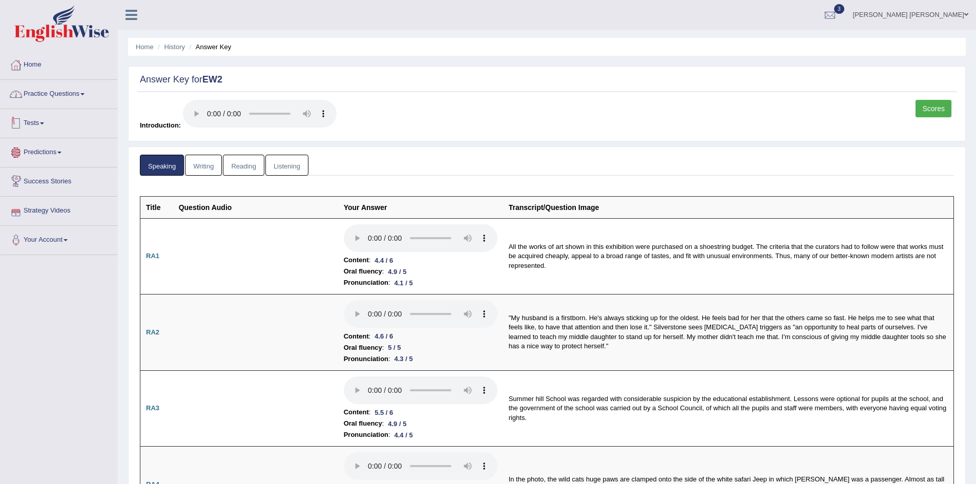
click at [59, 94] on link "Practice Questions" at bounding box center [59, 93] width 117 height 26
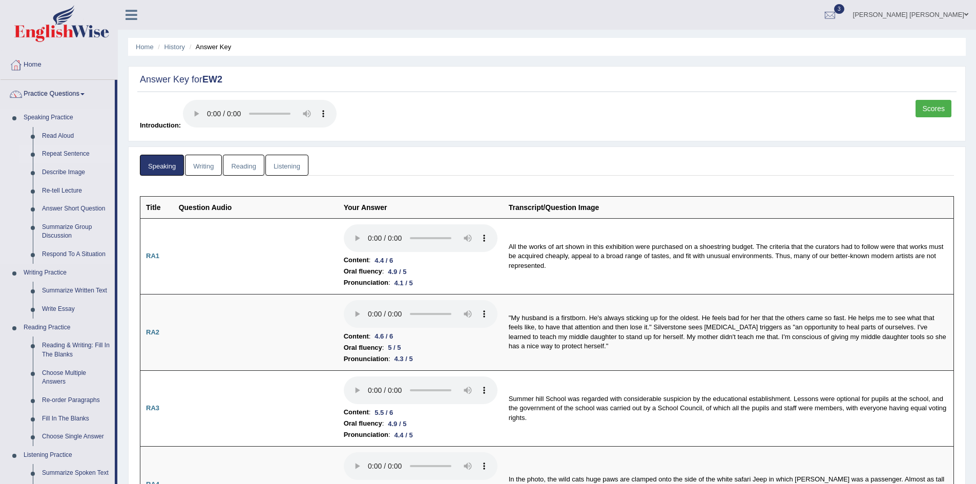
click at [68, 153] on link "Repeat Sentence" at bounding box center [75, 154] width 77 height 18
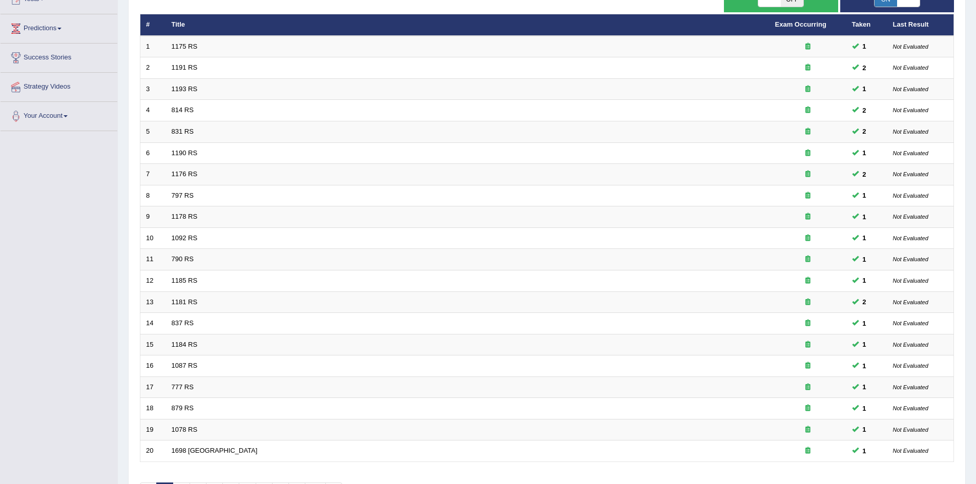
scroll to position [194, 0]
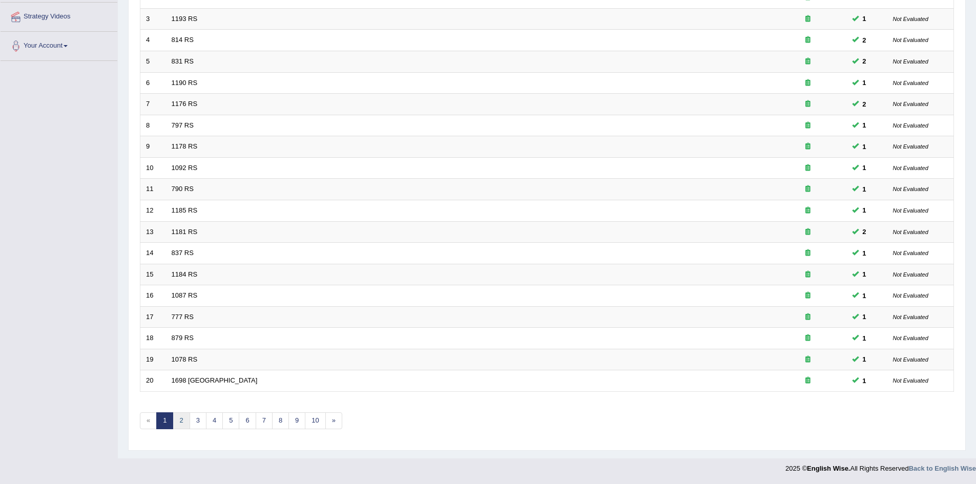
click at [180, 423] on link "2" at bounding box center [181, 420] width 17 height 17
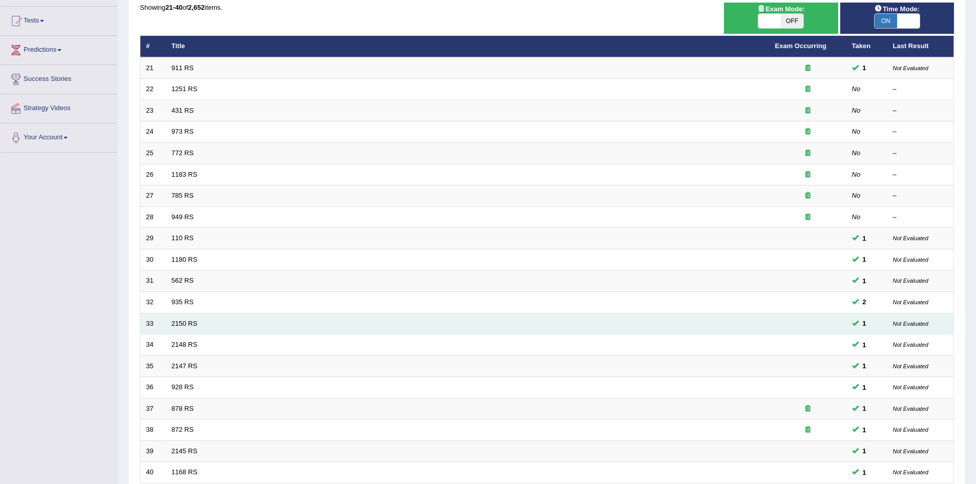
scroll to position [51, 0]
